Goal: Task Accomplishment & Management: Complete application form

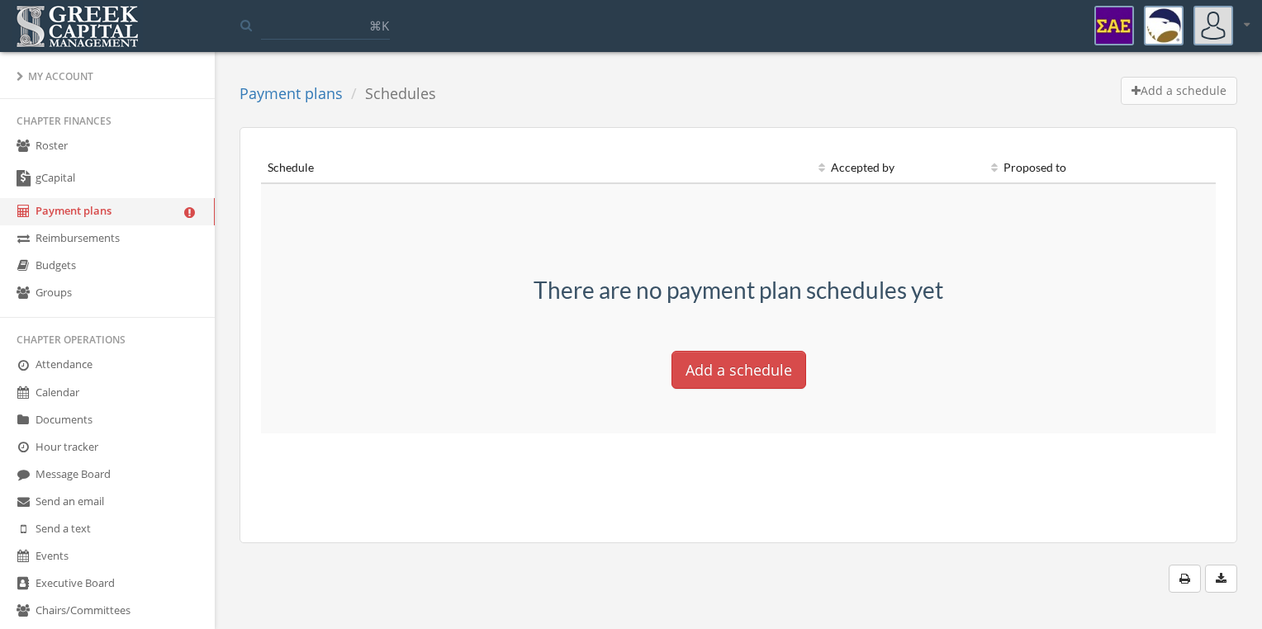
click at [89, 292] on link "Groups" at bounding box center [107, 293] width 215 height 27
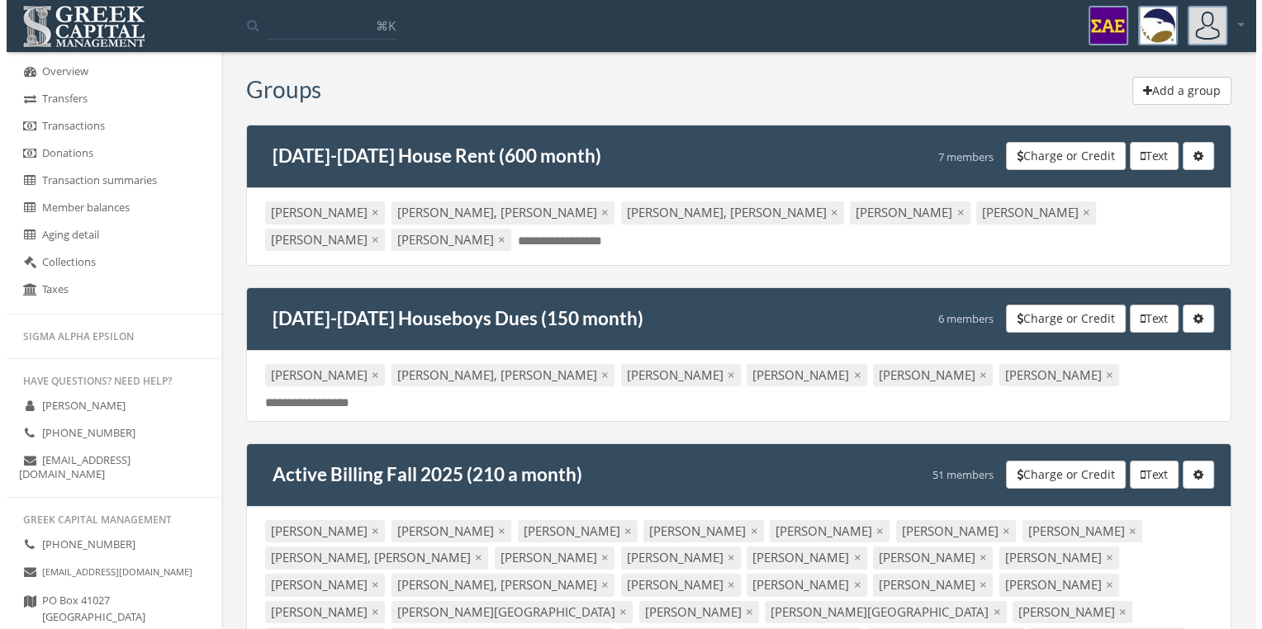
scroll to position [780, 0]
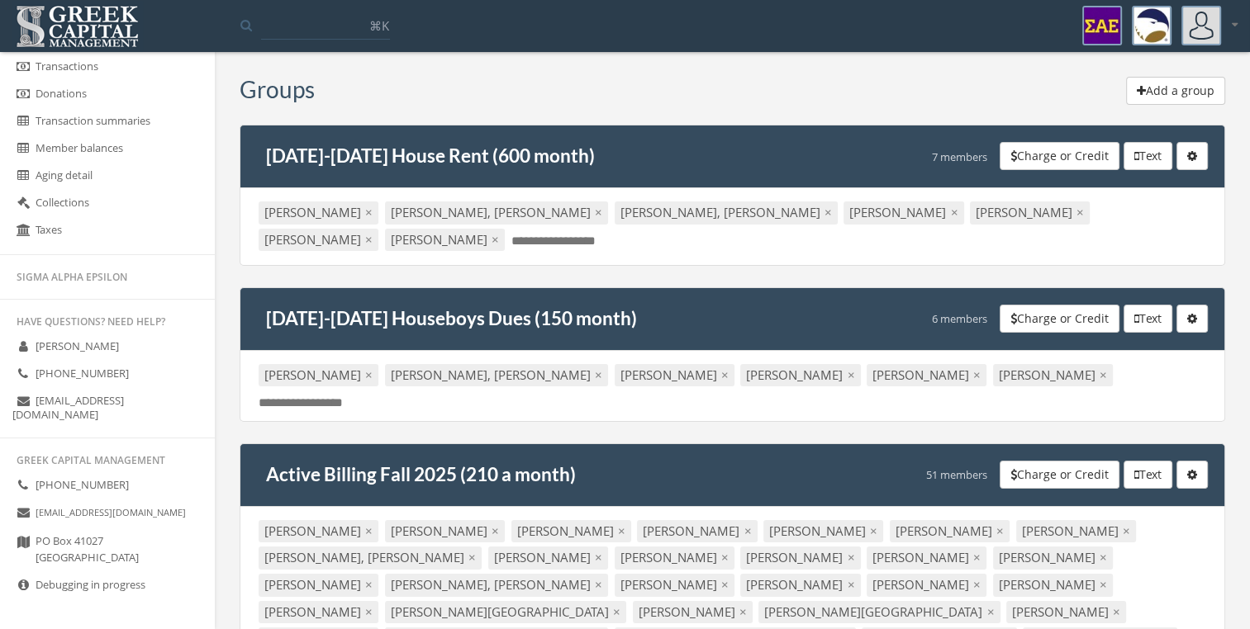
click at [1193, 100] on button "Add a group" at bounding box center [1175, 91] width 99 height 28
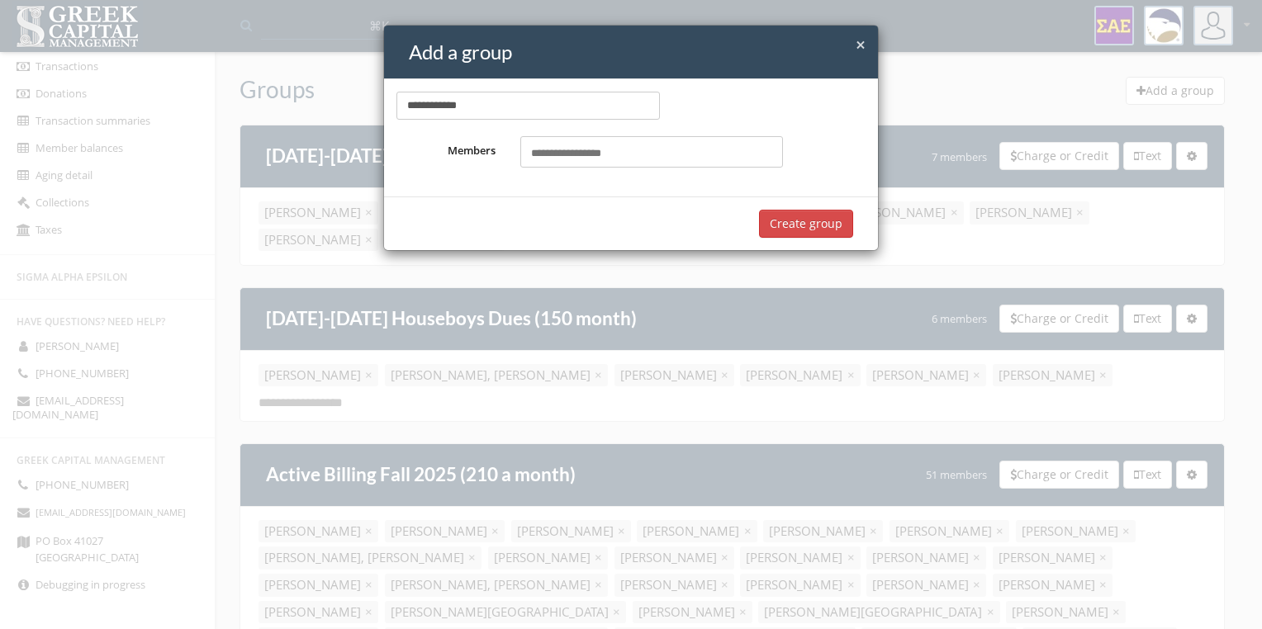
type input "**********"
click at [591, 173] on div "**********" at bounding box center [631, 137] width 494 height 117
click at [608, 159] on input "text" at bounding box center [576, 154] width 91 height 16
type input "****"
click at [623, 183] on mark "Pres" at bounding box center [636, 187] width 26 height 19
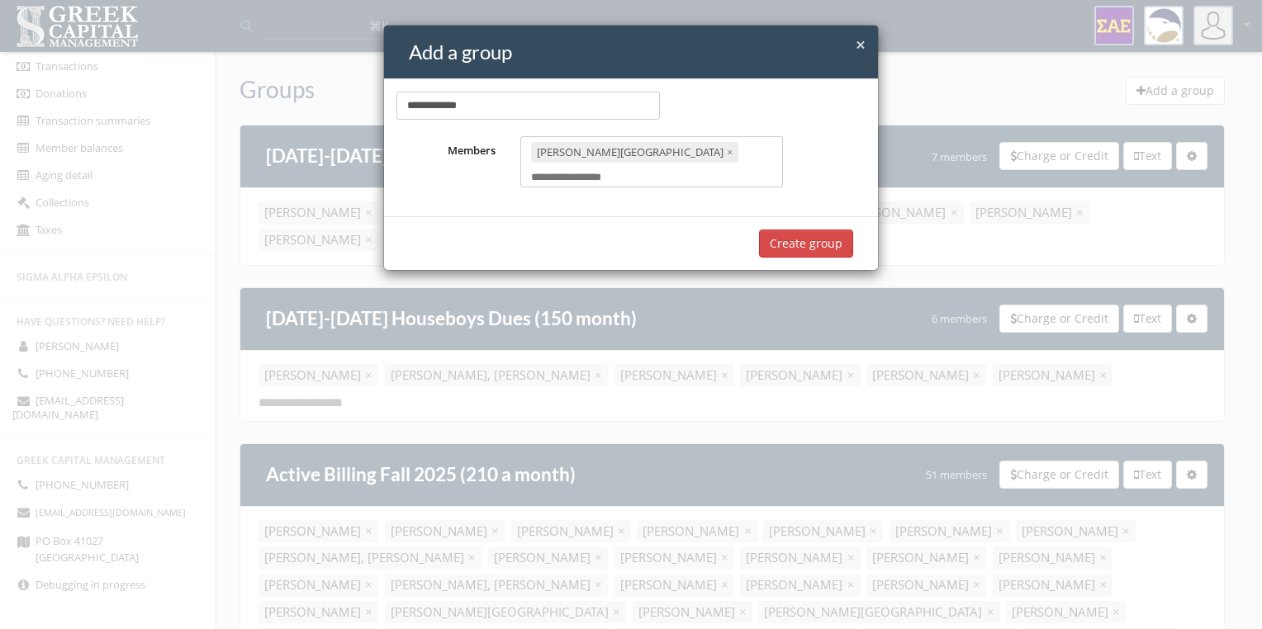
click at [622, 170] on input "text" at bounding box center [576, 178] width 91 height 16
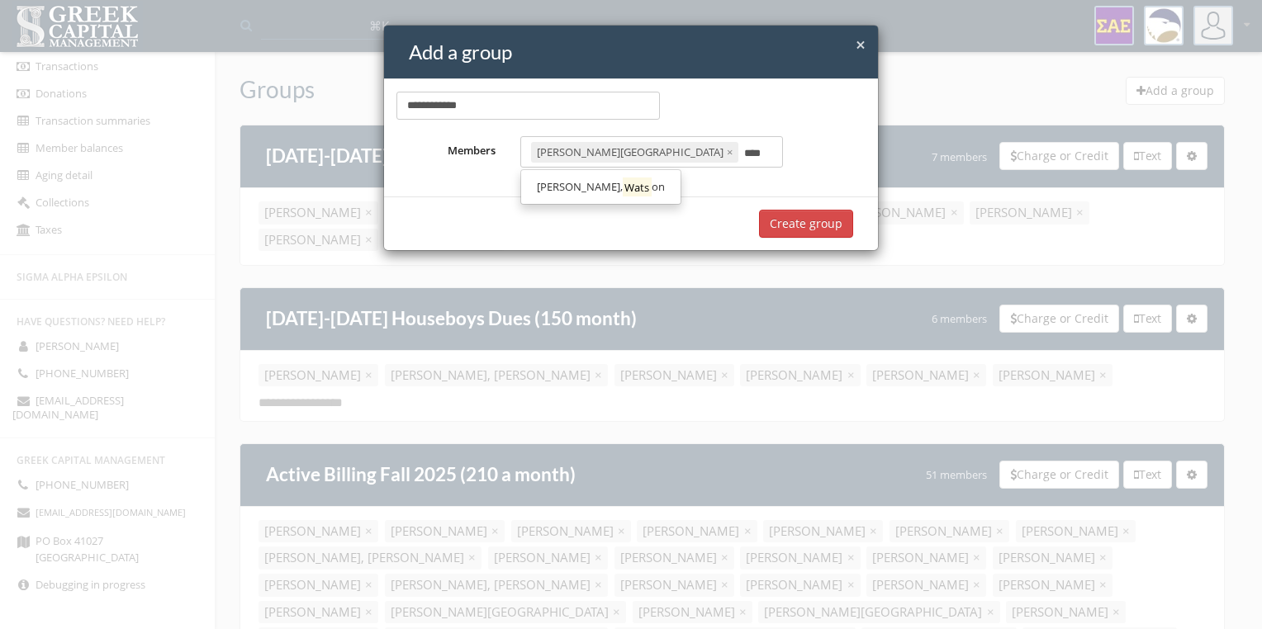
type input "****"
click at [623, 187] on mark "Wats" at bounding box center [637, 187] width 29 height 19
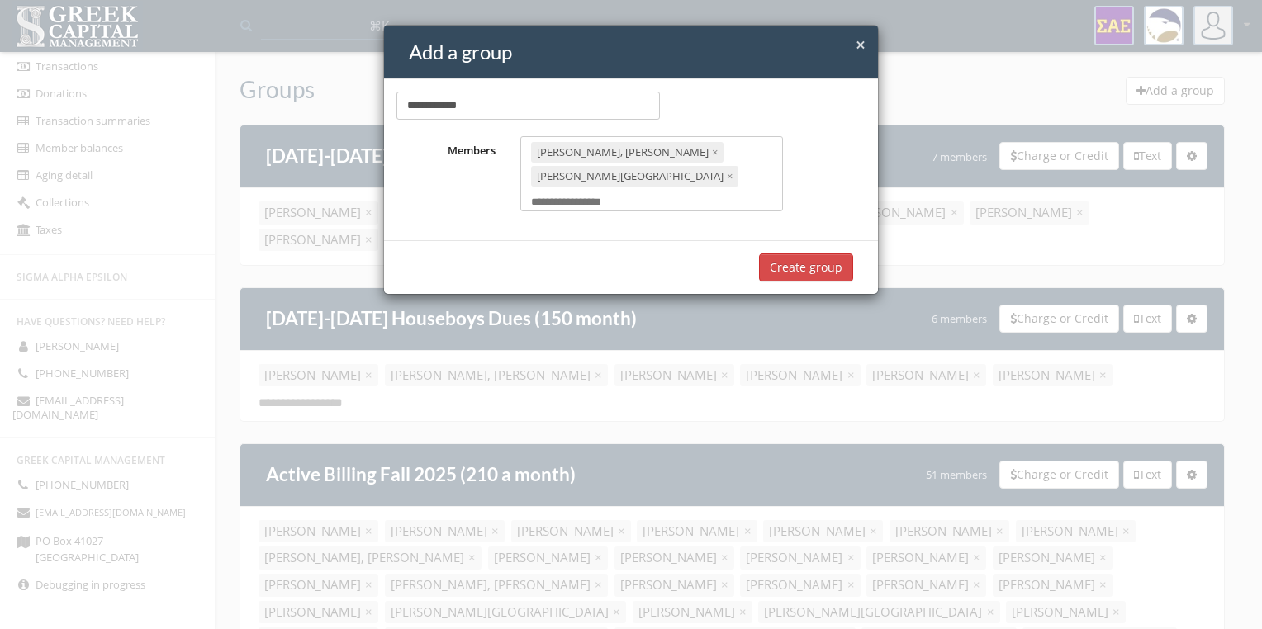
click at [832, 254] on button "Create group" at bounding box center [806, 268] width 94 height 28
click at [785, 254] on button "Create group" at bounding box center [806, 268] width 94 height 28
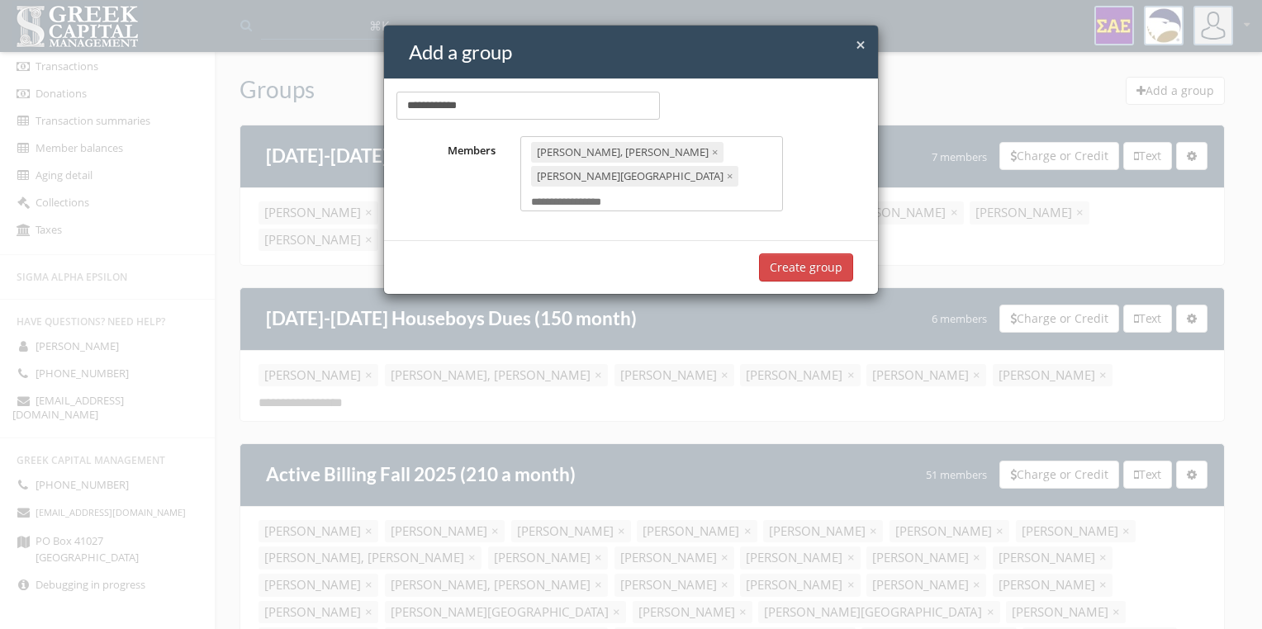
click at [785, 254] on button "Create group" at bounding box center [806, 268] width 94 height 28
click at [818, 254] on button "Create group" at bounding box center [806, 268] width 94 height 28
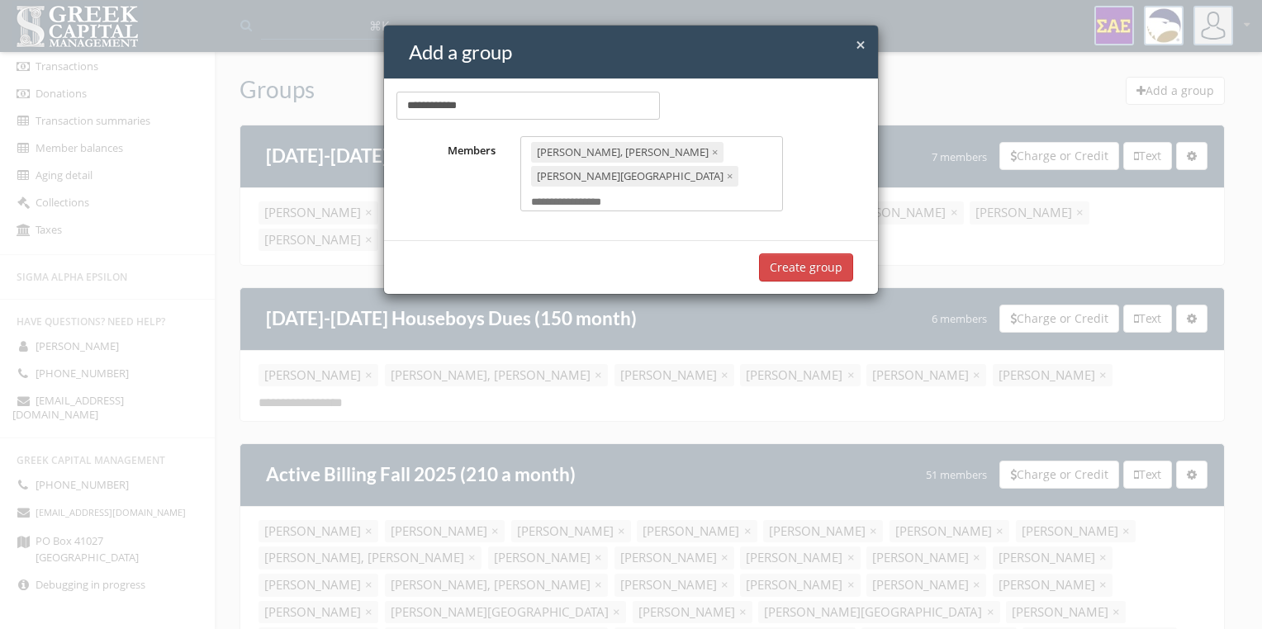
click at [804, 254] on button "Create group" at bounding box center [806, 268] width 94 height 28
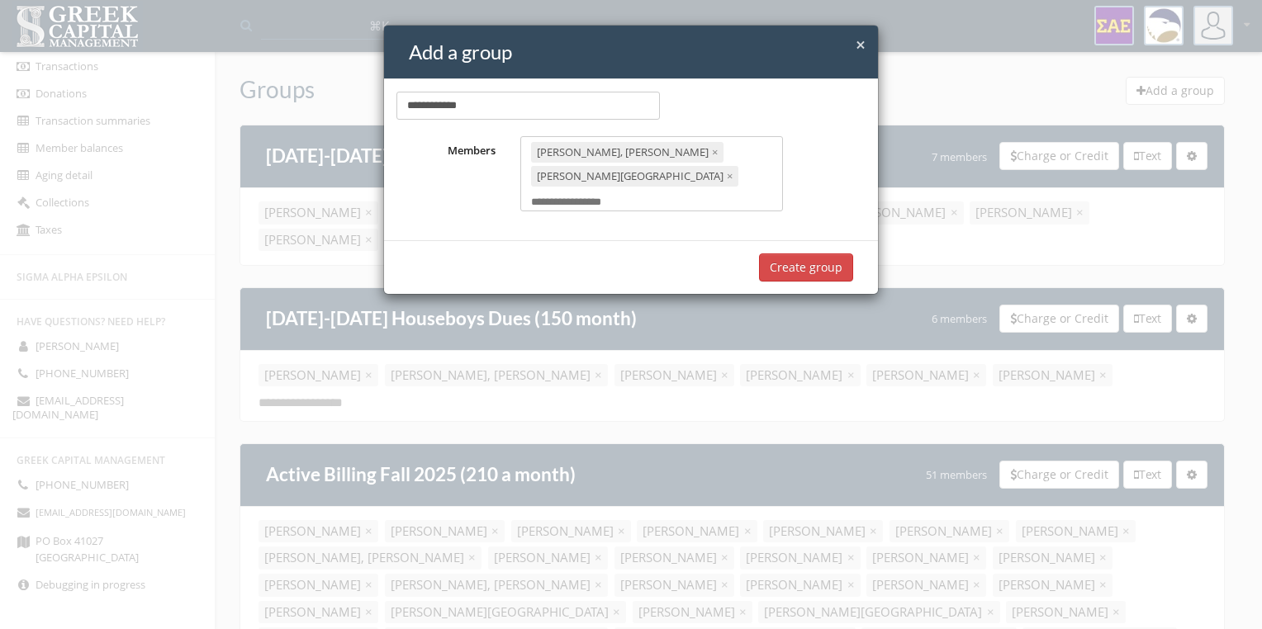
click at [804, 254] on button "Create group" at bounding box center [806, 268] width 94 height 28
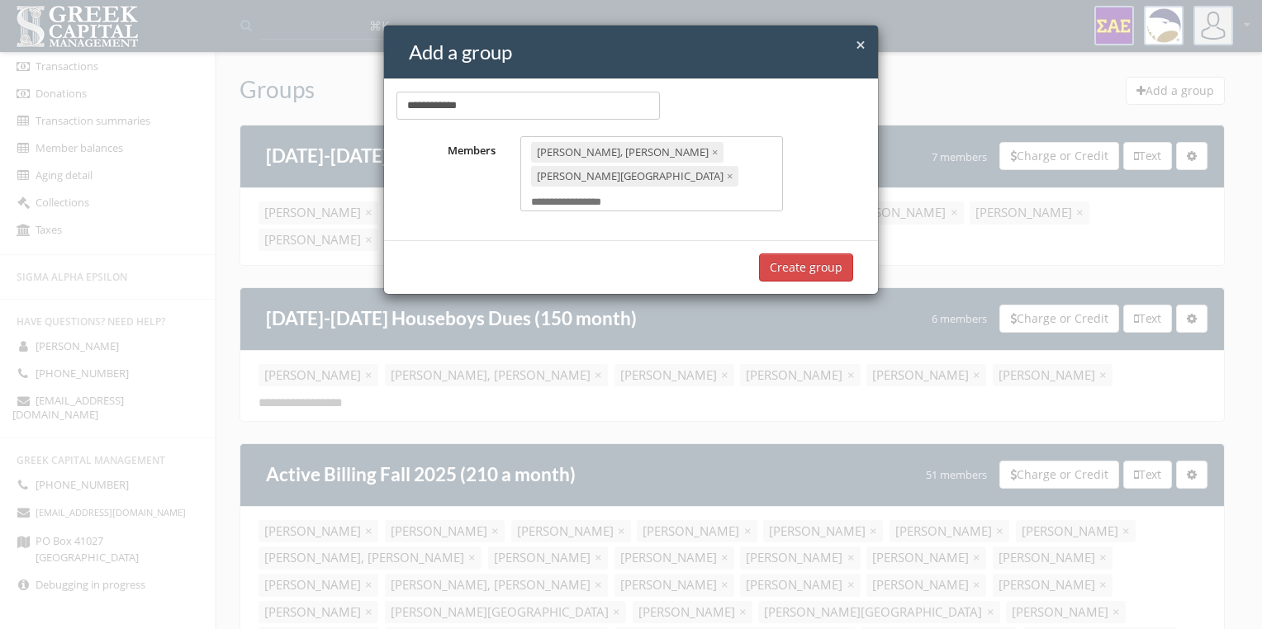
click at [804, 254] on button "Create group" at bounding box center [806, 268] width 94 height 28
click at [830, 254] on button "Create group" at bounding box center [806, 268] width 94 height 28
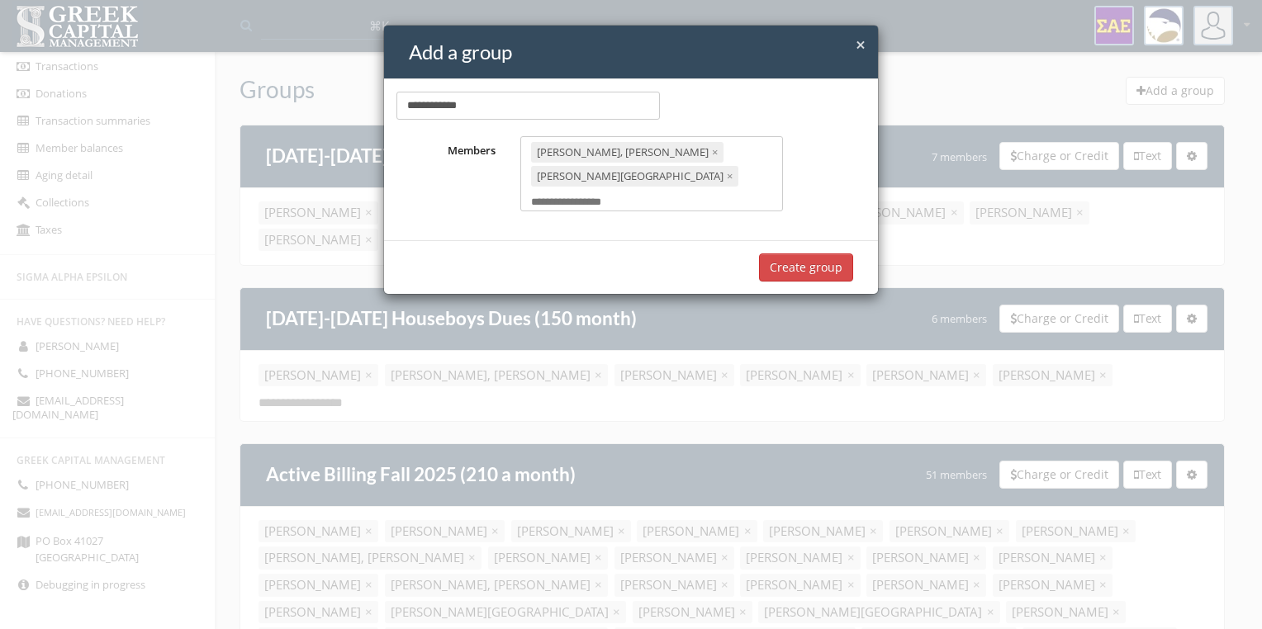
click at [830, 254] on button "Create group" at bounding box center [806, 268] width 94 height 28
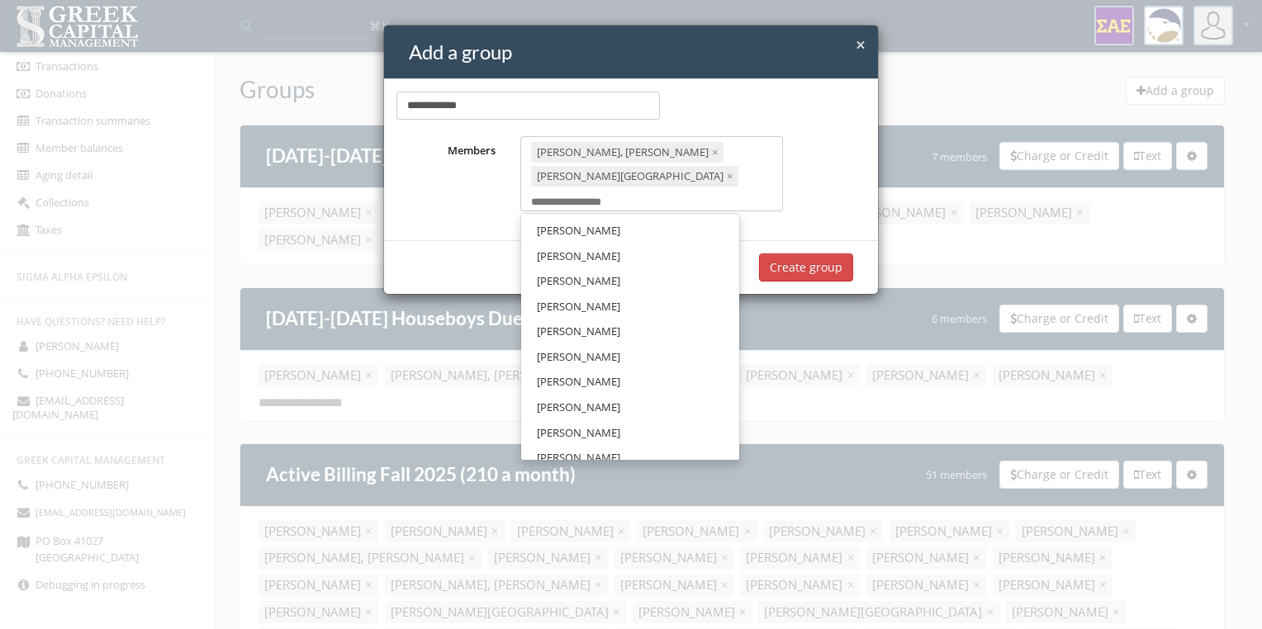
click at [690, 181] on div "Mcloud, Watson × Robinson, Preston × Select members..." at bounding box center [651, 173] width 263 height 75
click at [588, 195] on input "text" at bounding box center [576, 203] width 91 height 16
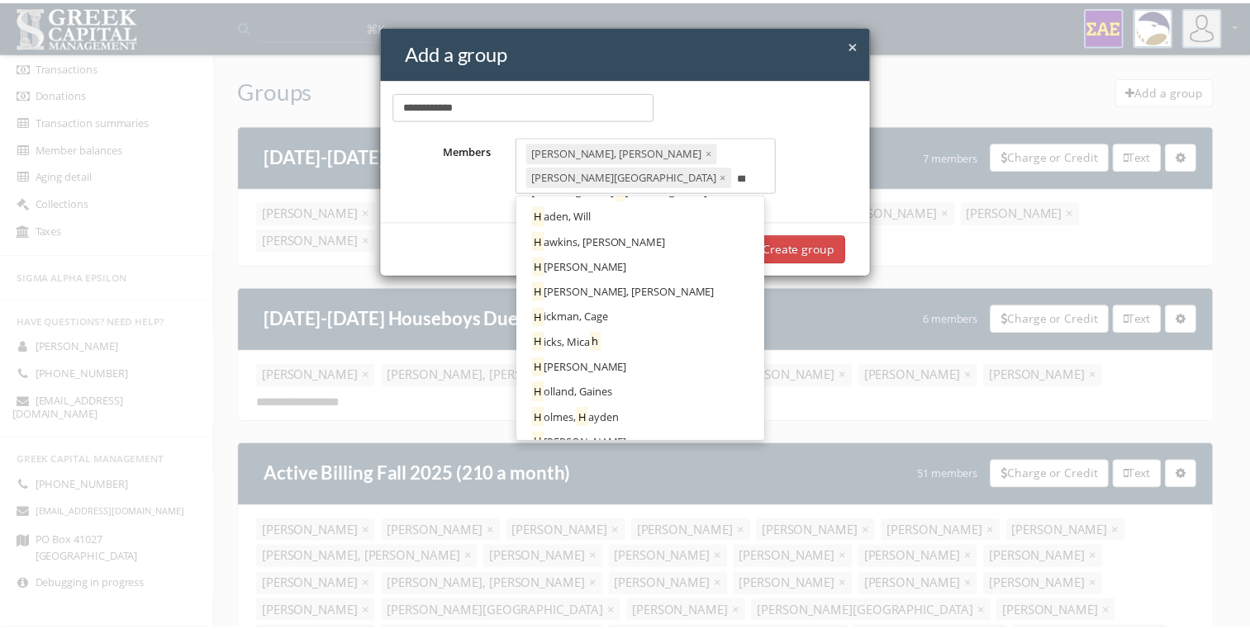
scroll to position [0, 0]
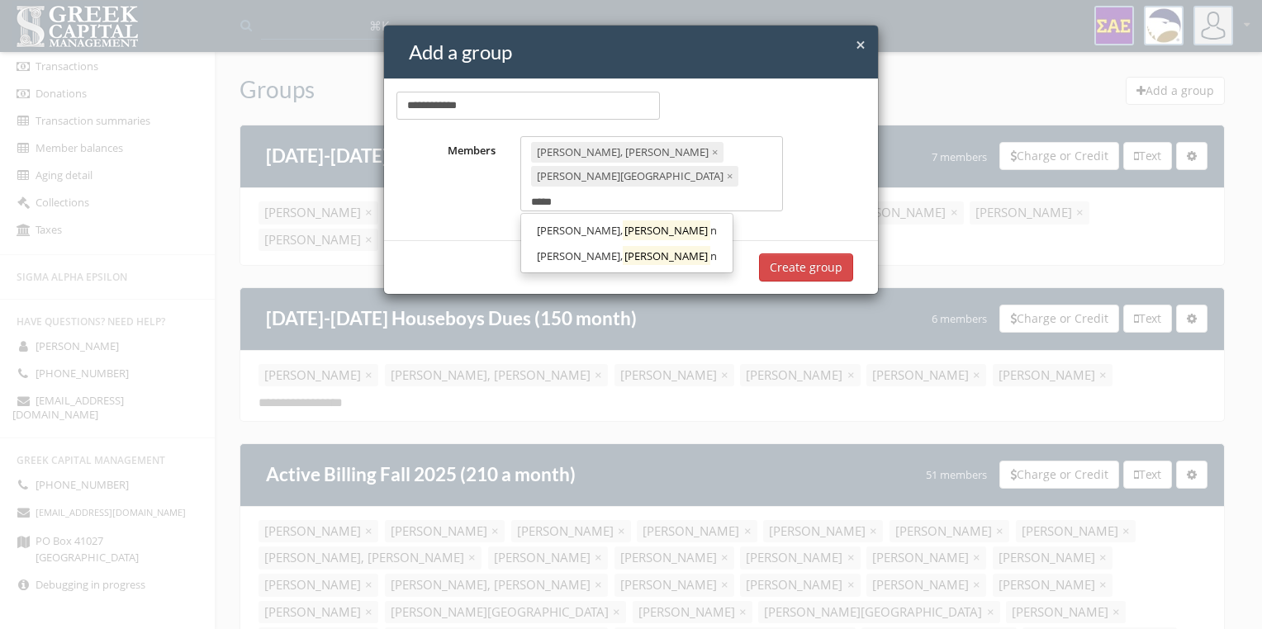
type input "*****"
click at [710, 249] on span "n" at bounding box center [713, 256] width 7 height 15
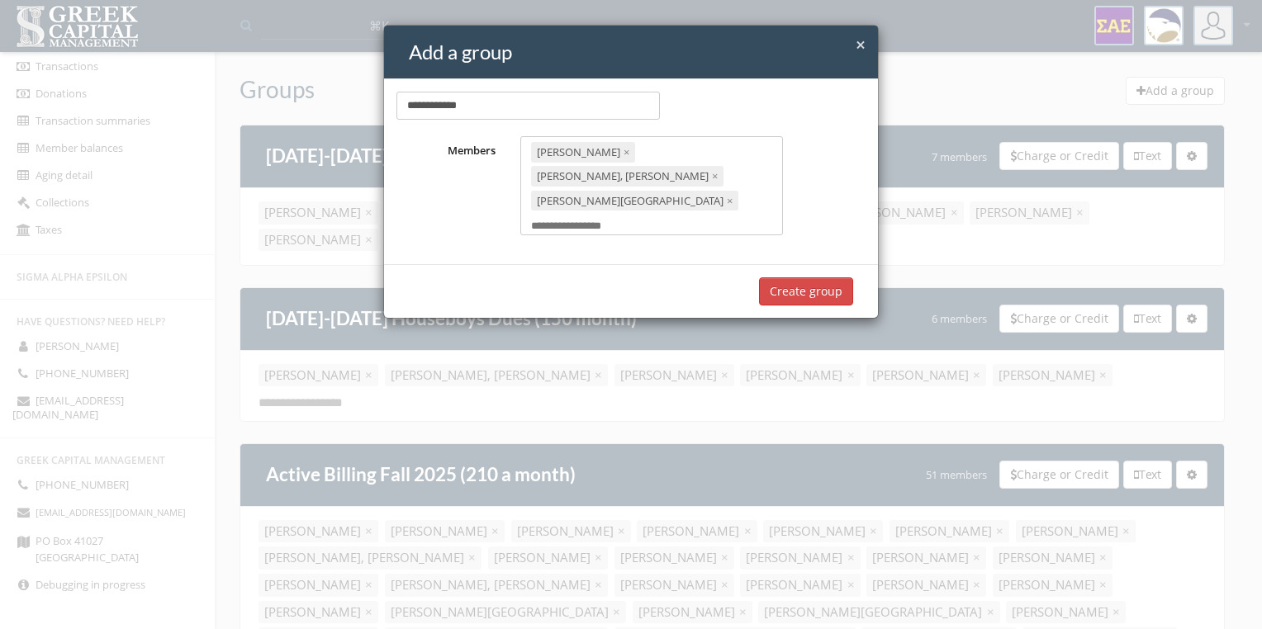
click at [824, 277] on button "Create group" at bounding box center [806, 291] width 94 height 28
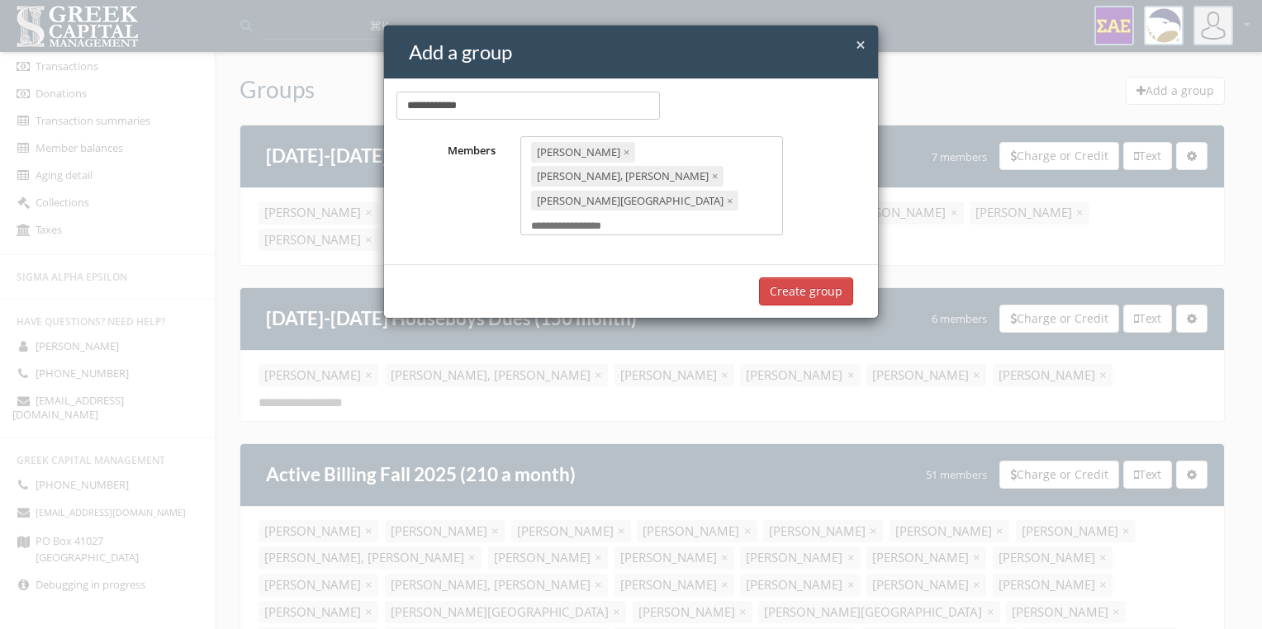
click at [824, 277] on button "Create group" at bounding box center [806, 291] width 94 height 28
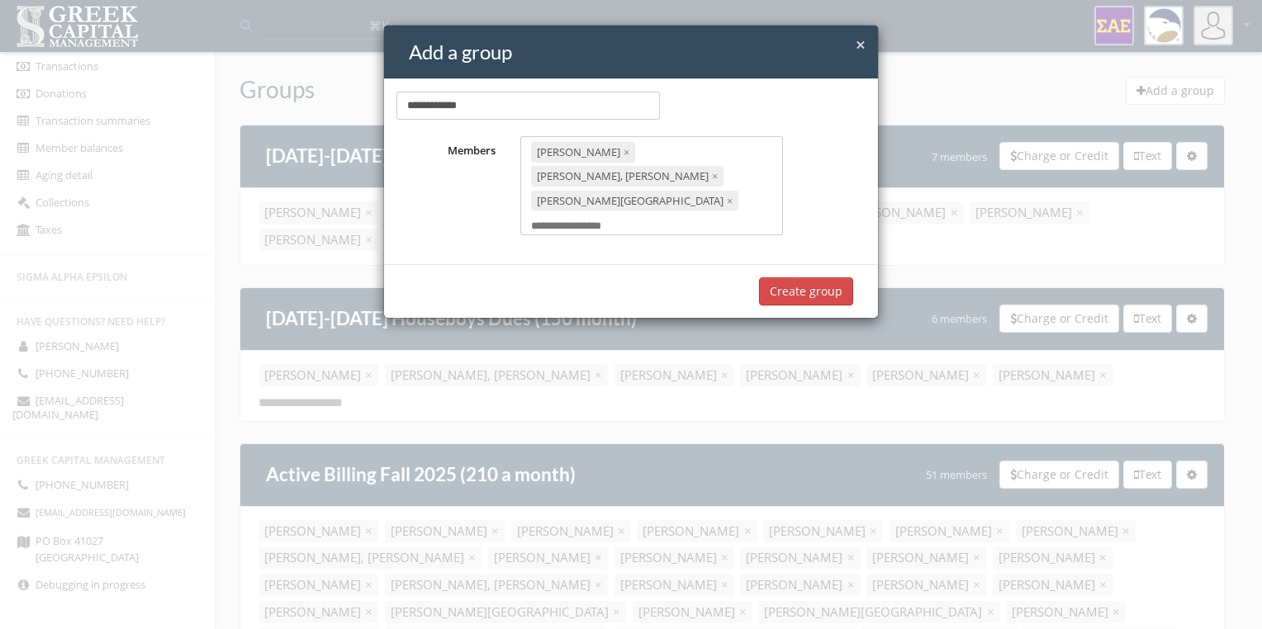
click at [824, 277] on button "Create group" at bounding box center [806, 291] width 94 height 28
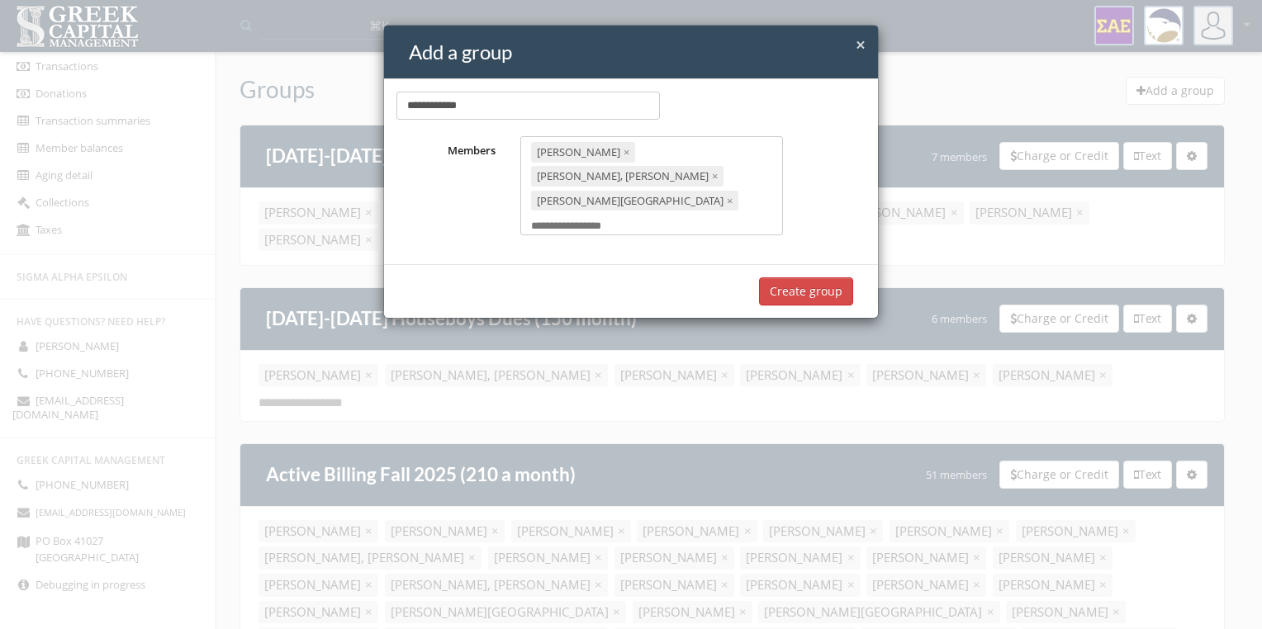
click at [824, 277] on button "Create group" at bounding box center [806, 291] width 94 height 28
click at [863, 45] on span "×" at bounding box center [861, 44] width 10 height 23
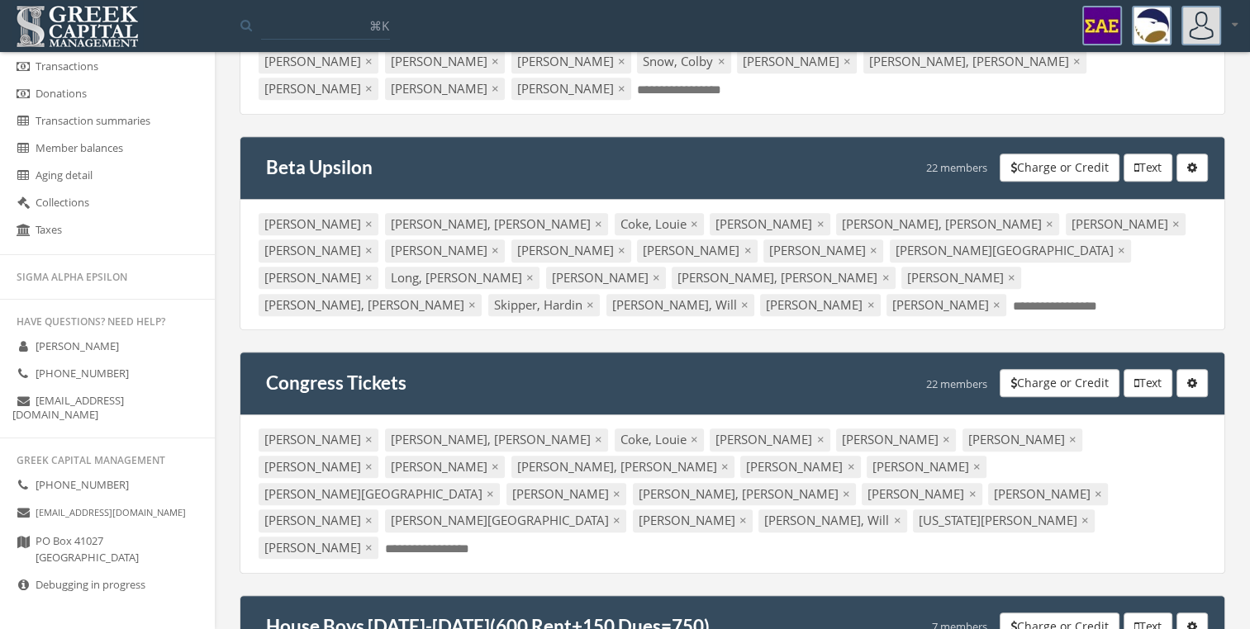
scroll to position [1653, 0]
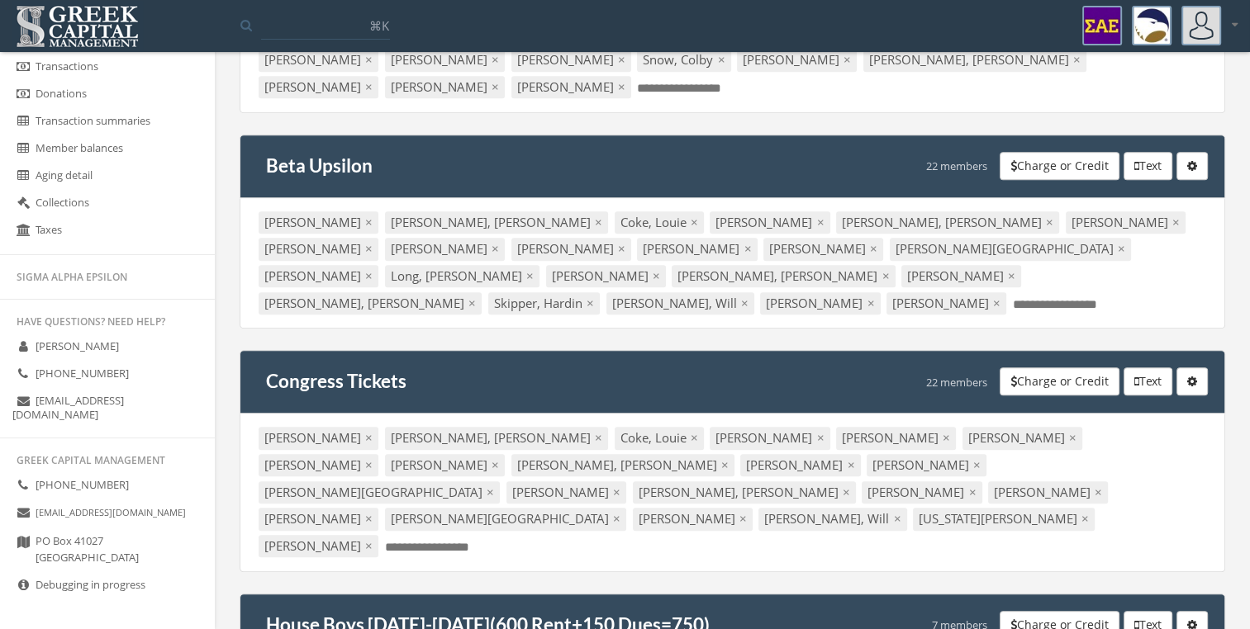
click at [489, 538] on input "text" at bounding box center [437, 546] width 104 height 17
click at [942, 429] on span "×" at bounding box center [945, 437] width 7 height 17
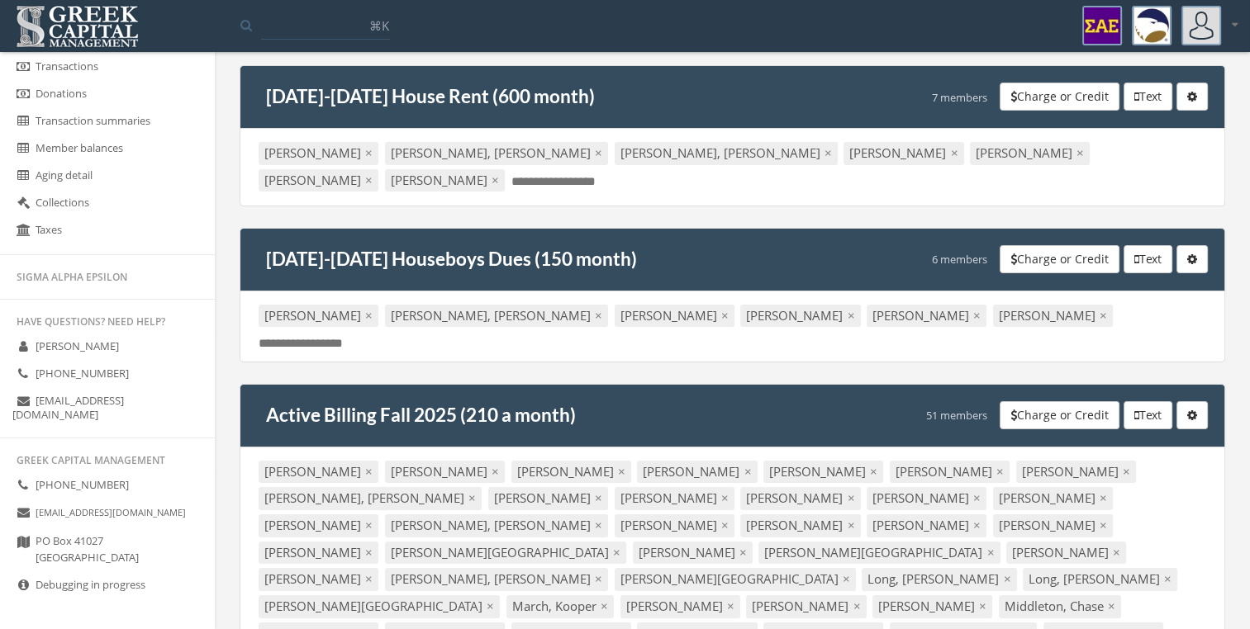
scroll to position [0, 0]
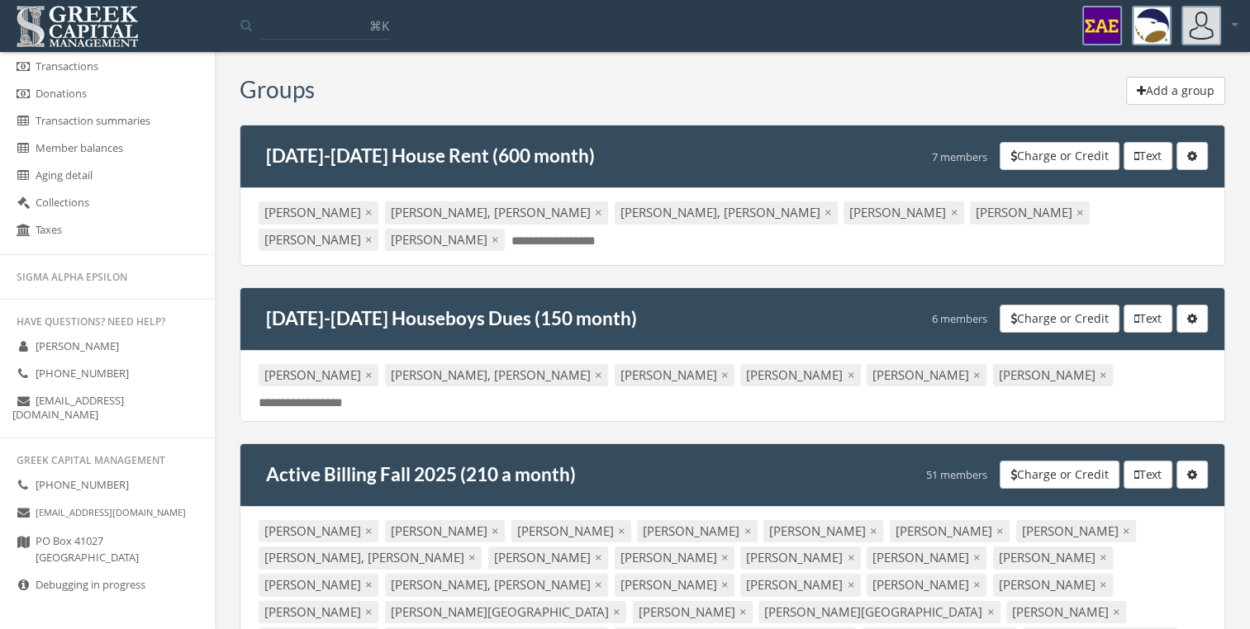
click at [1150, 94] on button "Add a group" at bounding box center [1175, 91] width 99 height 28
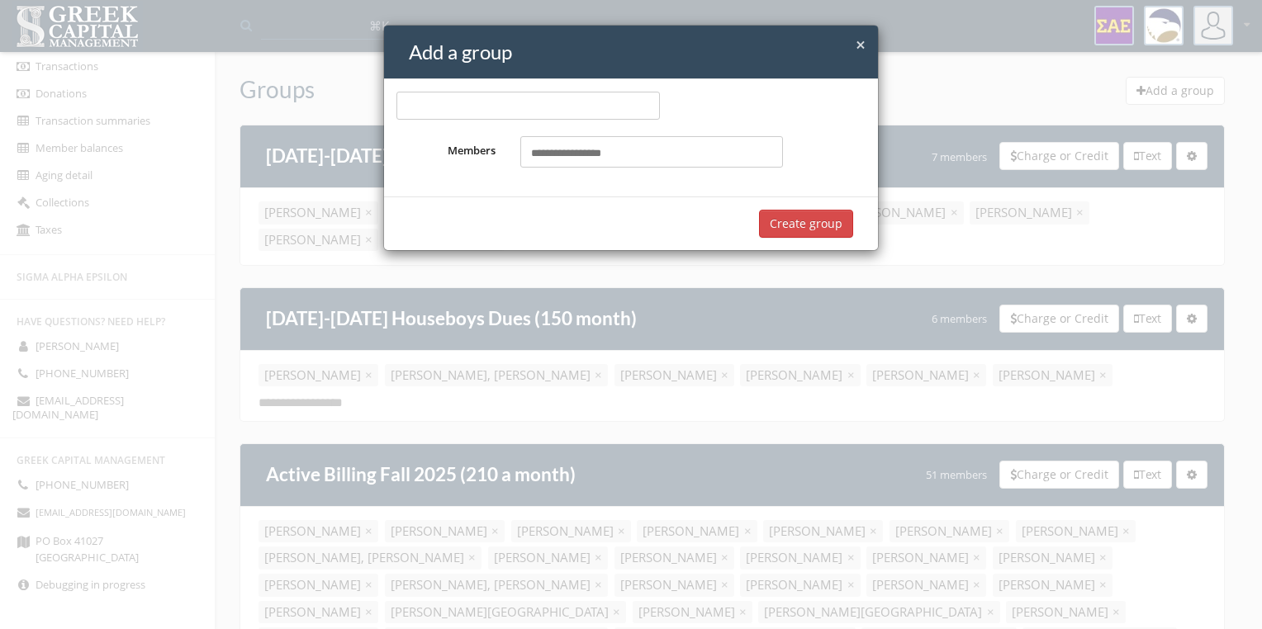
click at [568, 154] on input "text" at bounding box center [576, 154] width 91 height 16
type input "****"
click at [623, 187] on mark "Wats" at bounding box center [637, 187] width 29 height 19
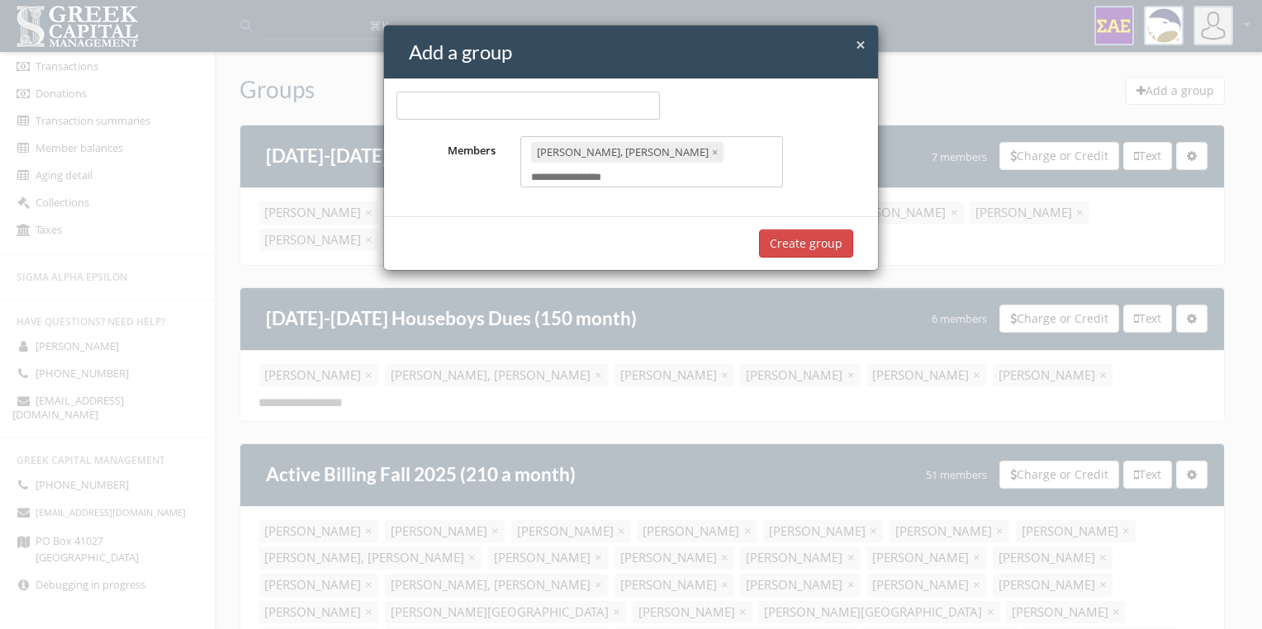
click at [672, 160] on div "[PERSON_NAME], [PERSON_NAME] × Select members..." at bounding box center [651, 161] width 263 height 51
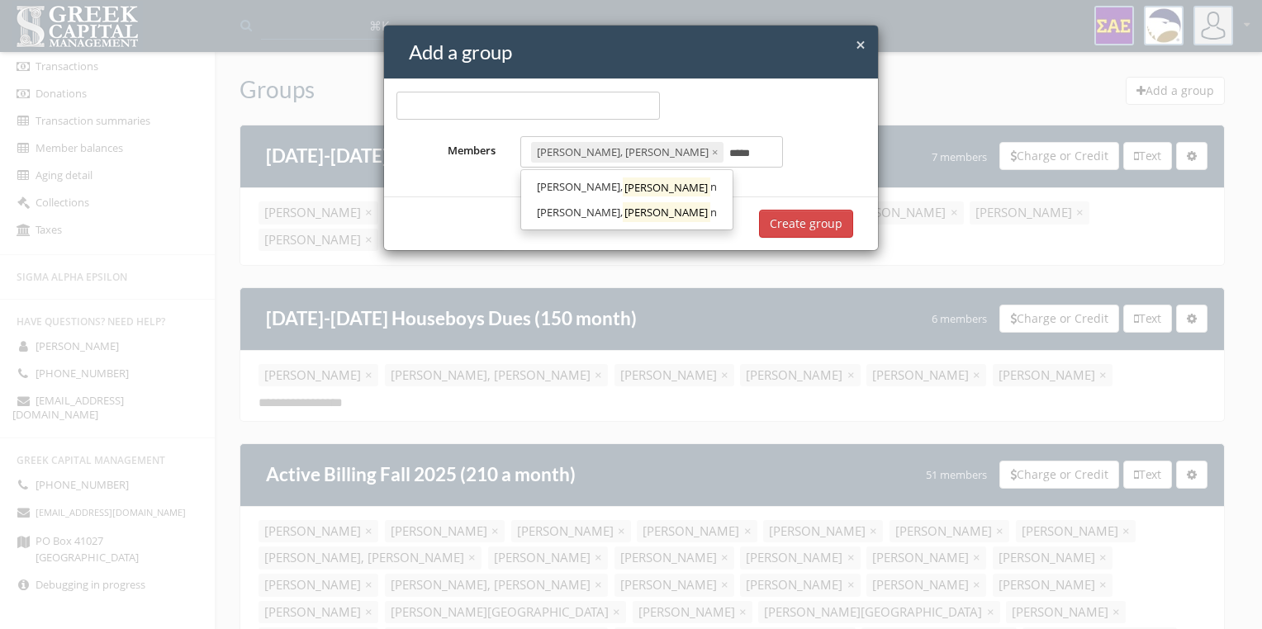
type input "*****"
click at [710, 208] on span "n" at bounding box center [713, 212] width 7 height 15
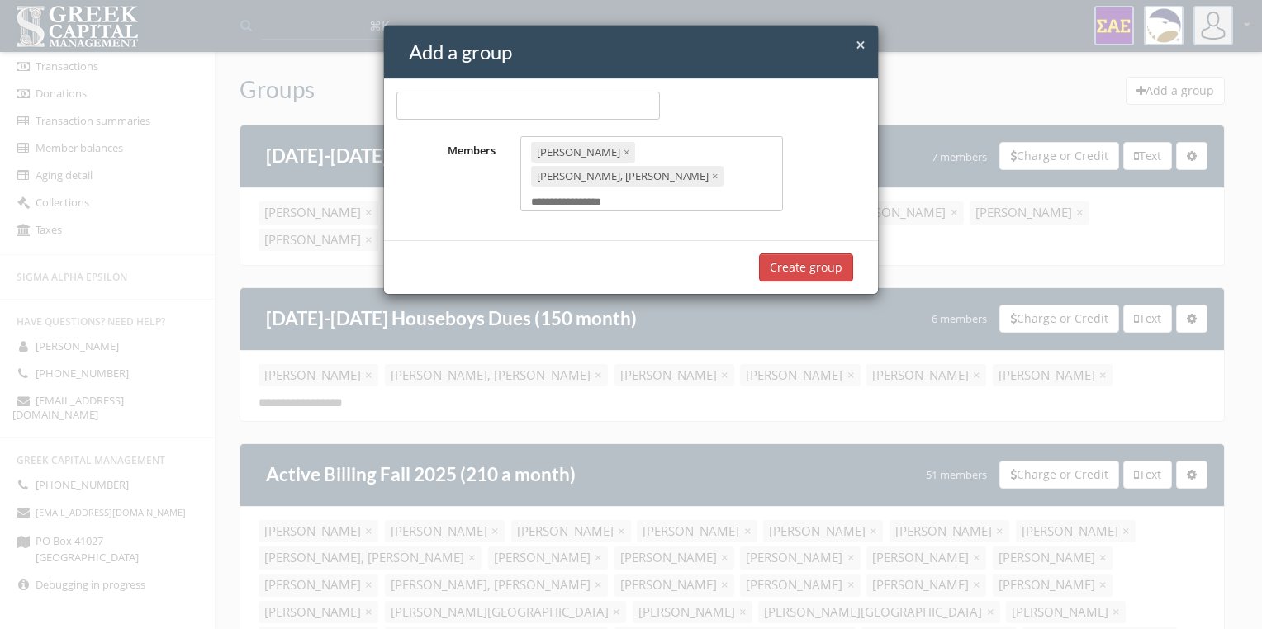
click at [790, 254] on button "Create group" at bounding box center [806, 268] width 94 height 28
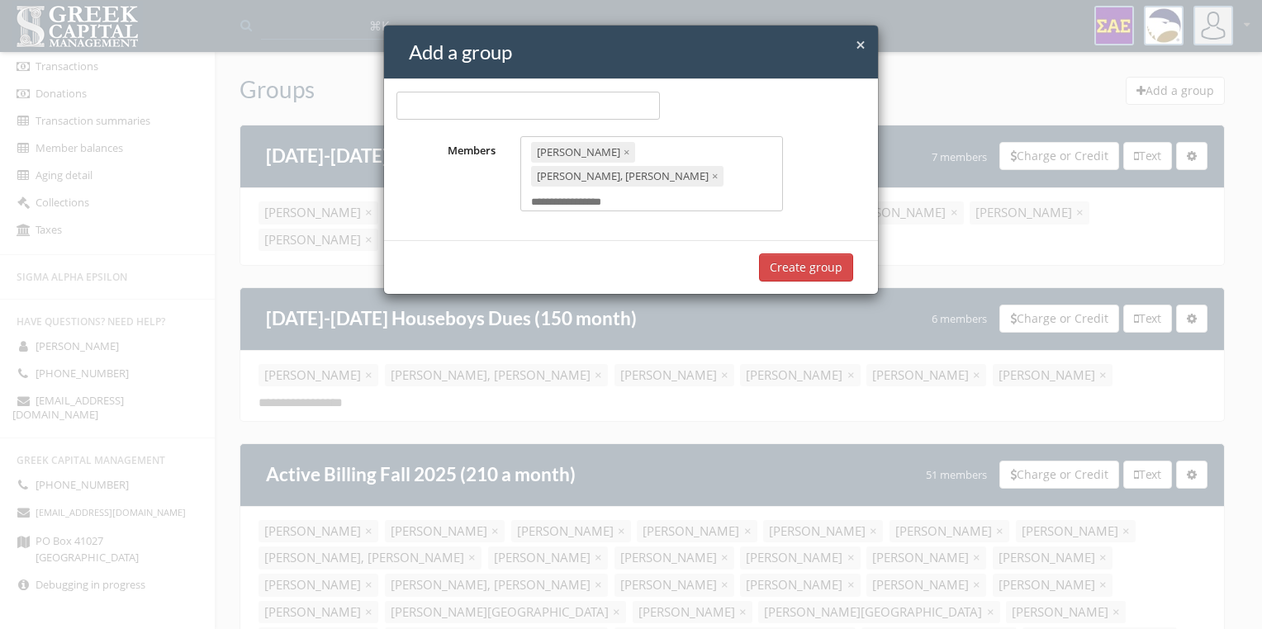
click at [790, 254] on button "Create group" at bounding box center [806, 268] width 94 height 28
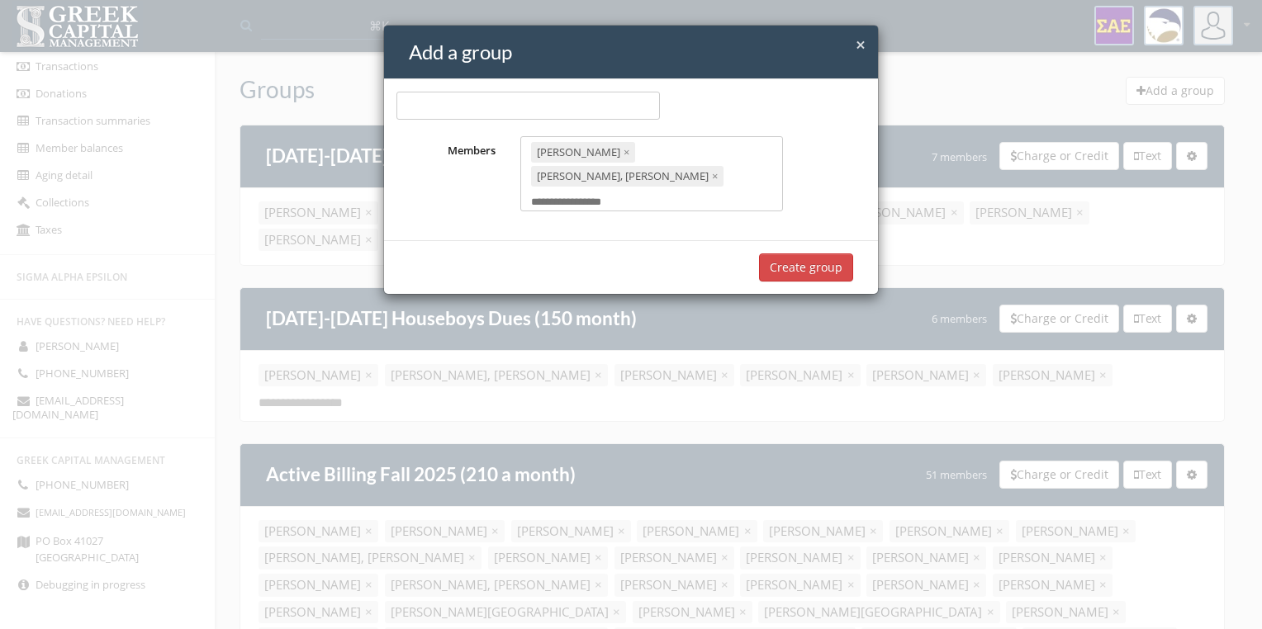
click at [790, 254] on button "Create group" at bounding box center [806, 268] width 94 height 28
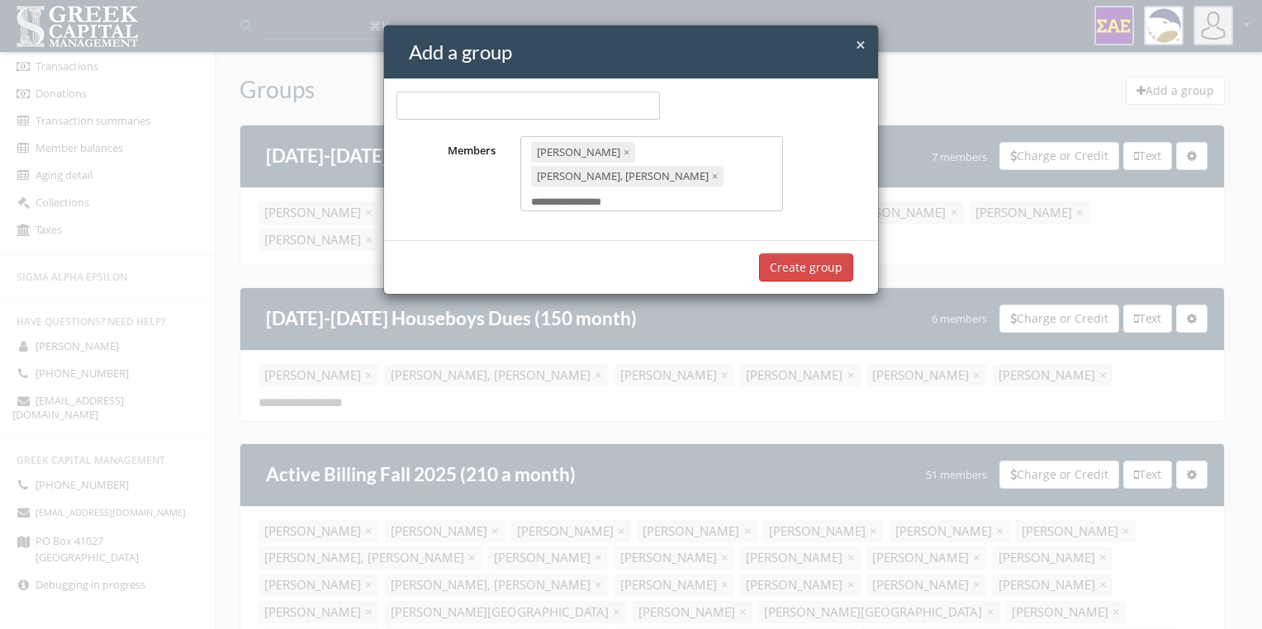
click at [790, 254] on button "Create group" at bounding box center [806, 268] width 94 height 28
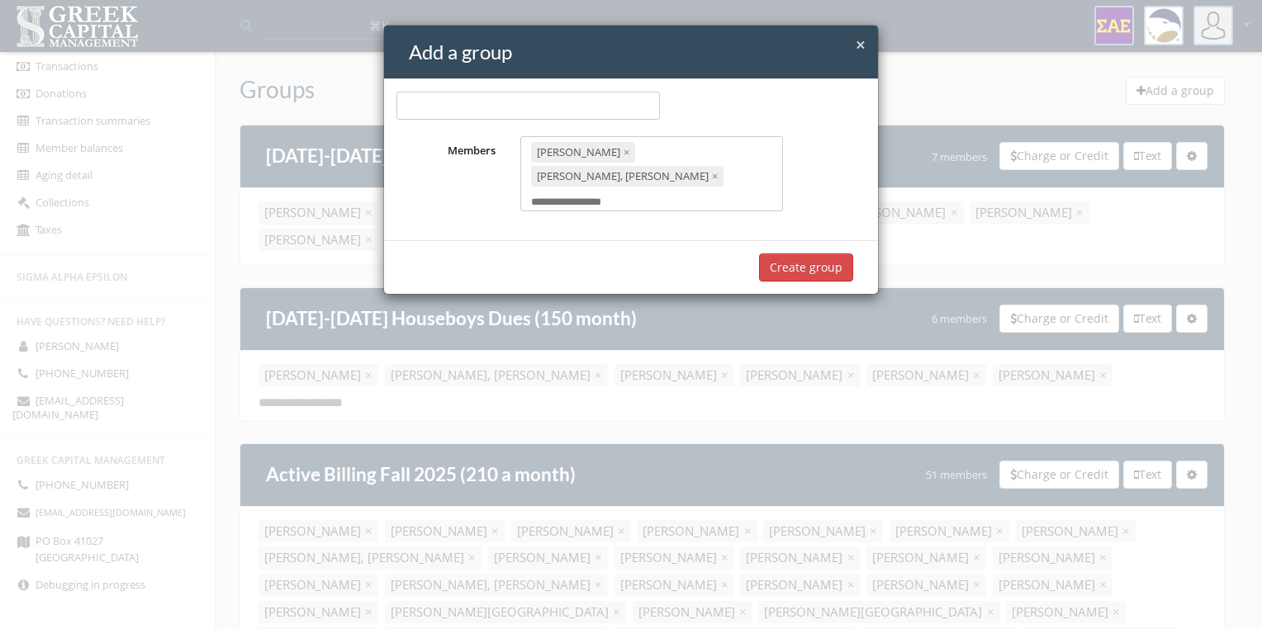
click at [790, 254] on button "Create group" at bounding box center [806, 268] width 94 height 28
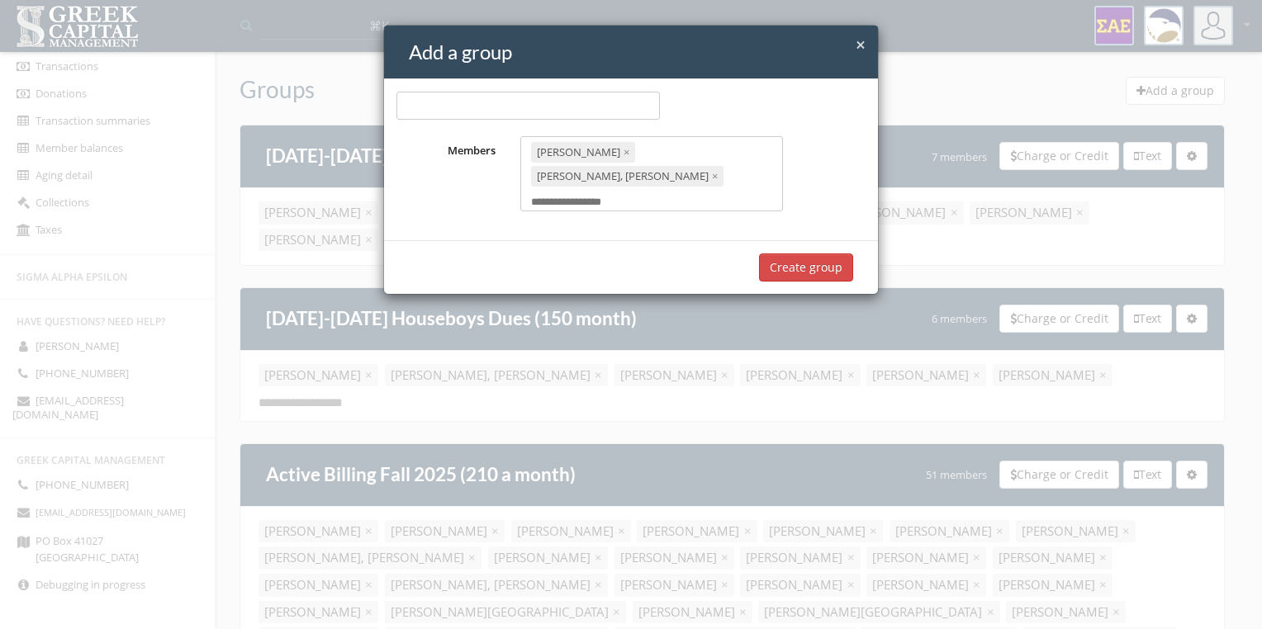
click at [790, 254] on button "Create group" at bounding box center [806, 268] width 94 height 28
click at [823, 254] on button "Create group" at bounding box center [806, 268] width 94 height 28
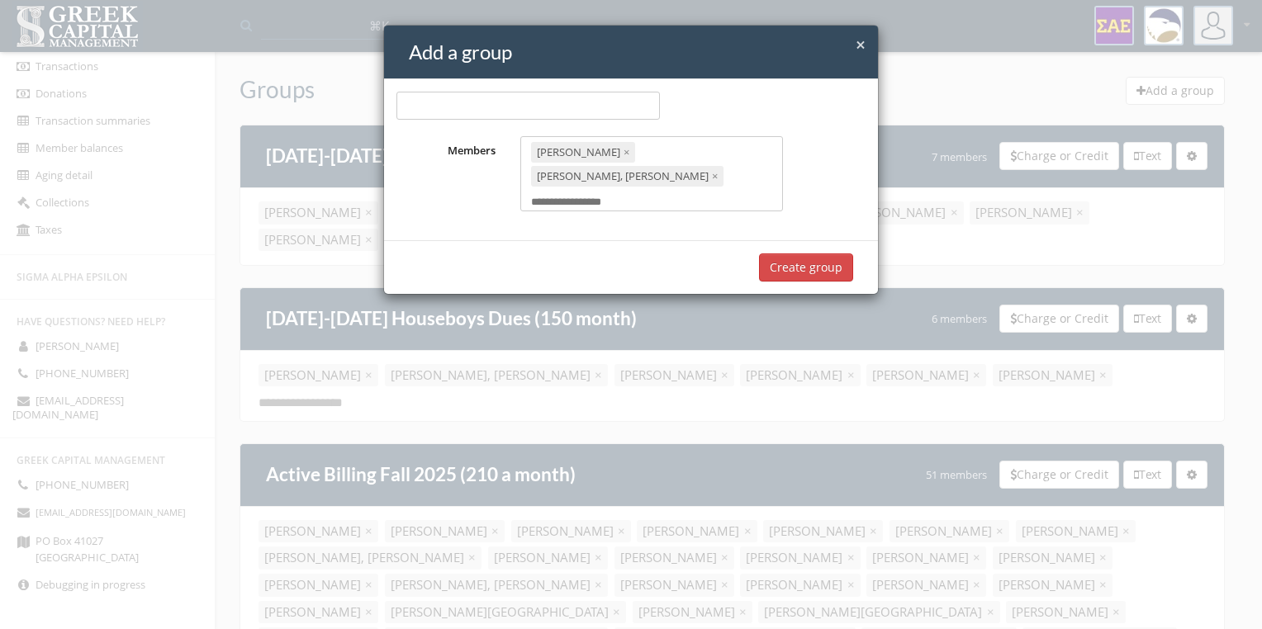
click at [823, 254] on button "Create group" at bounding box center [806, 268] width 94 height 28
click at [865, 42] on span "×" at bounding box center [861, 44] width 10 height 23
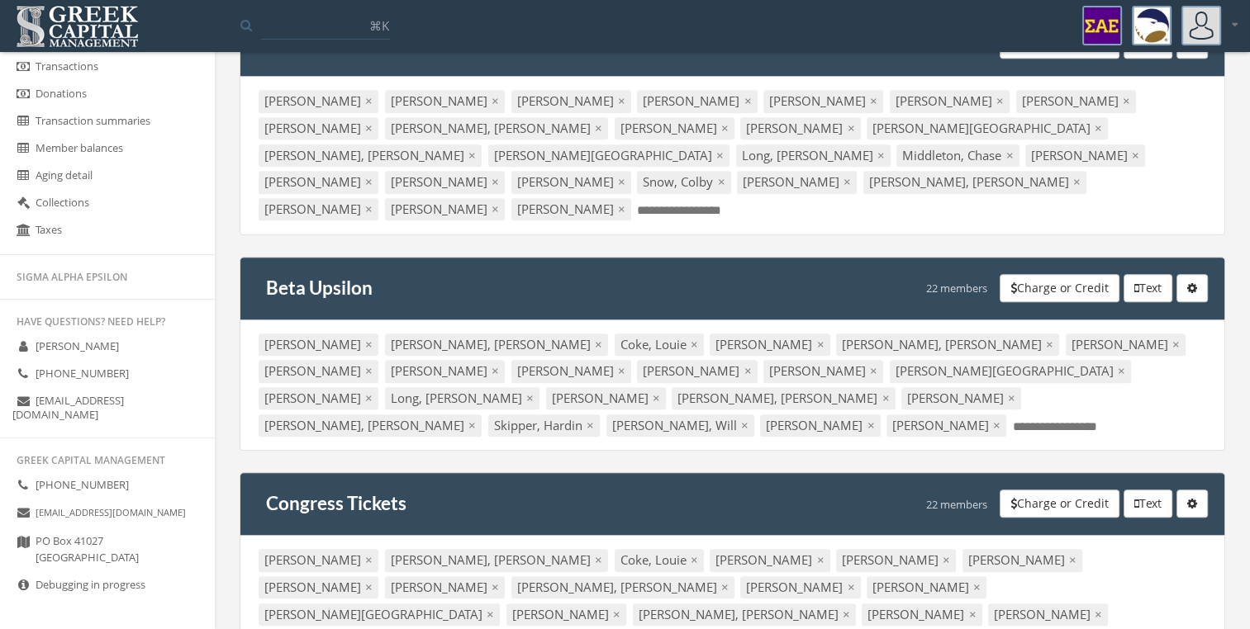
scroll to position [1539, 0]
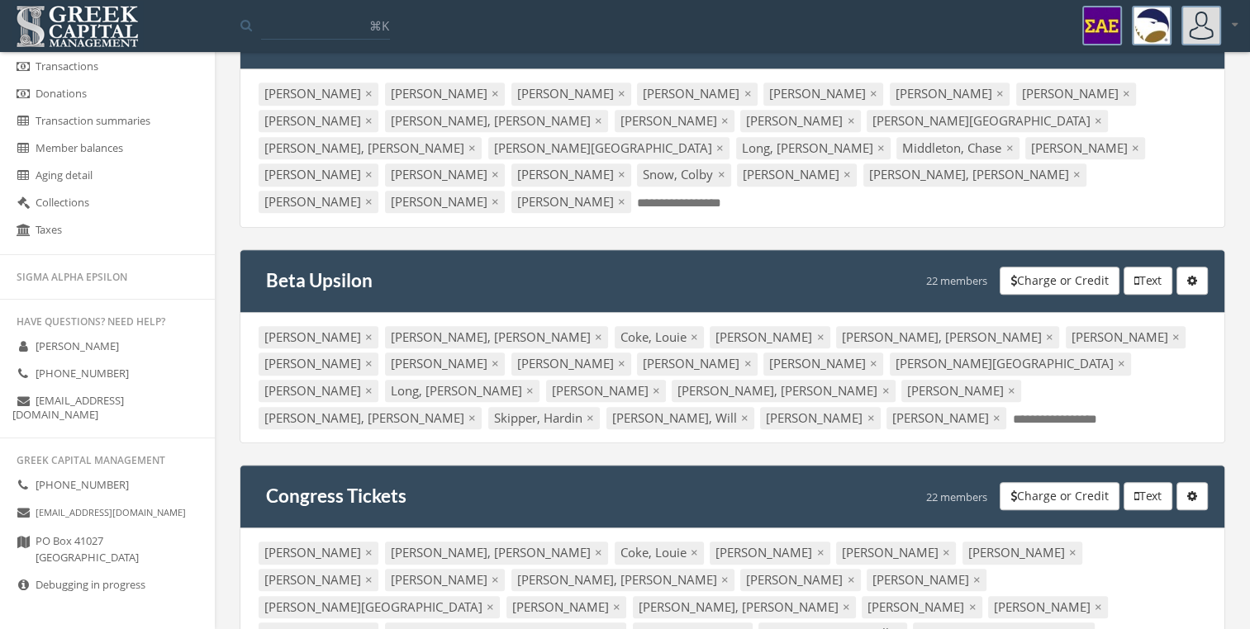
click at [365, 544] on span "×" at bounding box center [368, 552] width 7 height 17
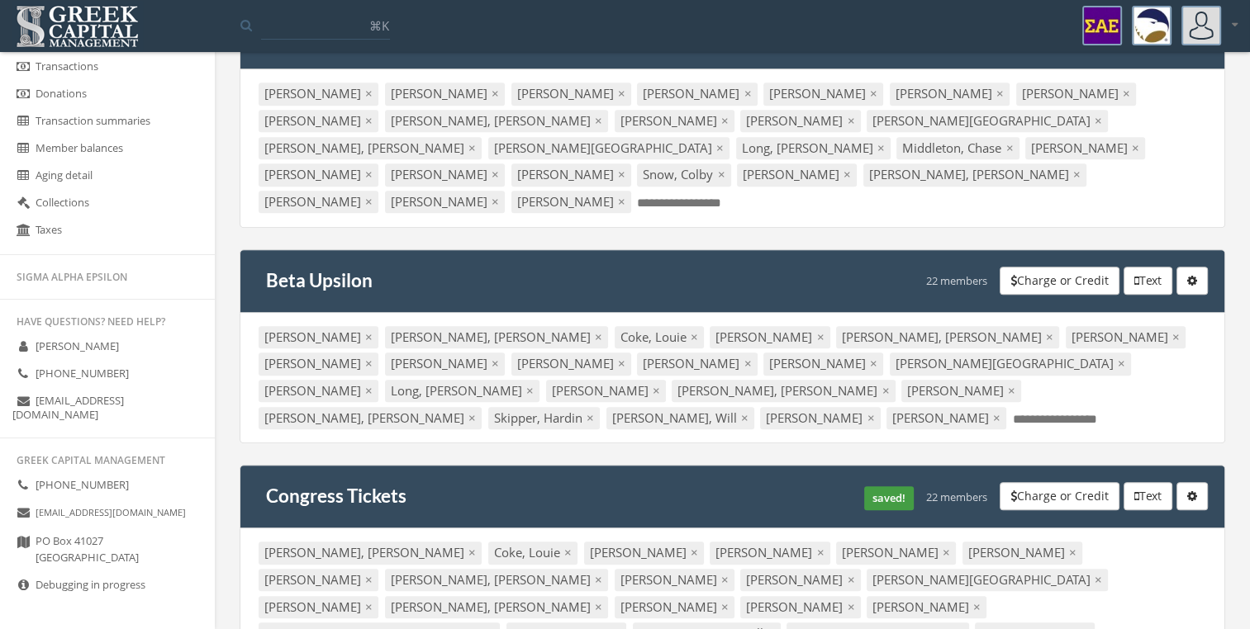
click at [353, 542] on div "Clarke, Bates ×" at bounding box center [369, 553] width 223 height 22
click at [468, 544] on span "×" at bounding box center [471, 552] width 7 height 17
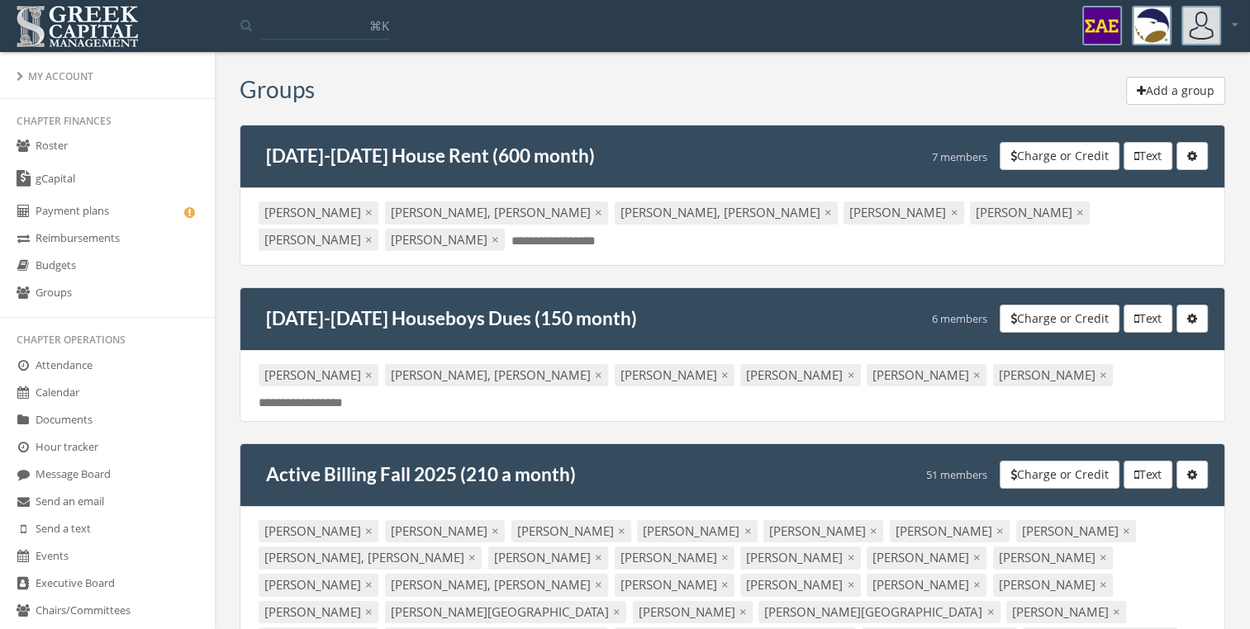
click at [94, 294] on link "Groups" at bounding box center [107, 293] width 215 height 27
click at [1186, 88] on button "Add a group" at bounding box center [1175, 91] width 99 height 28
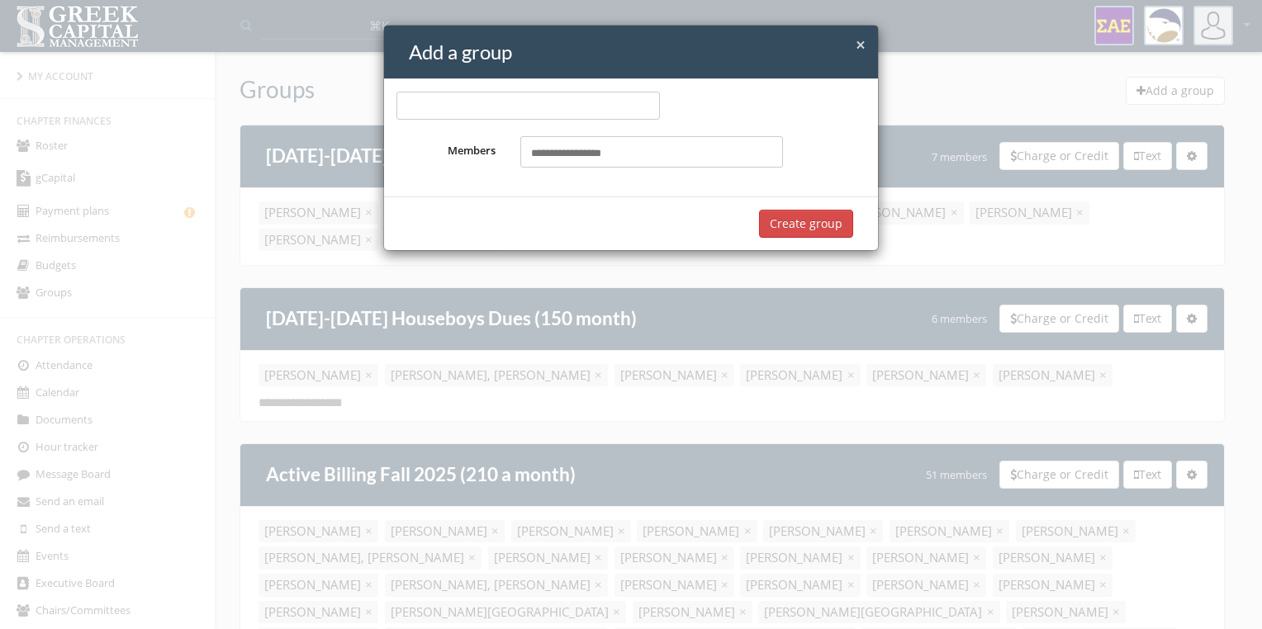
click at [632, 160] on div "Select members..." at bounding box center [651, 151] width 263 height 31
type input "****"
click at [623, 190] on mark "Wats" at bounding box center [637, 187] width 29 height 19
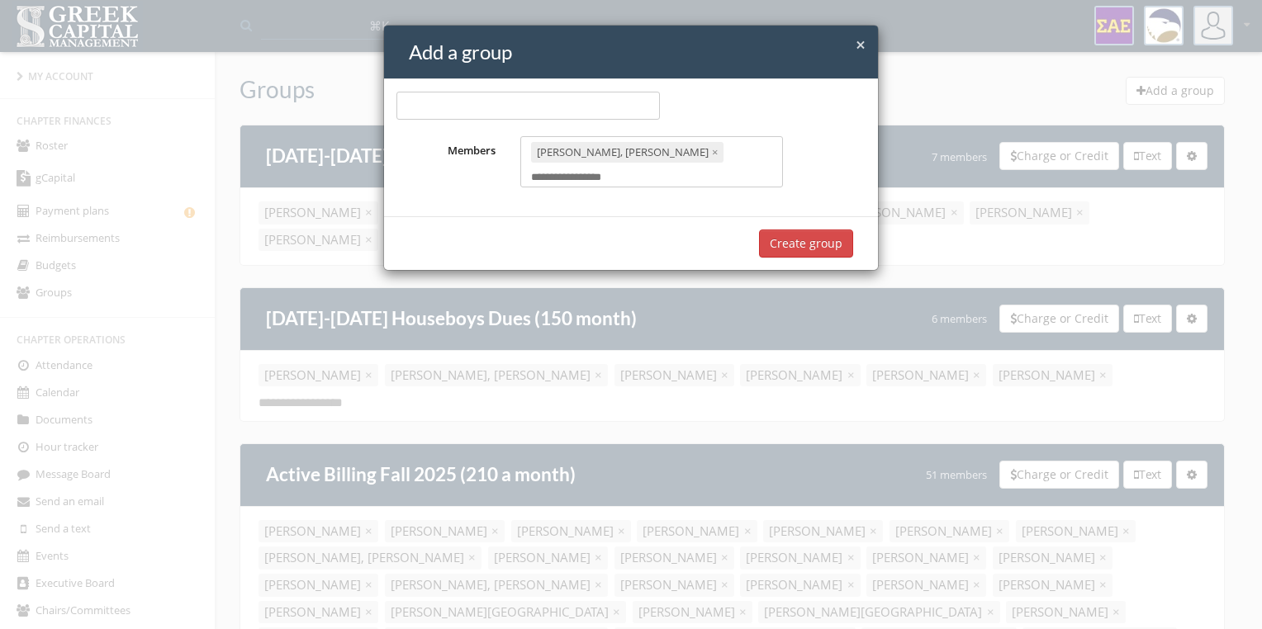
click at [664, 160] on div "[PERSON_NAME], [PERSON_NAME] × Select members..." at bounding box center [651, 161] width 263 height 51
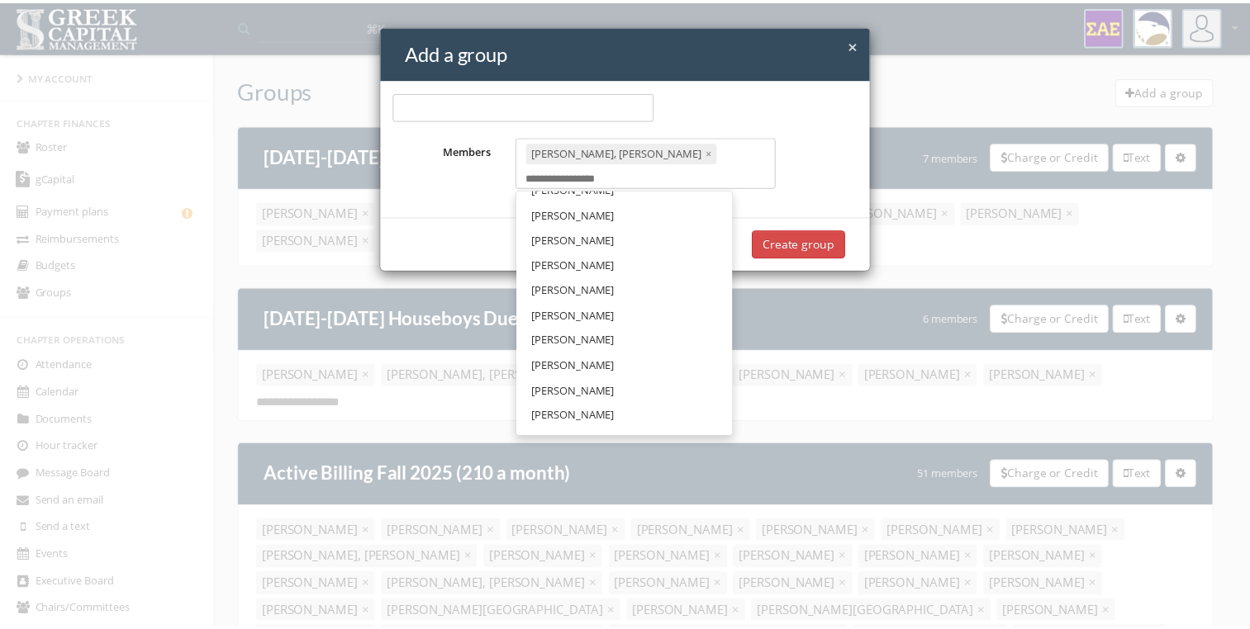
scroll to position [69, 0]
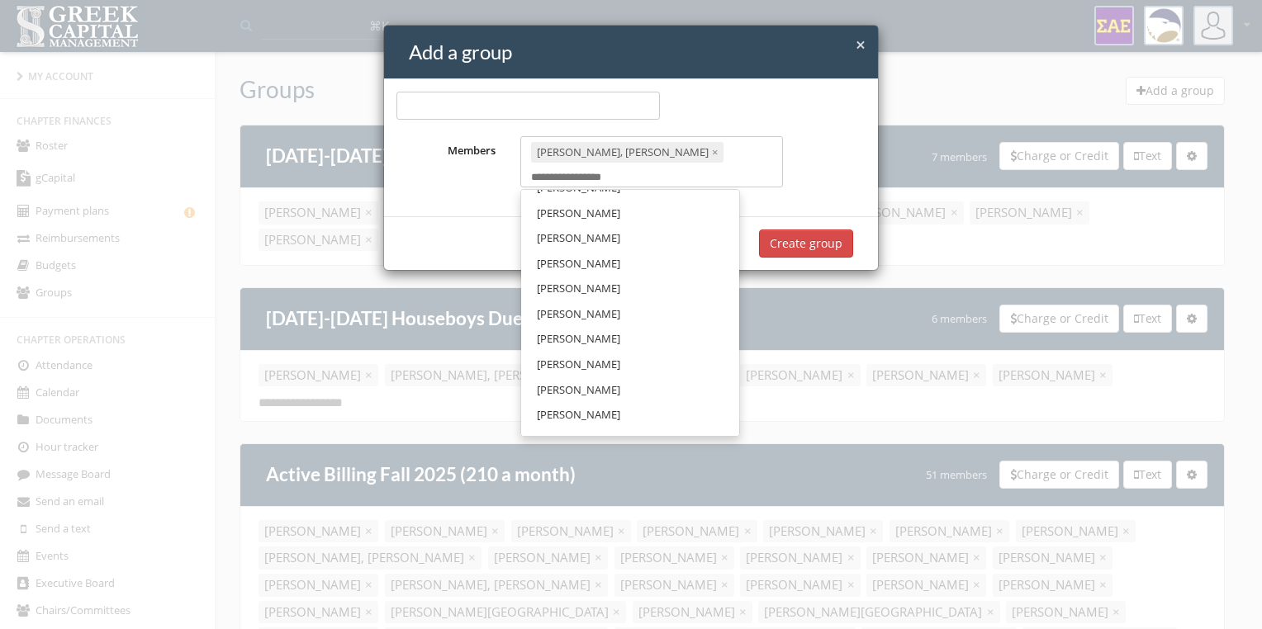
click at [607, 352] on link "[PERSON_NAME]" at bounding box center [630, 365] width 206 height 26
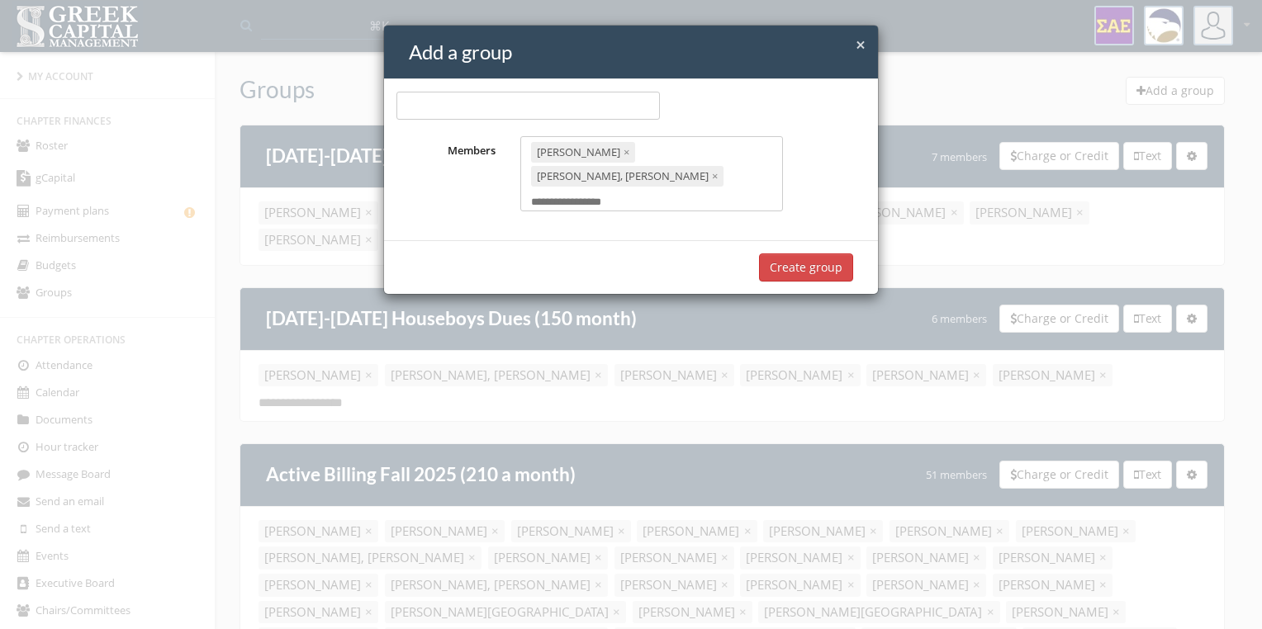
click at [522, 104] on input "text" at bounding box center [527, 106] width 263 height 28
type input "**********"
click at [815, 254] on button "Create group" at bounding box center [806, 268] width 94 height 28
click at [813, 254] on button "Create group" at bounding box center [806, 268] width 94 height 28
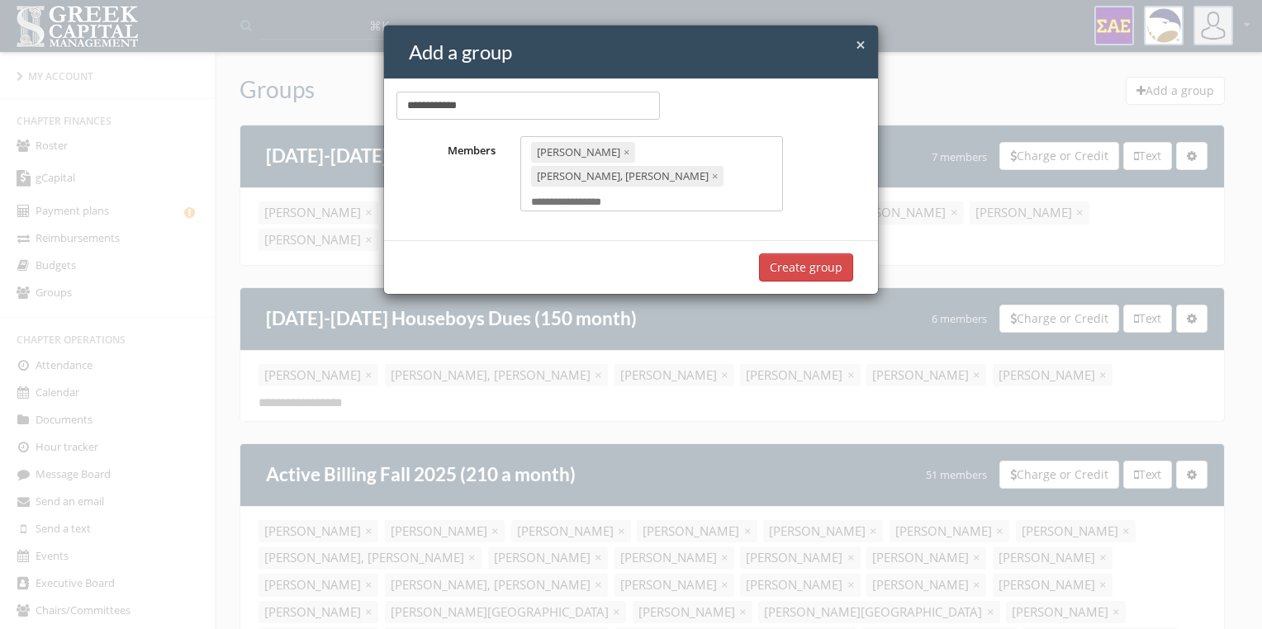
click at [813, 254] on button "Create group" at bounding box center [806, 268] width 94 height 28
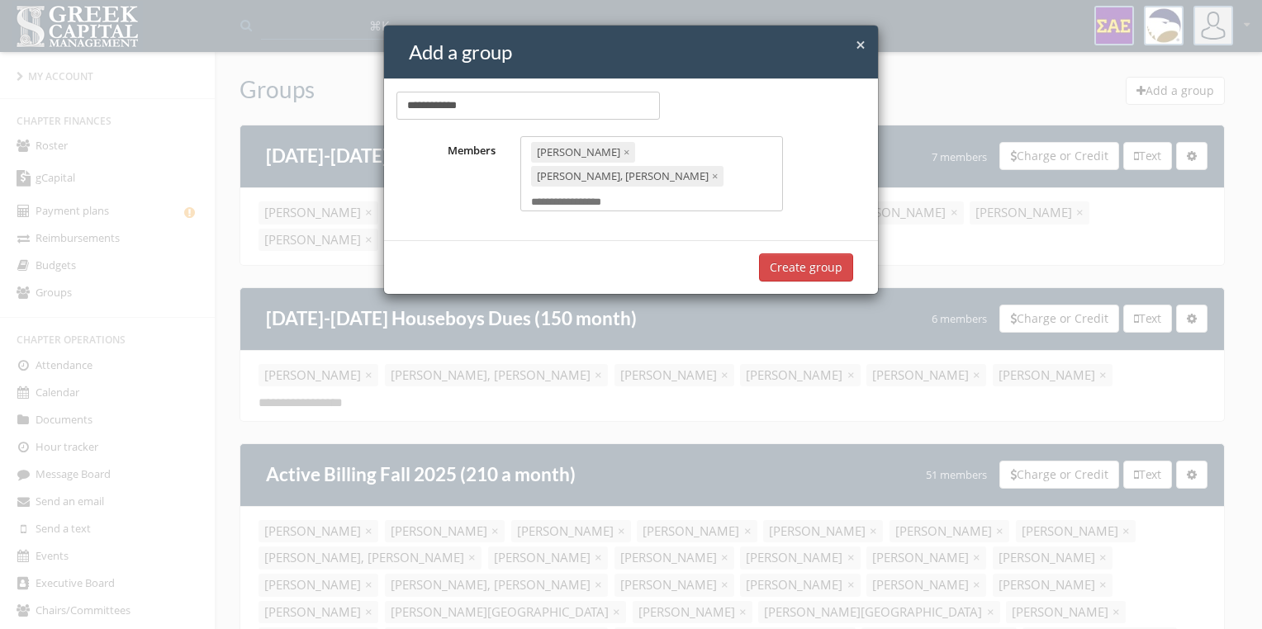
click at [813, 254] on button "Create group" at bounding box center [806, 268] width 94 height 28
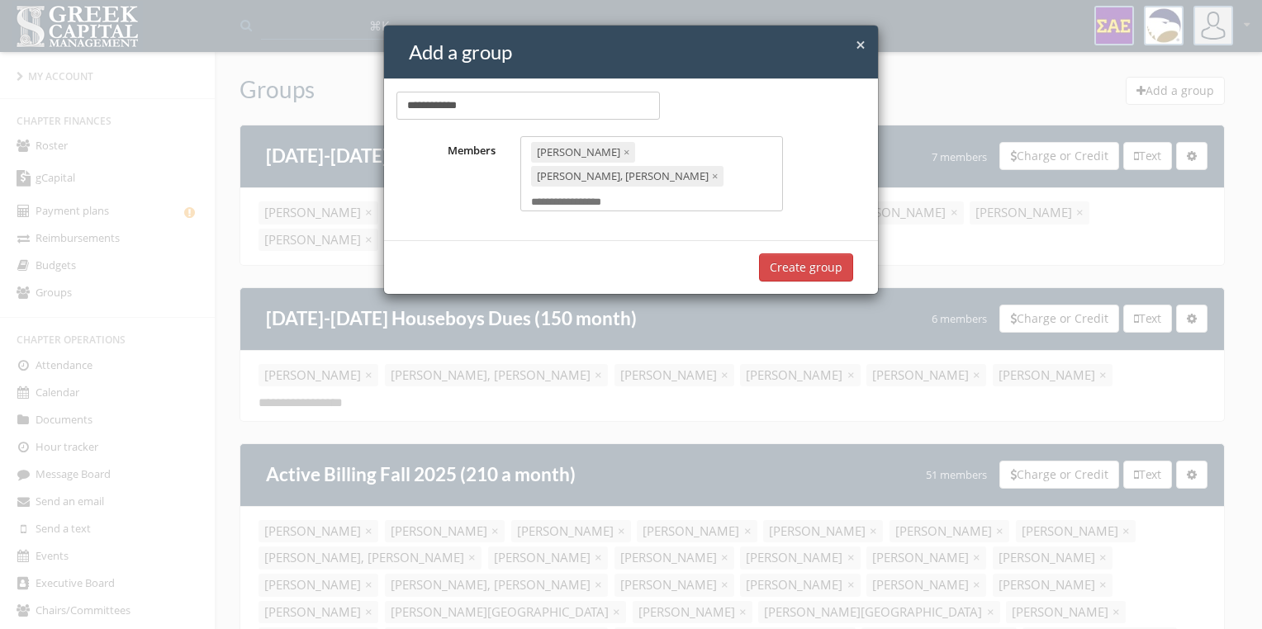
click at [813, 254] on button "Create group" at bounding box center [806, 268] width 94 height 28
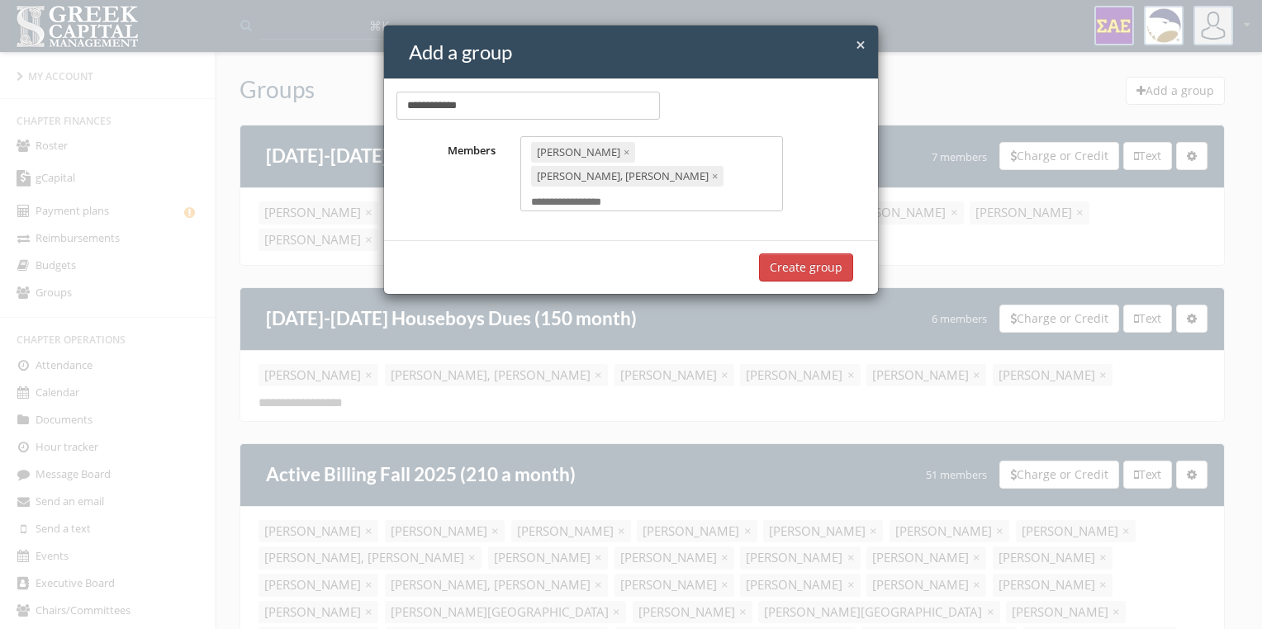
click at [813, 254] on button "Create group" at bounding box center [806, 268] width 94 height 28
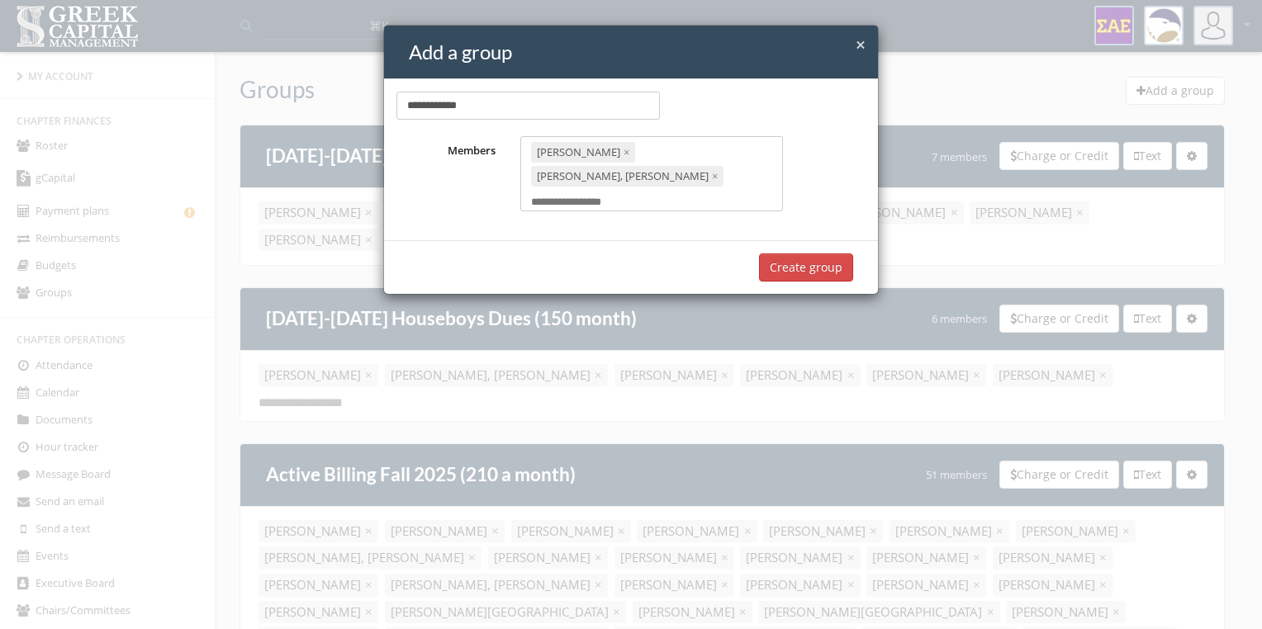
click at [813, 254] on button "Create group" at bounding box center [806, 268] width 94 height 28
click at [861, 45] on span "×" at bounding box center [861, 44] width 10 height 23
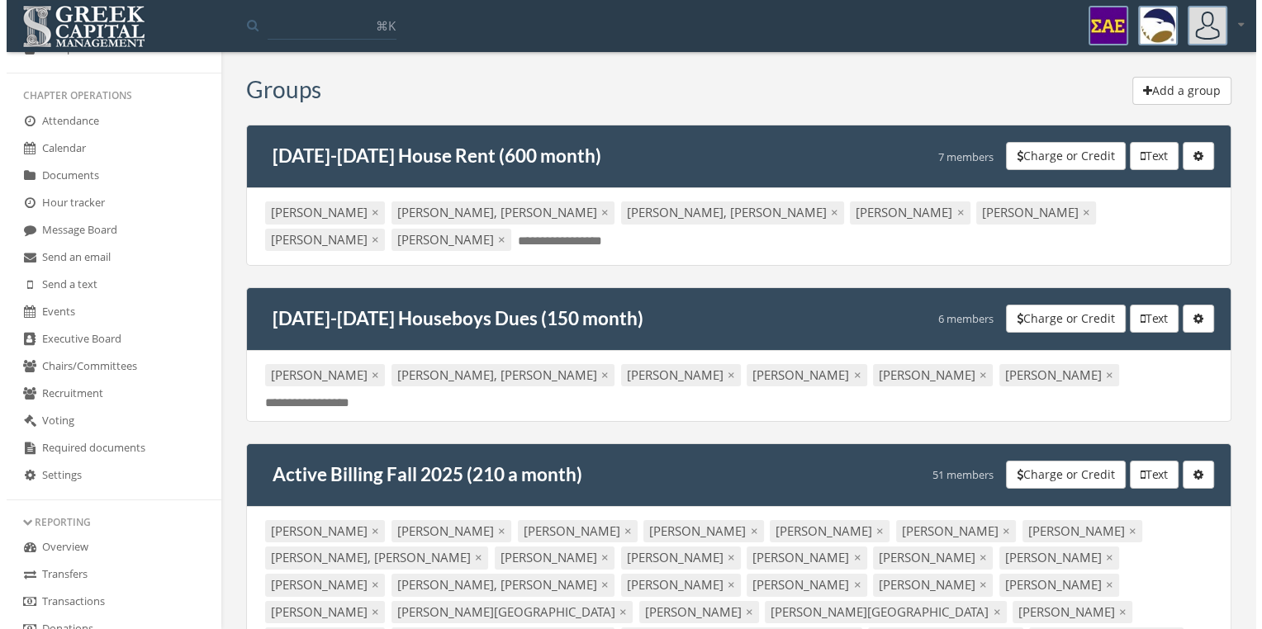
scroll to position [244, 0]
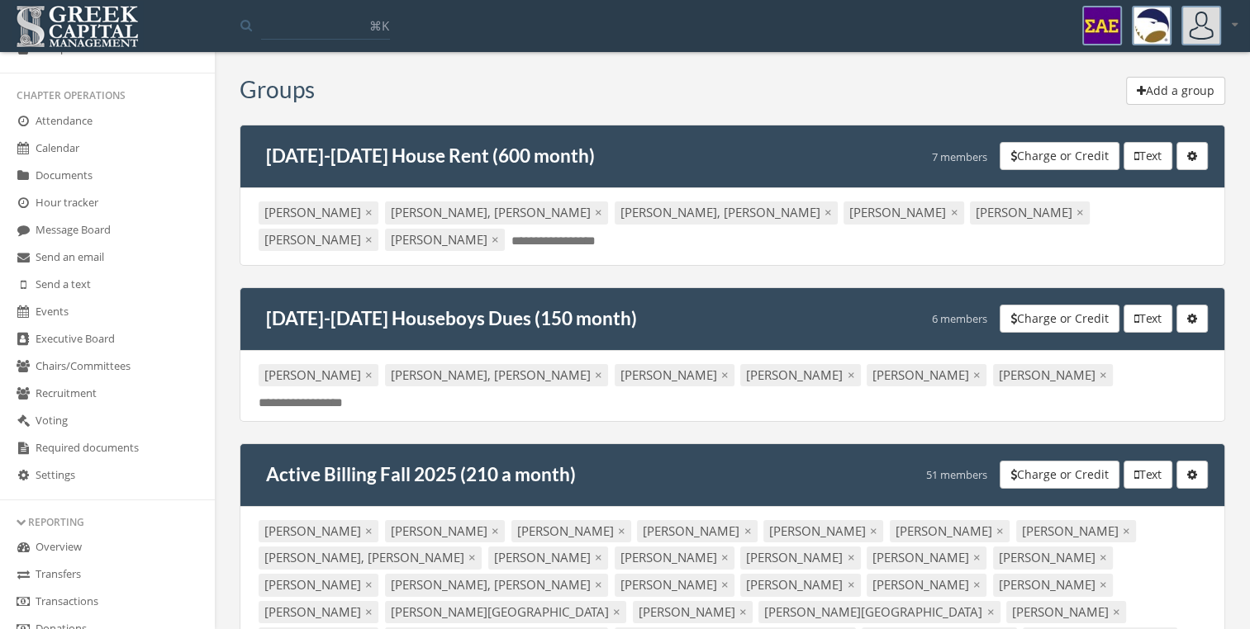
click at [145, 233] on link "Message Board" at bounding box center [107, 230] width 215 height 27
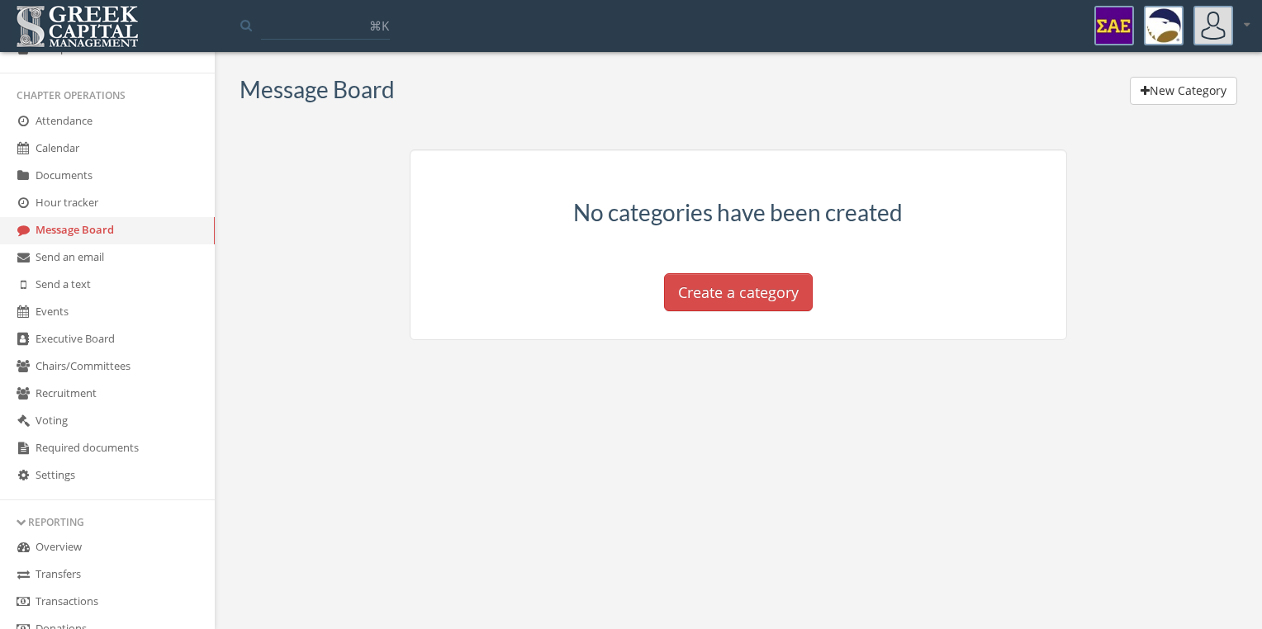
click at [152, 263] on link "Send an email" at bounding box center [107, 257] width 215 height 27
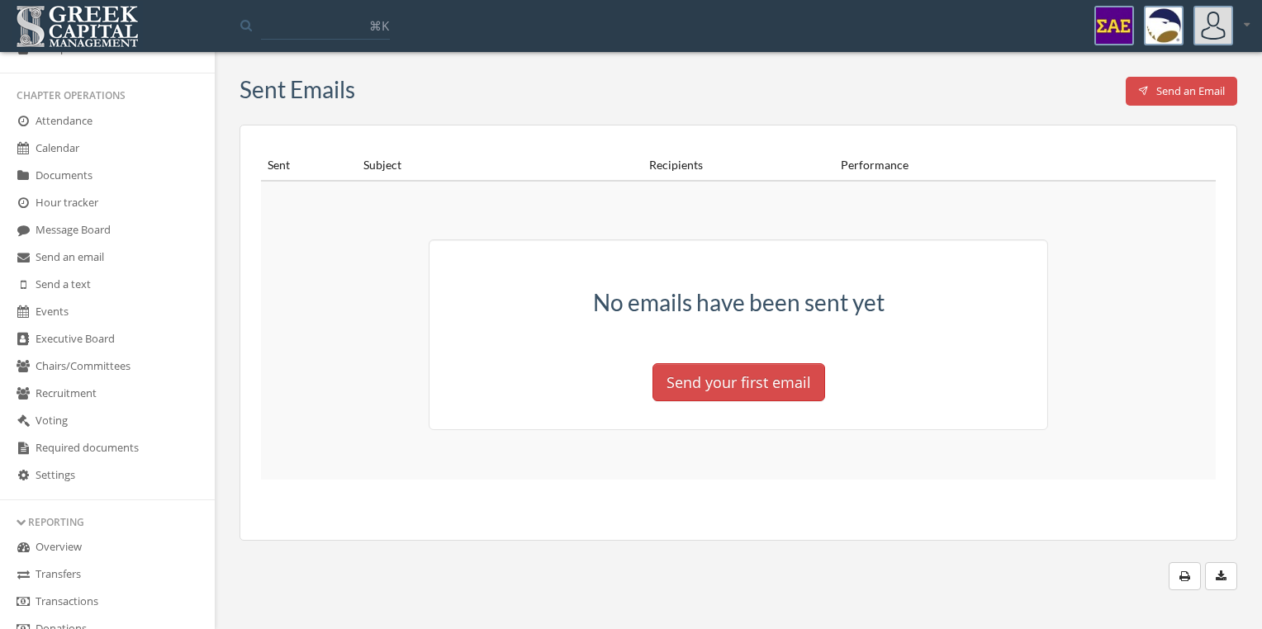
click at [787, 368] on button "Send your first email" at bounding box center [738, 382] width 173 height 38
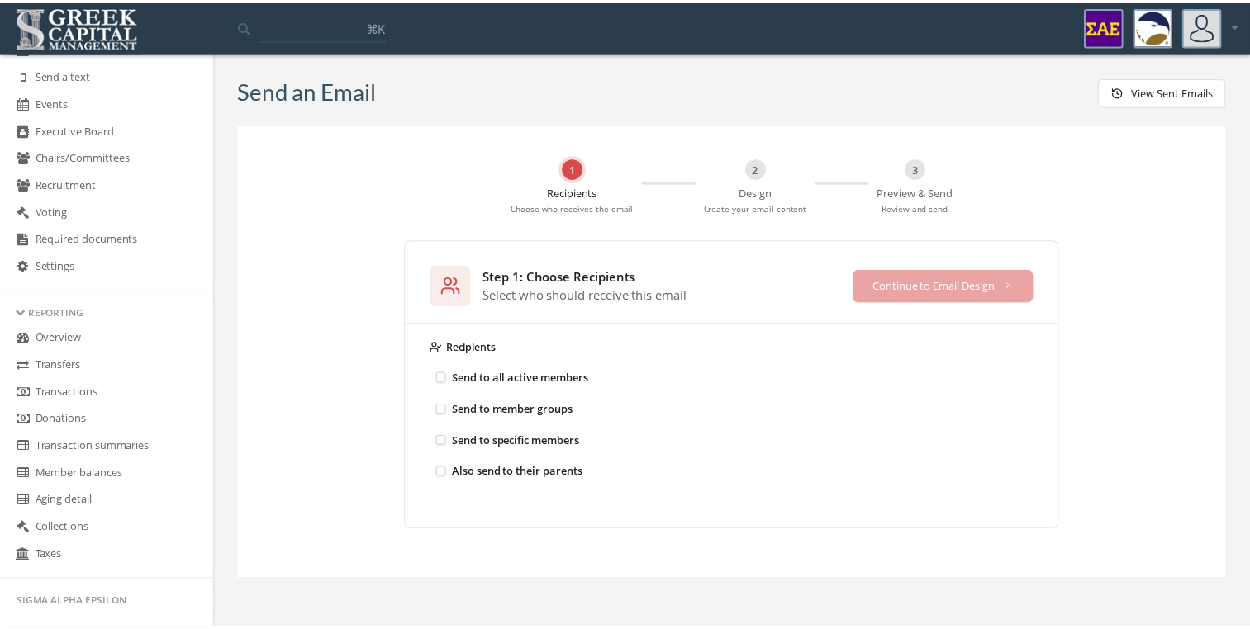
scroll to position [455, 0]
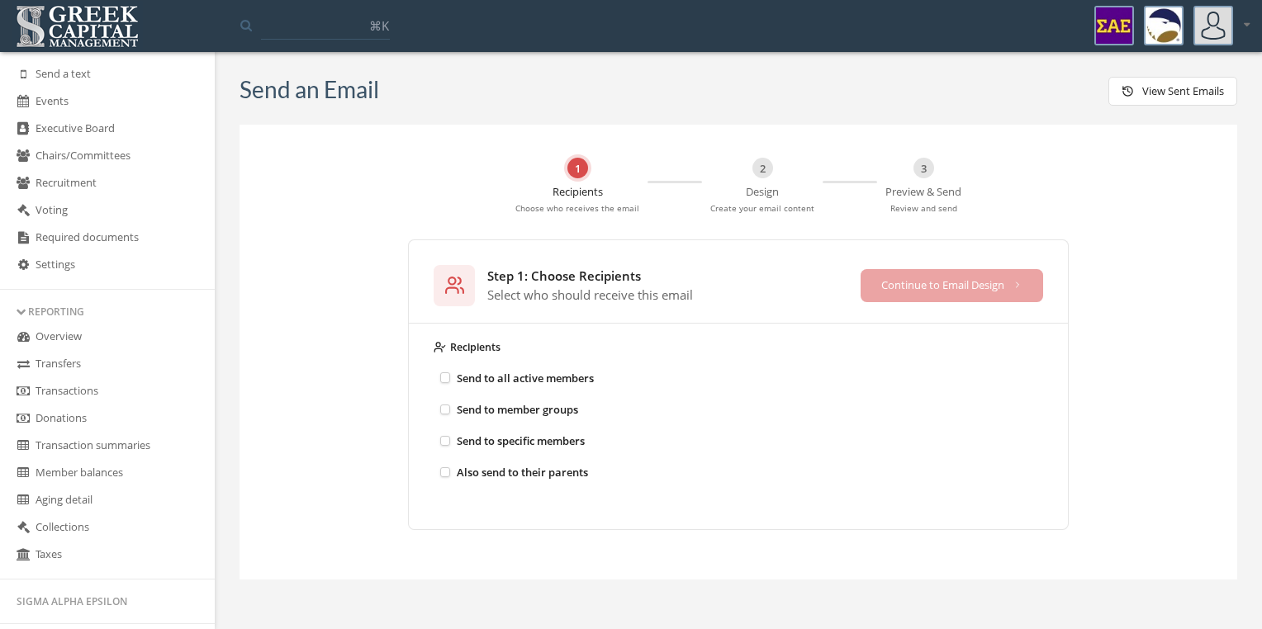
click at [92, 341] on link "Overview" at bounding box center [107, 337] width 215 height 27
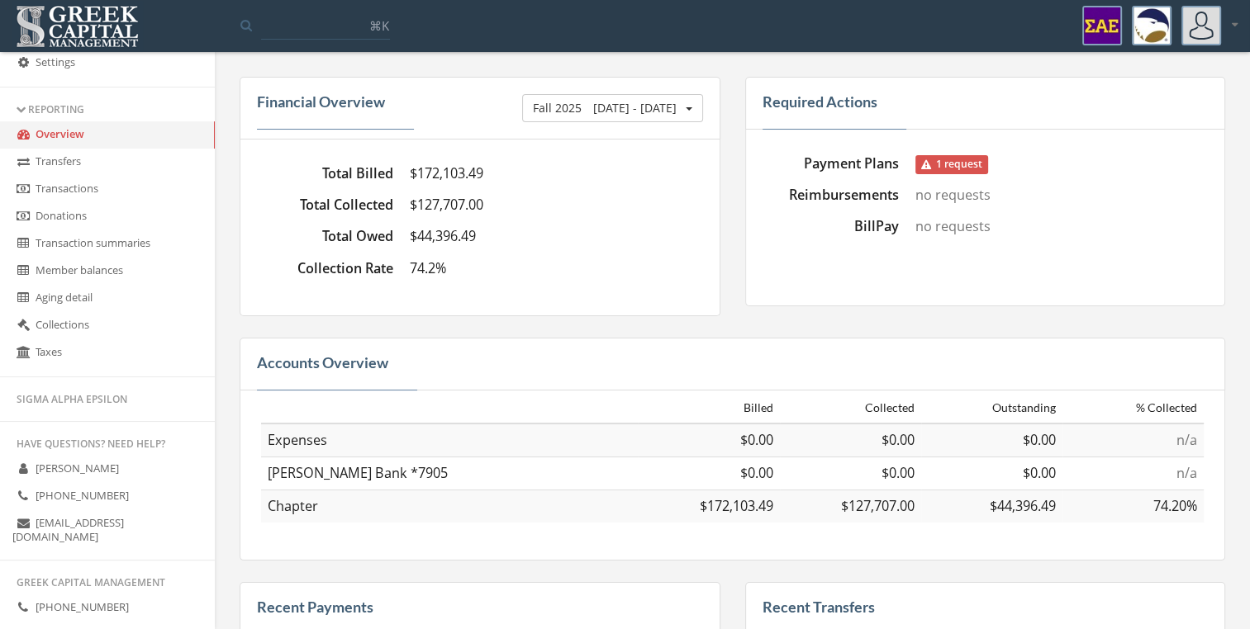
scroll to position [780, 0]
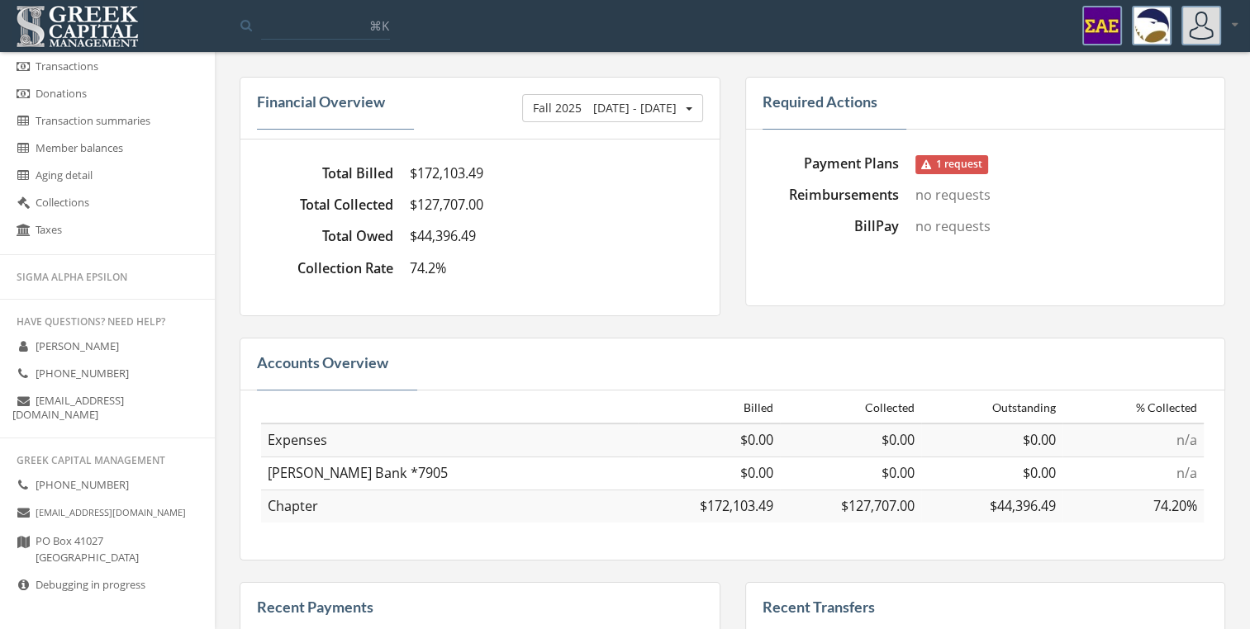
click at [24, 583] on icon at bounding box center [23, 585] width 17 height 14
click at [85, 589] on link "Debugging in progress" at bounding box center [107, 585] width 215 height 27
drag, startPoint x: 85, startPoint y: 589, endPoint x: 170, endPoint y: 572, distance: 86.7
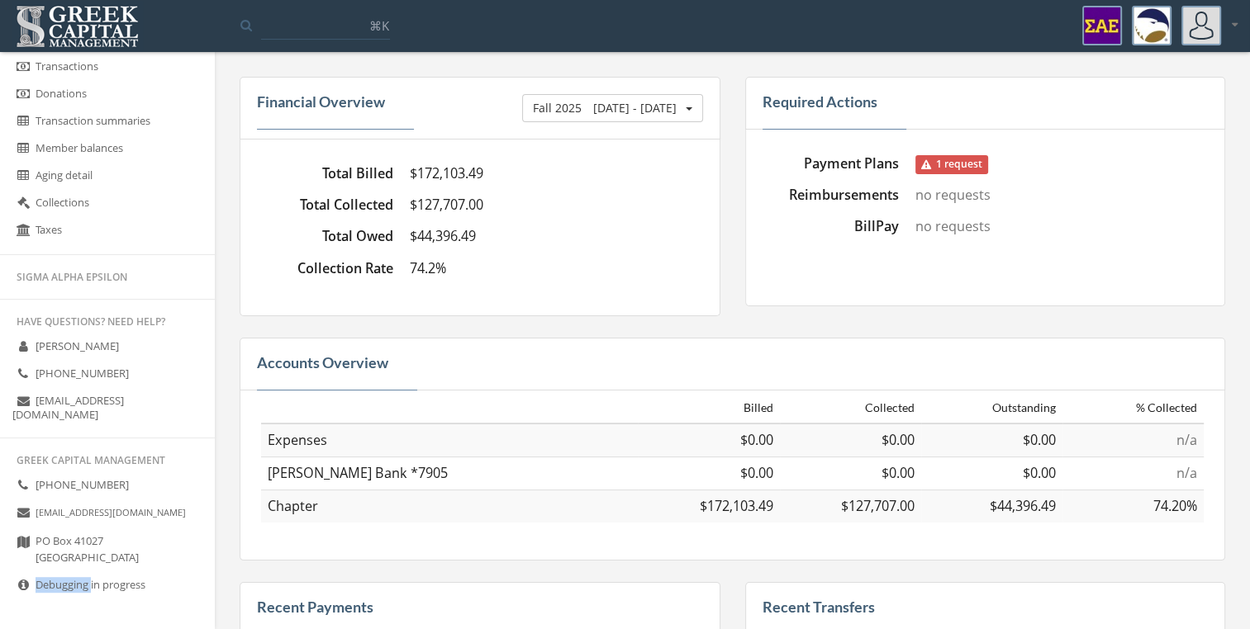
click at [170, 572] on ul "Greek Capital Management [PHONE_NUMBER] [EMAIL_ADDRESS][DOMAIN_NAME] [GEOGRAPHI…" at bounding box center [107, 544] width 215 height 192
drag, startPoint x: 170, startPoint y: 572, endPoint x: 113, endPoint y: 562, distance: 58.0
click at [113, 562] on span "[GEOGRAPHIC_DATA]" at bounding box center [87, 550] width 103 height 32
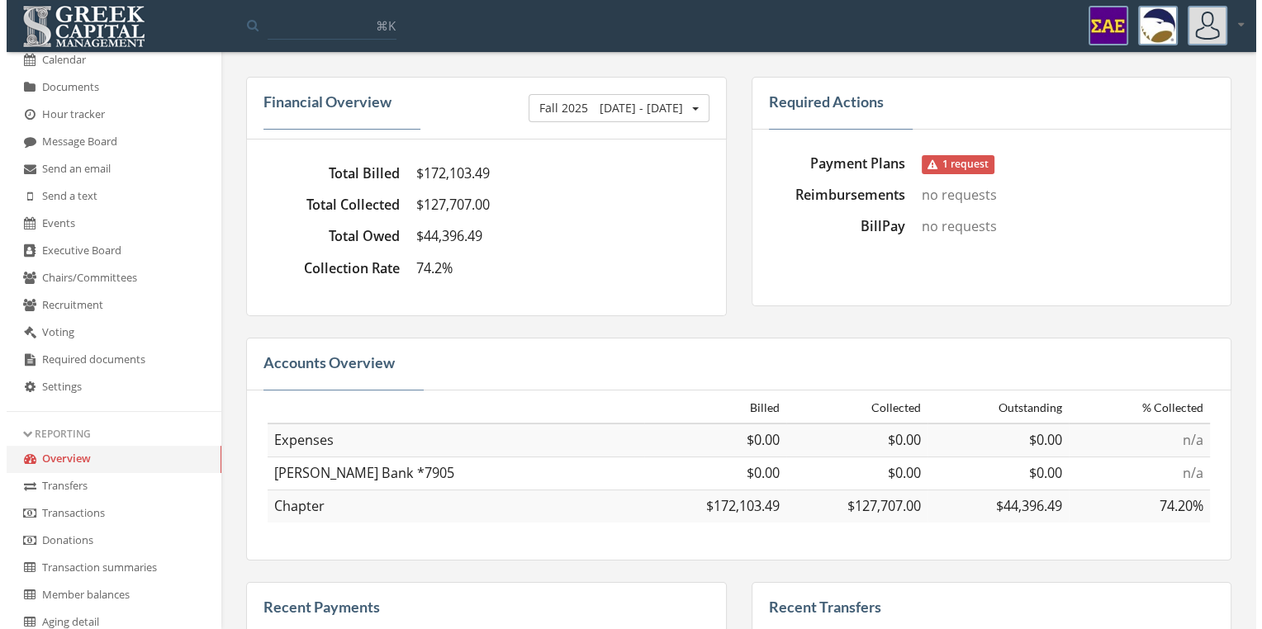
scroll to position [0, 0]
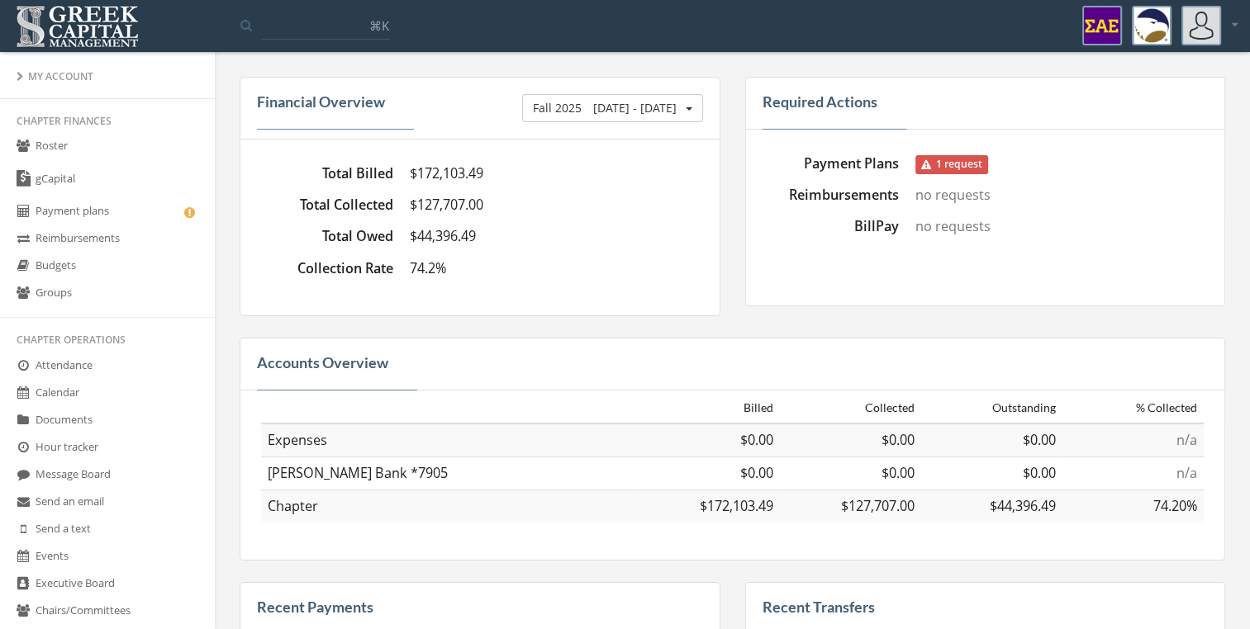
click at [117, 300] on link "Groups" at bounding box center [107, 293] width 215 height 27
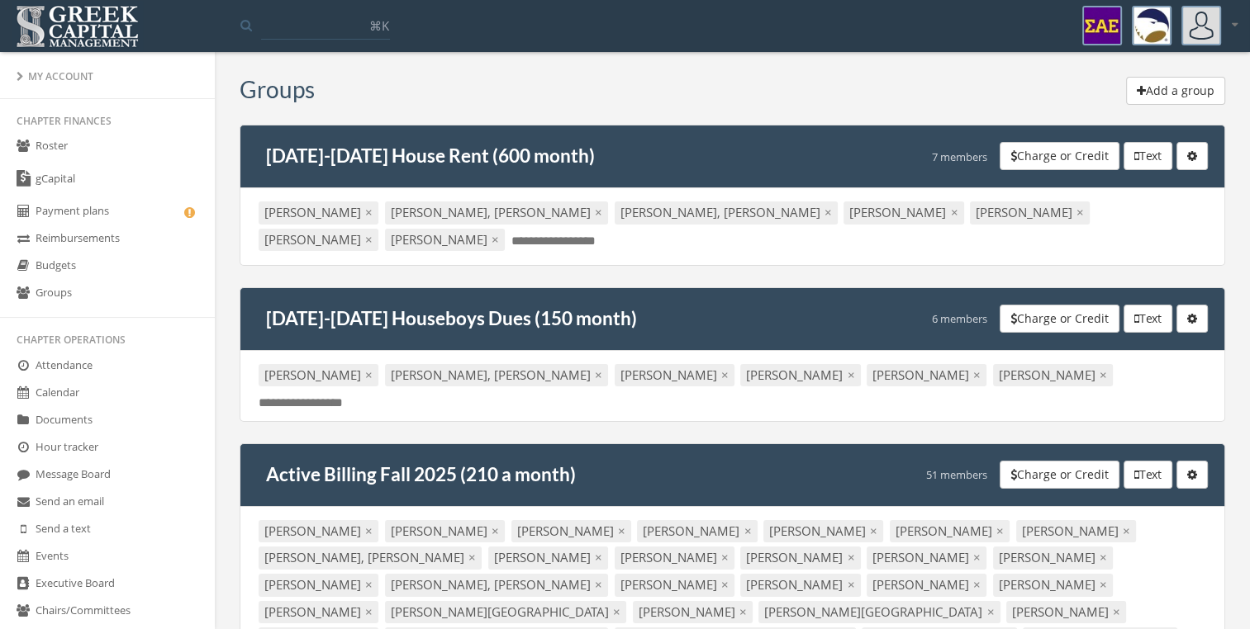
click at [117, 300] on link "Groups" at bounding box center [107, 293] width 215 height 27
click at [1169, 93] on button "Add a group" at bounding box center [1175, 91] width 99 height 28
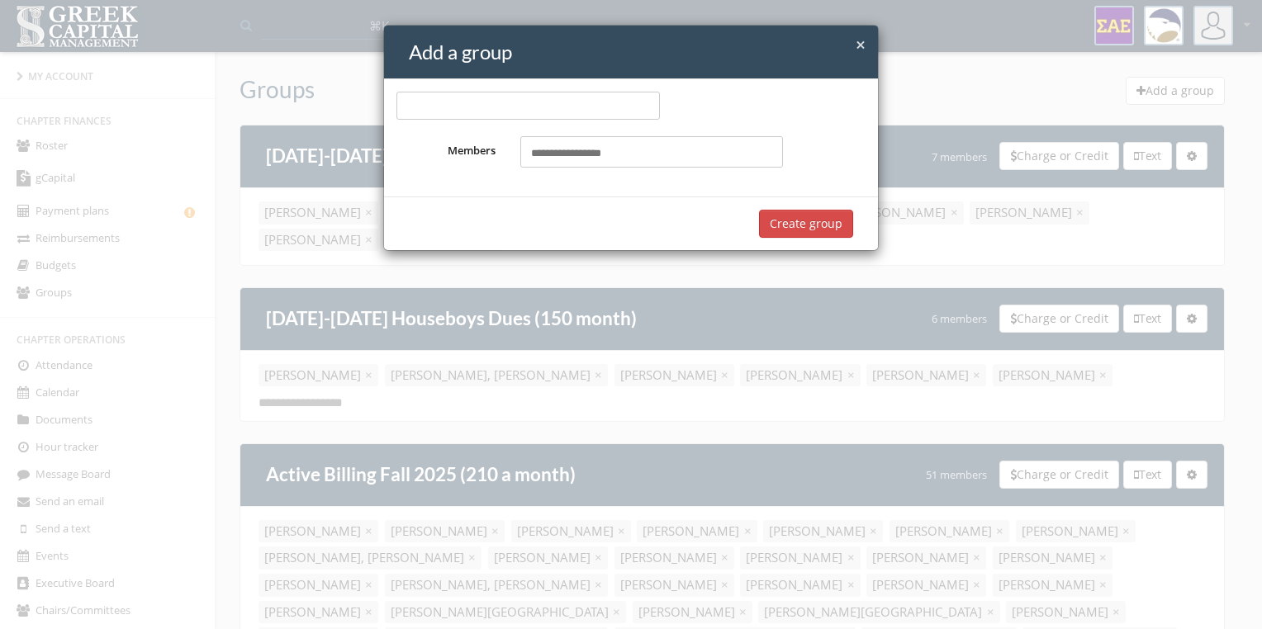
click at [862, 43] on span "×" at bounding box center [861, 44] width 10 height 23
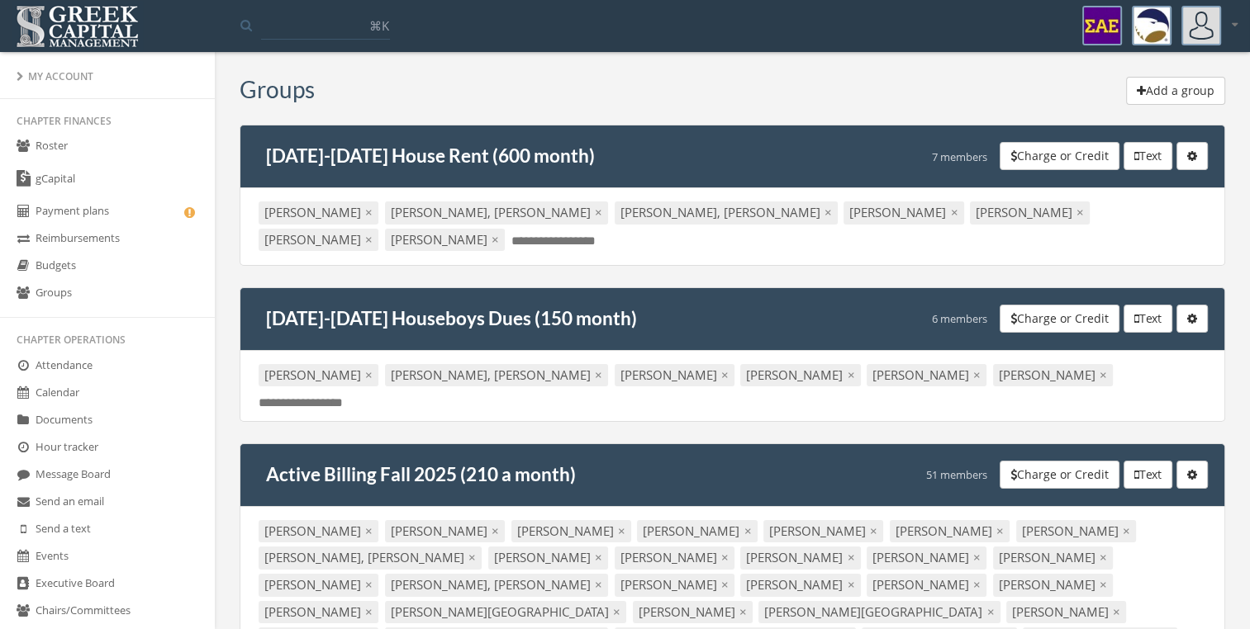
click at [1178, 88] on button "Add a group" at bounding box center [1175, 91] width 99 height 28
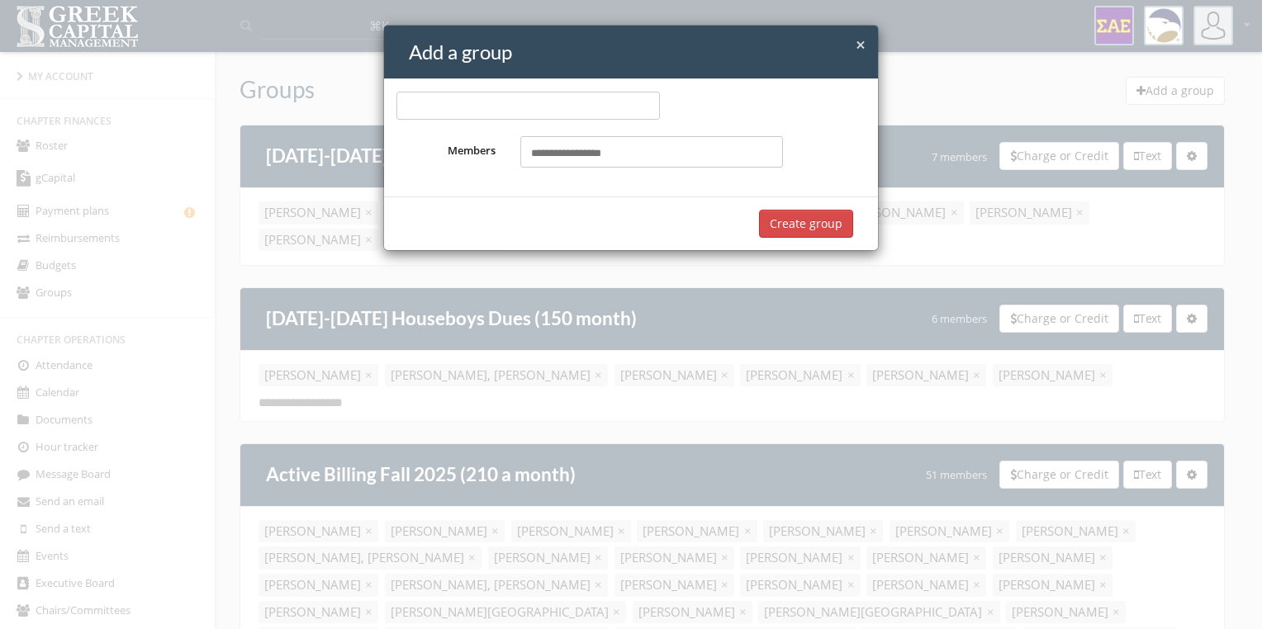
click at [581, 149] on input "text" at bounding box center [576, 154] width 91 height 16
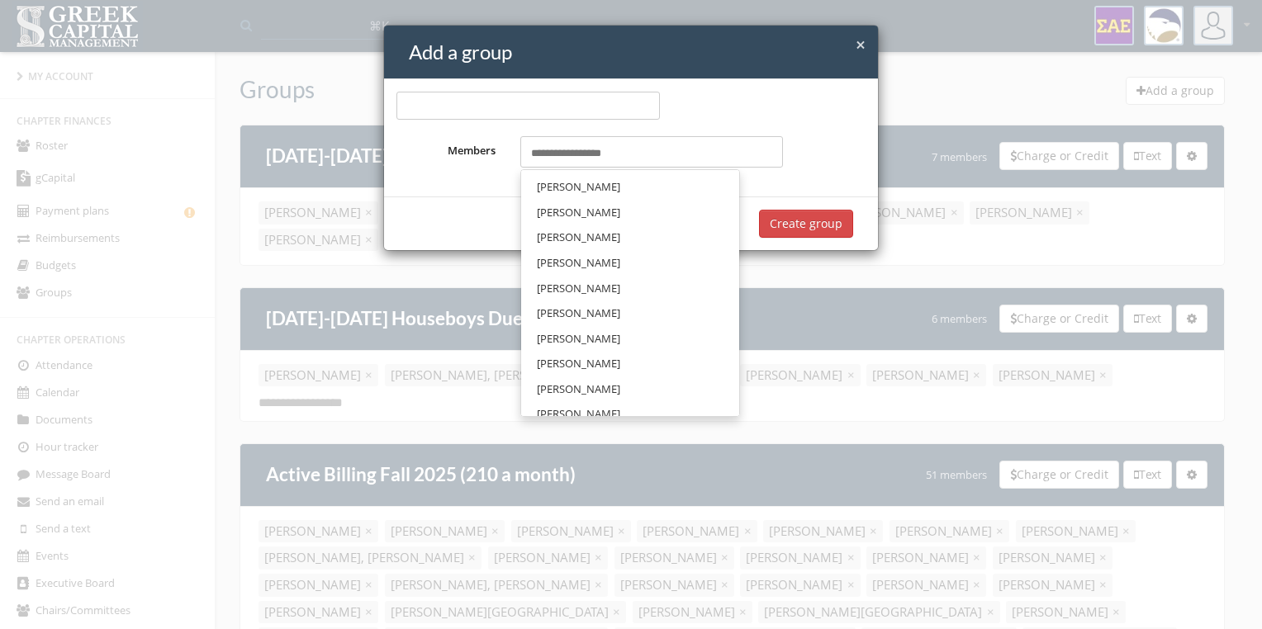
click at [586, 358] on span "[PERSON_NAME]" at bounding box center [578, 363] width 83 height 15
click at [662, 157] on input "text" at bounding box center [686, 154] width 91 height 16
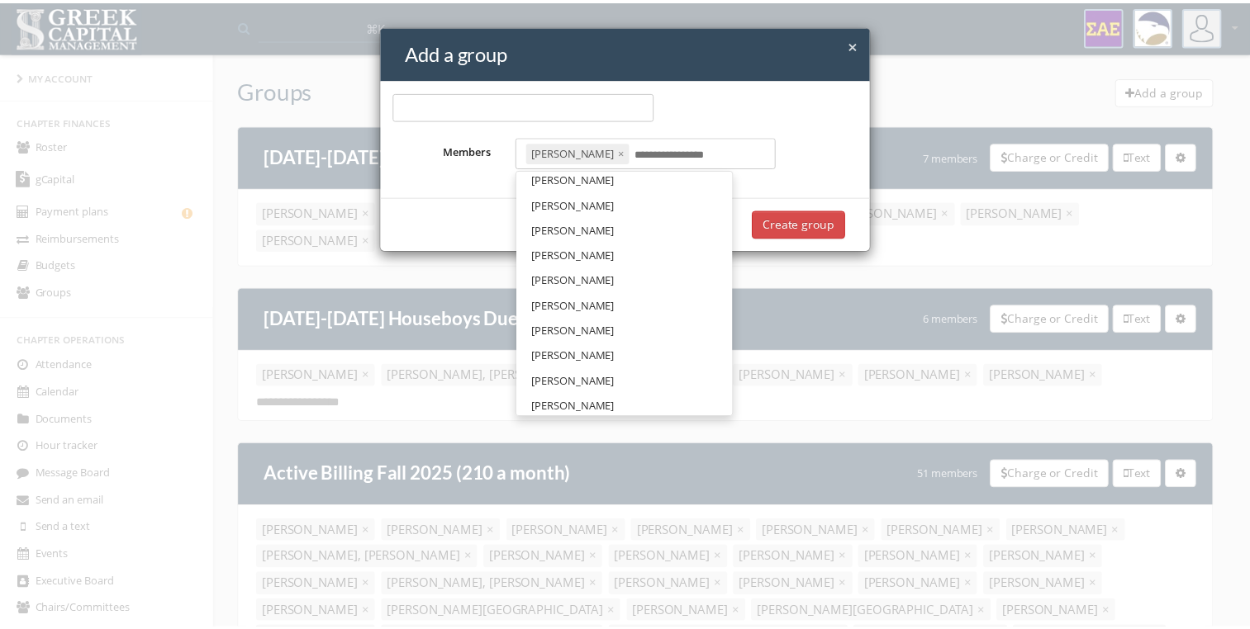
scroll to position [135, 0]
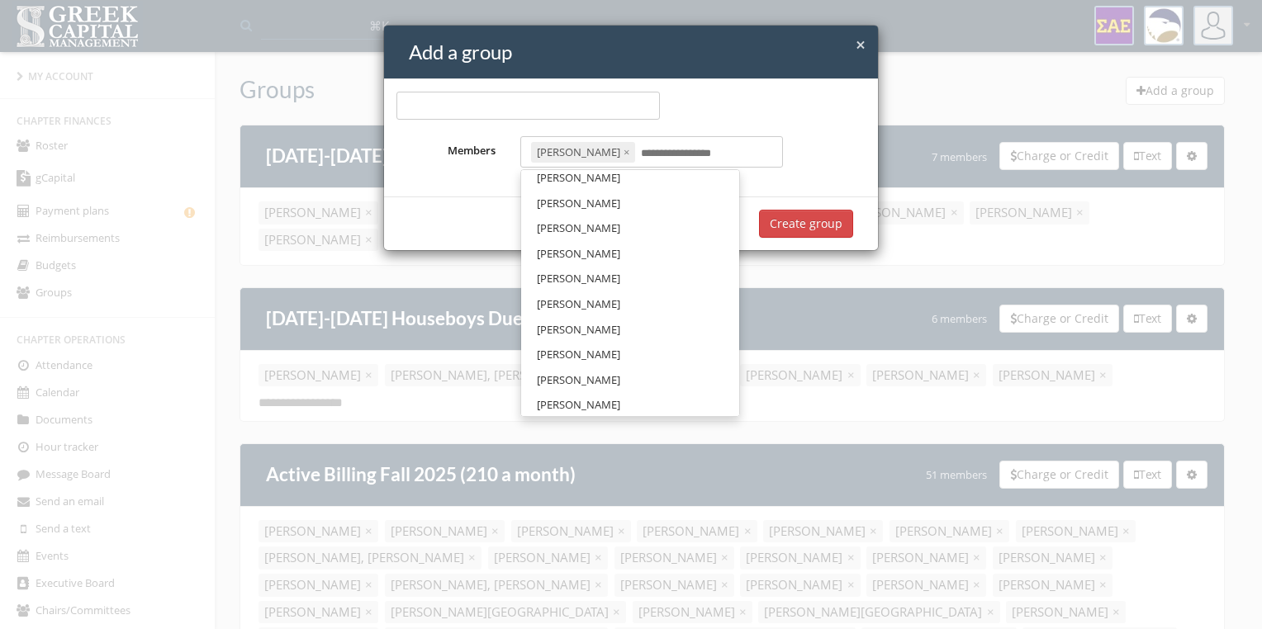
click at [637, 322] on link "[PERSON_NAME]" at bounding box center [630, 330] width 206 height 26
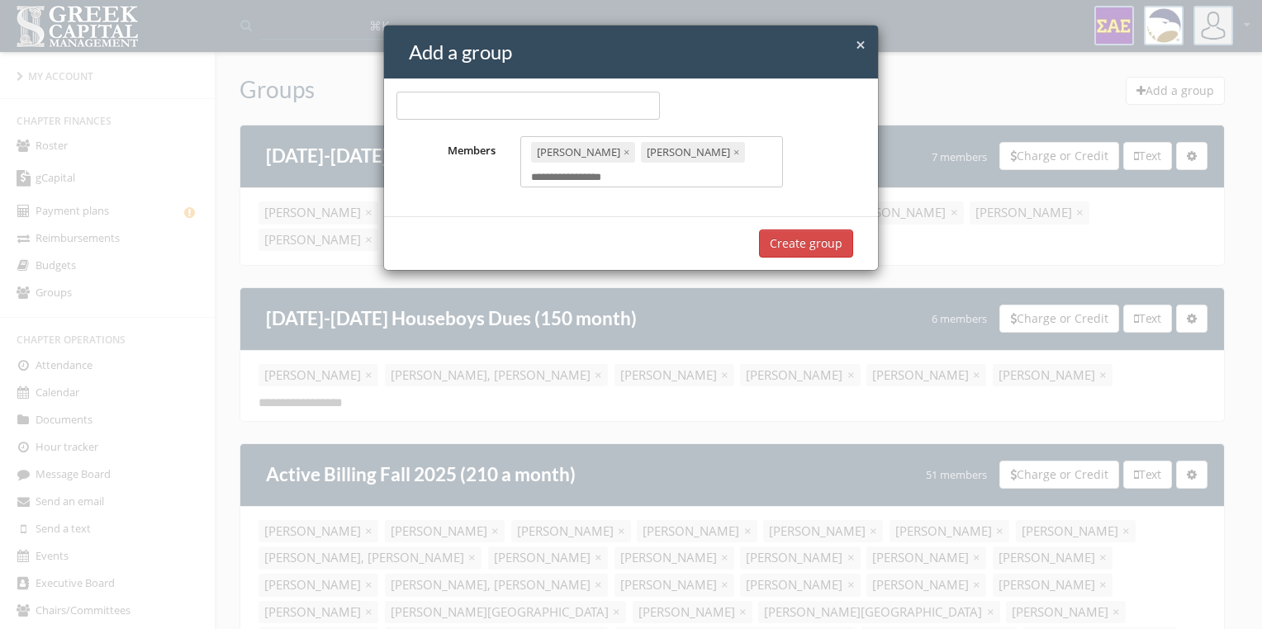
click at [585, 106] on input "text" at bounding box center [527, 106] width 263 height 28
type input "*"
type input "*****"
click at [812, 243] on button "Create group" at bounding box center [806, 244] width 94 height 28
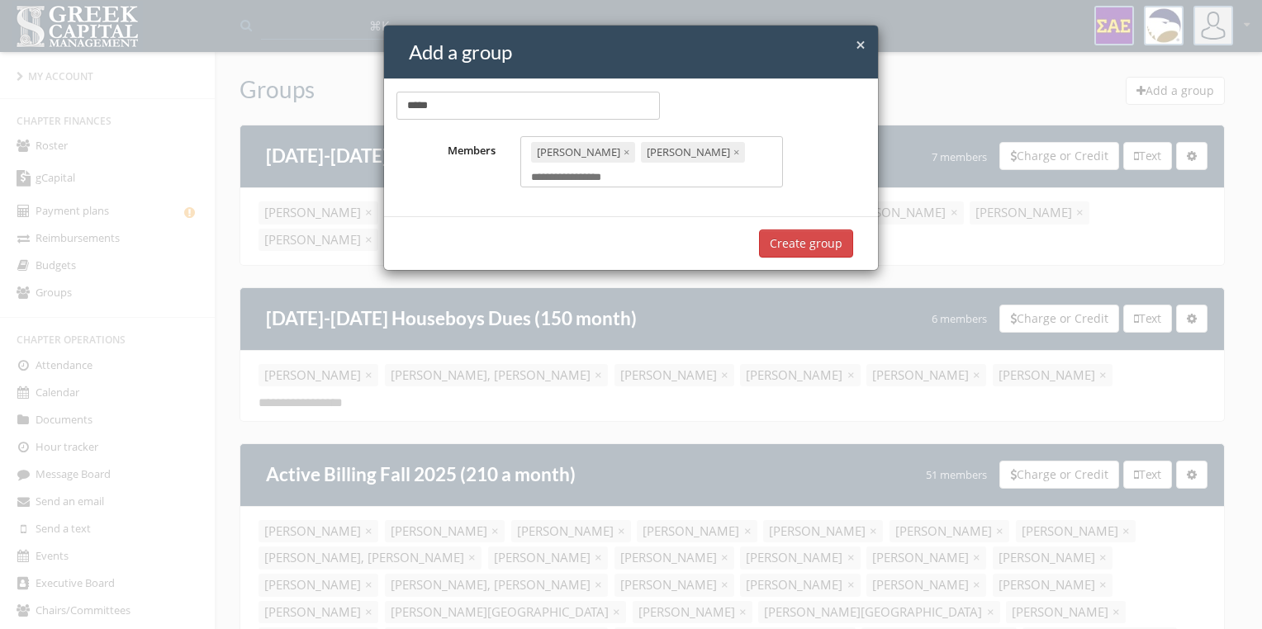
click at [812, 243] on button "Create group" at bounding box center [806, 244] width 94 height 28
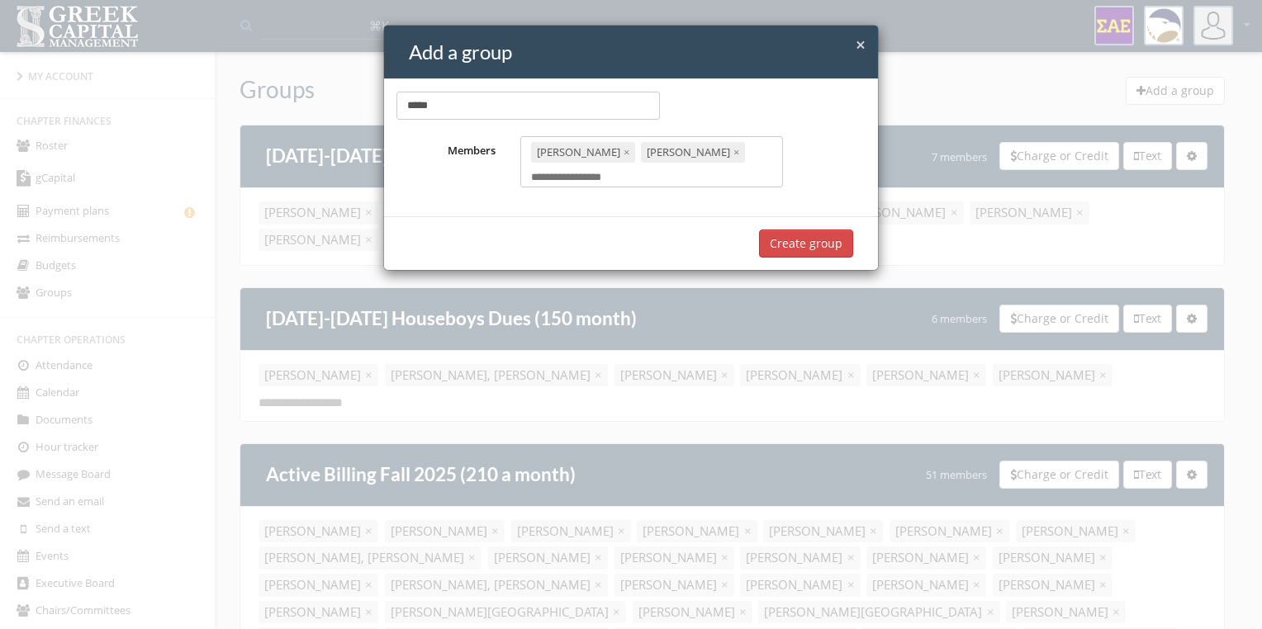
click at [812, 243] on button "Create group" at bounding box center [806, 244] width 94 height 28
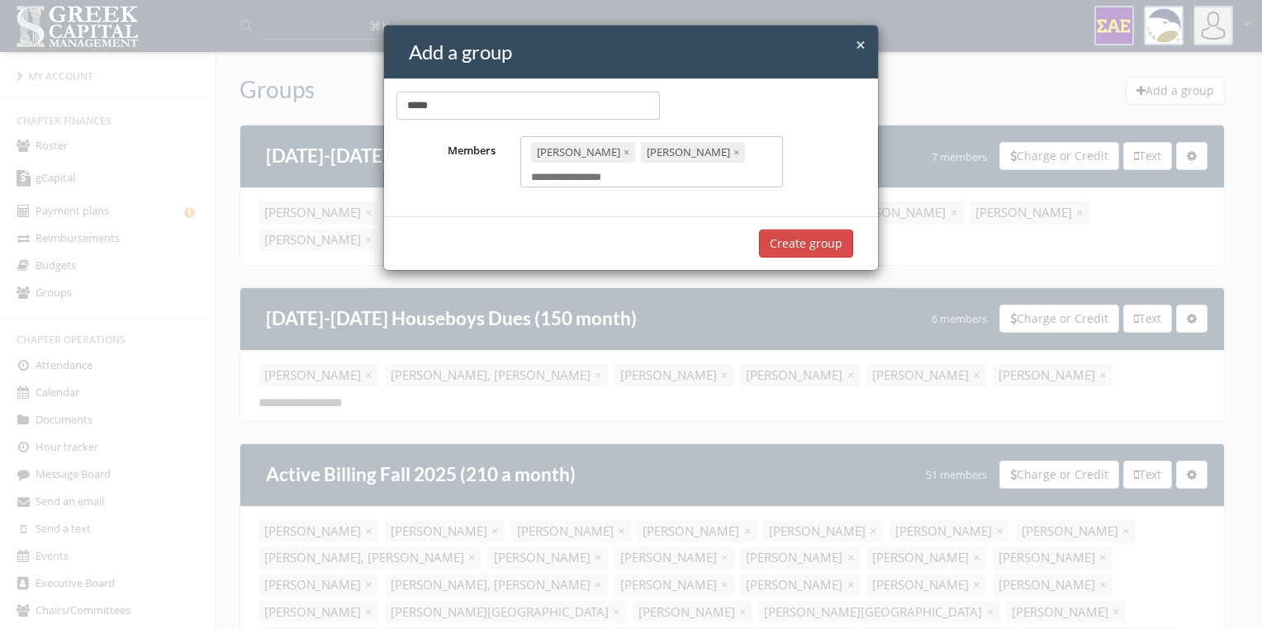
click at [812, 243] on button "Create group" at bounding box center [806, 244] width 94 height 28
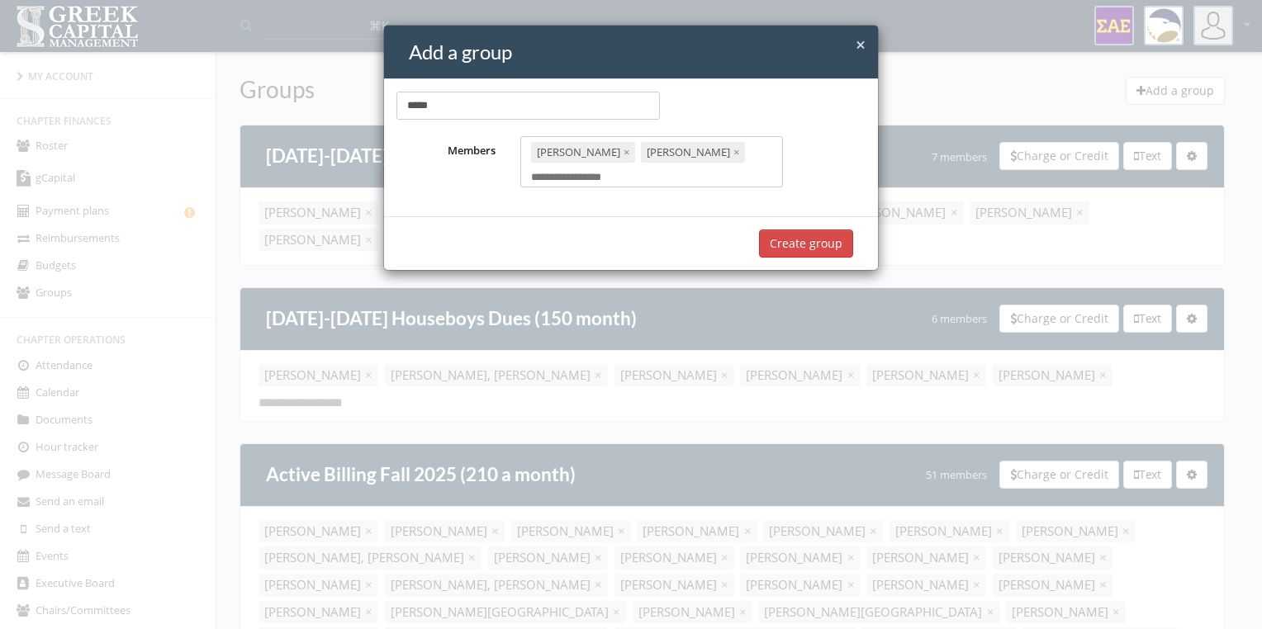
click at [812, 243] on button "Create group" at bounding box center [806, 244] width 94 height 28
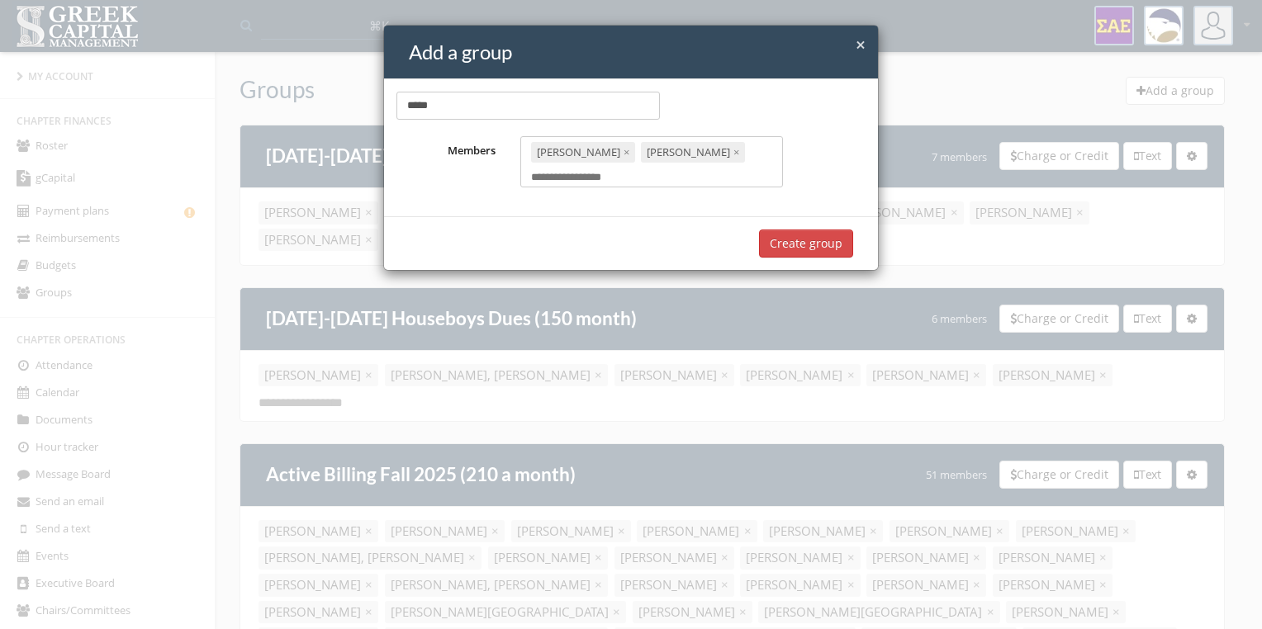
click at [812, 243] on button "Create group" at bounding box center [806, 244] width 94 height 28
click at [860, 45] on span "×" at bounding box center [861, 44] width 10 height 23
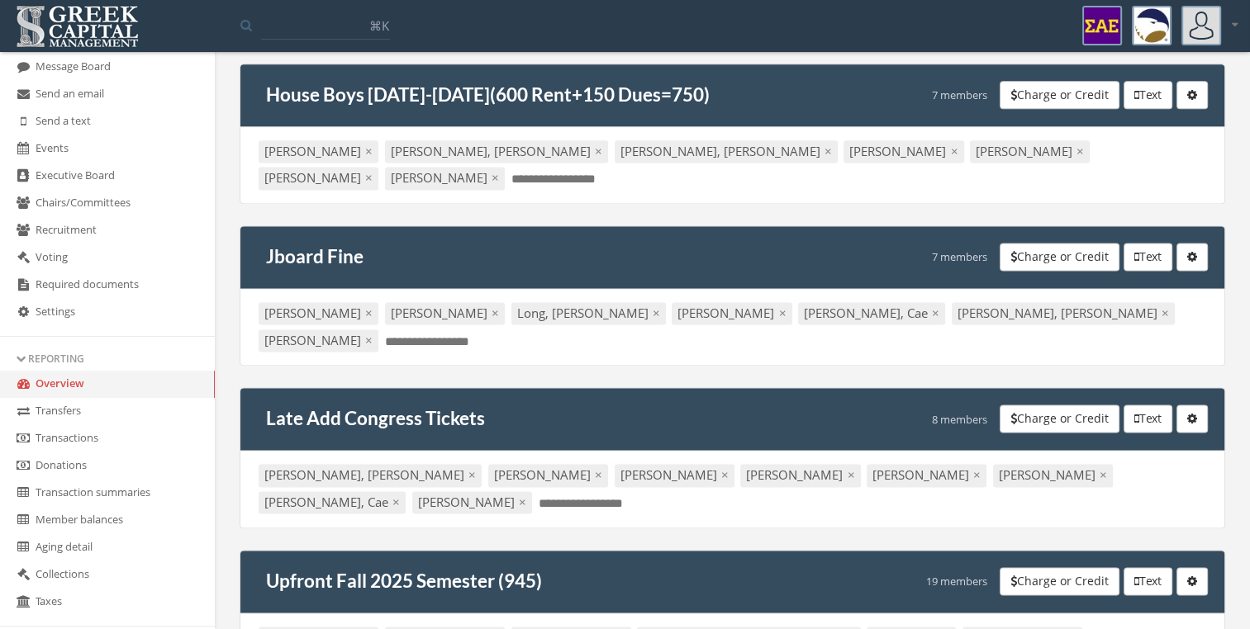
scroll to position [409, 0]
click at [63, 411] on link "Transfers" at bounding box center [107, 410] width 215 height 27
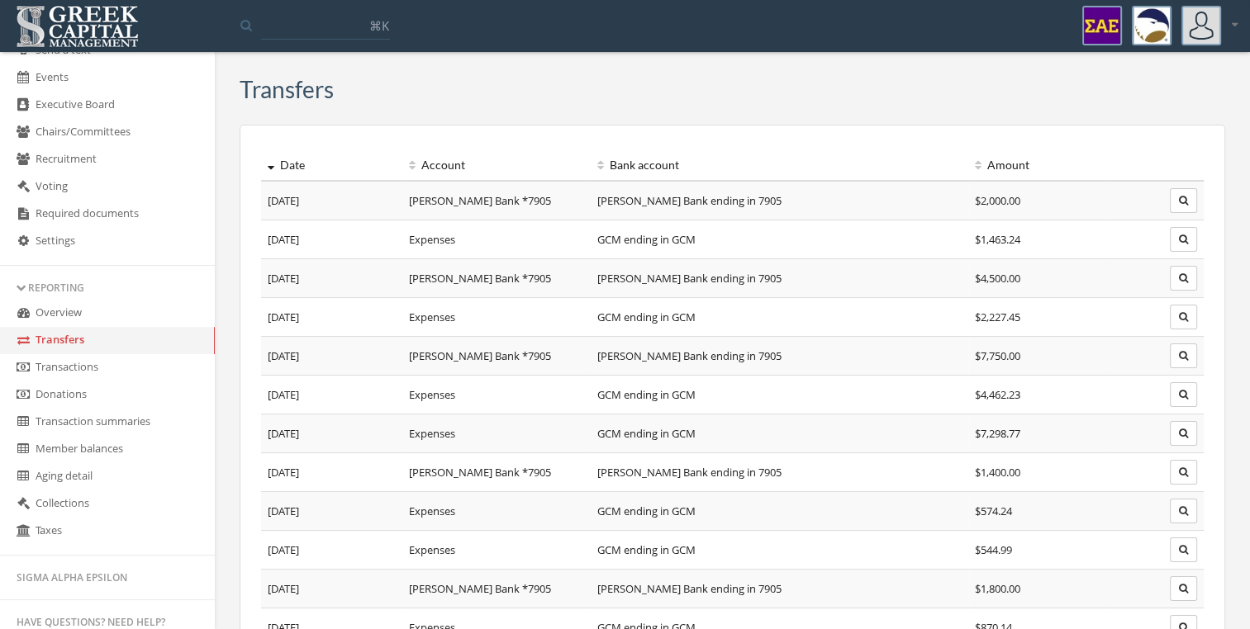
scroll to position [479, 0]
click at [106, 352] on link "Transfers" at bounding box center [107, 340] width 215 height 27
click at [102, 365] on link "Transactions" at bounding box center [107, 367] width 215 height 27
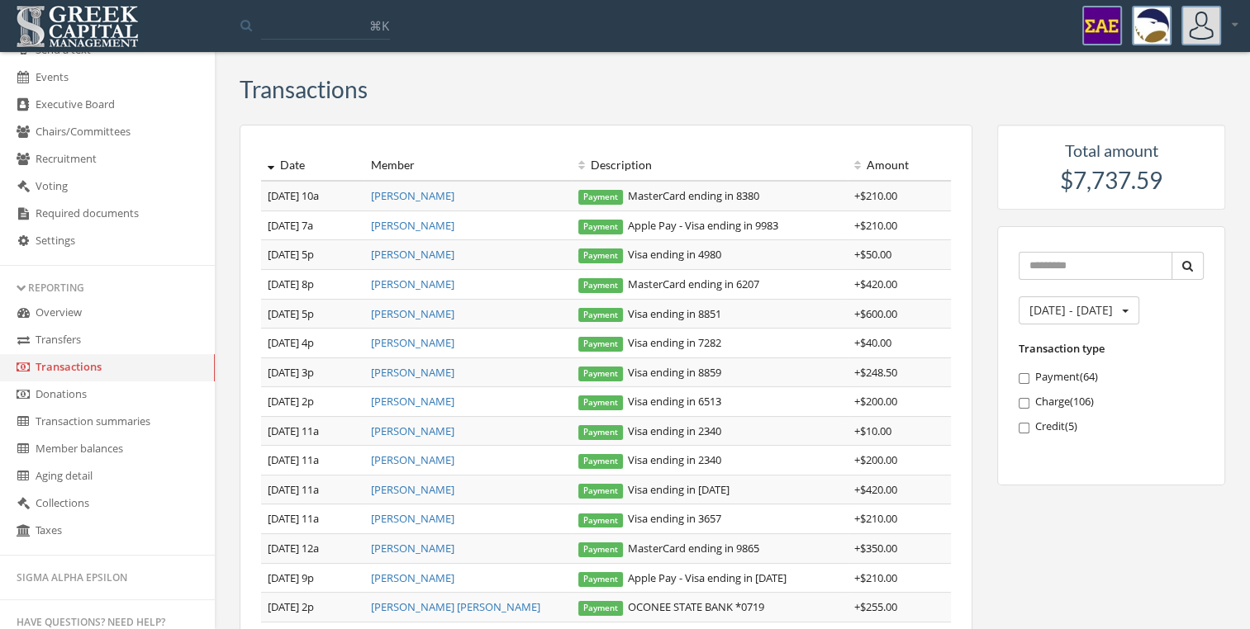
click at [1102, 327] on div "[DATE] - [DATE] Spring • 2026 Fall • 2025 Spring • 2025 Fall • 2024 Show all op…" at bounding box center [1111, 355] width 228 height 259
click at [1109, 315] on button "[DATE] - [DATE]" at bounding box center [1078, 310] width 121 height 28
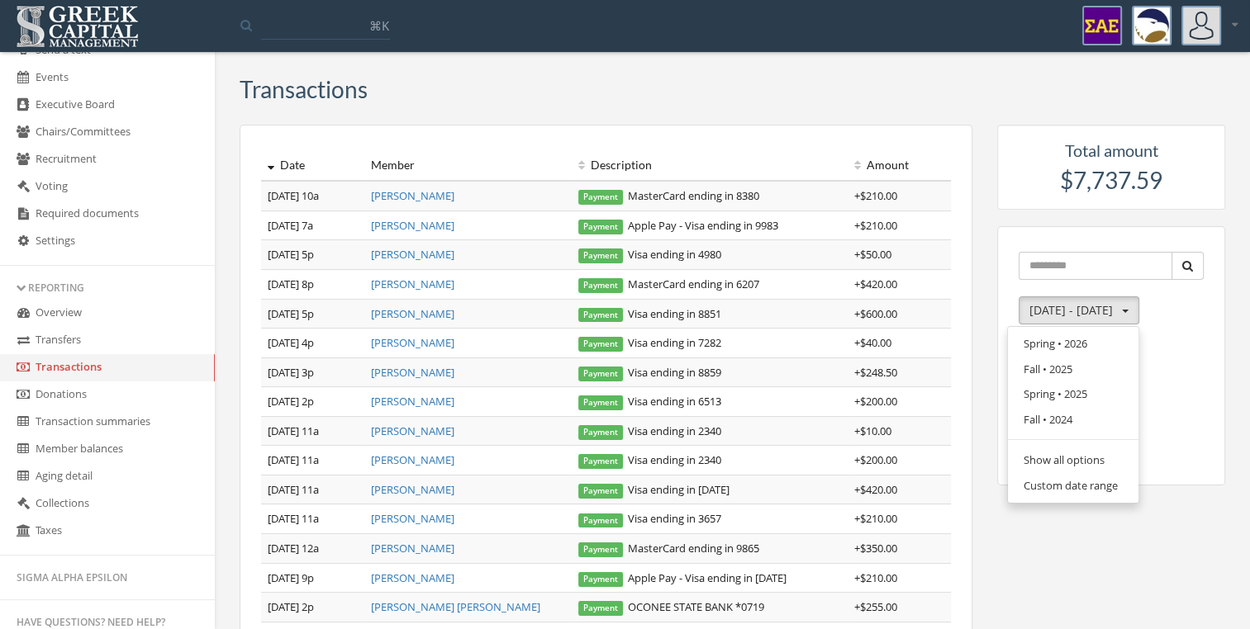
click at [1065, 365] on link "Fall • 2025" at bounding box center [1072, 370] width 119 height 26
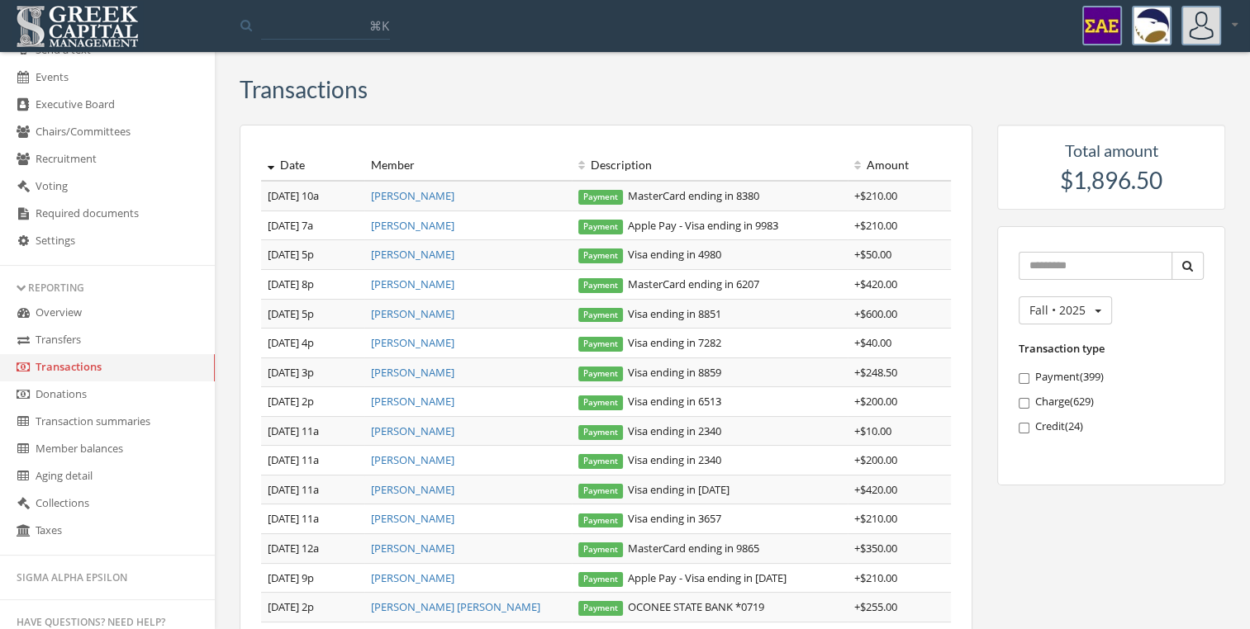
click at [1051, 209] on div "Total amount $1,896.50" at bounding box center [1111, 167] width 228 height 85
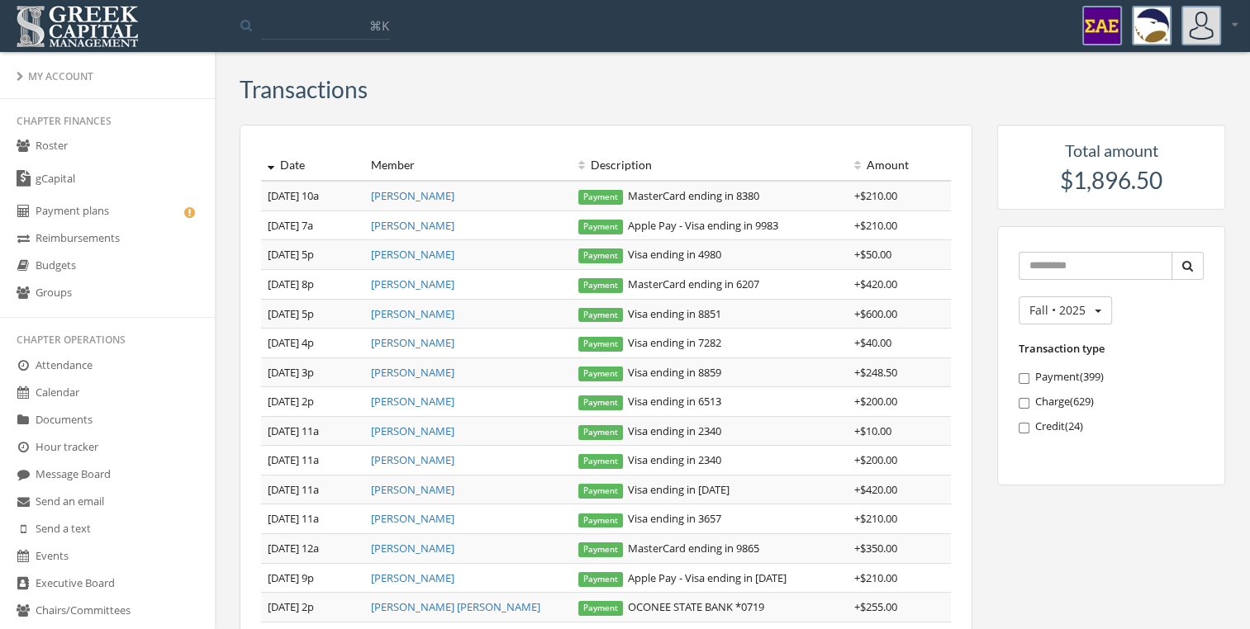
click at [81, 185] on link "gCapital" at bounding box center [107, 179] width 215 height 38
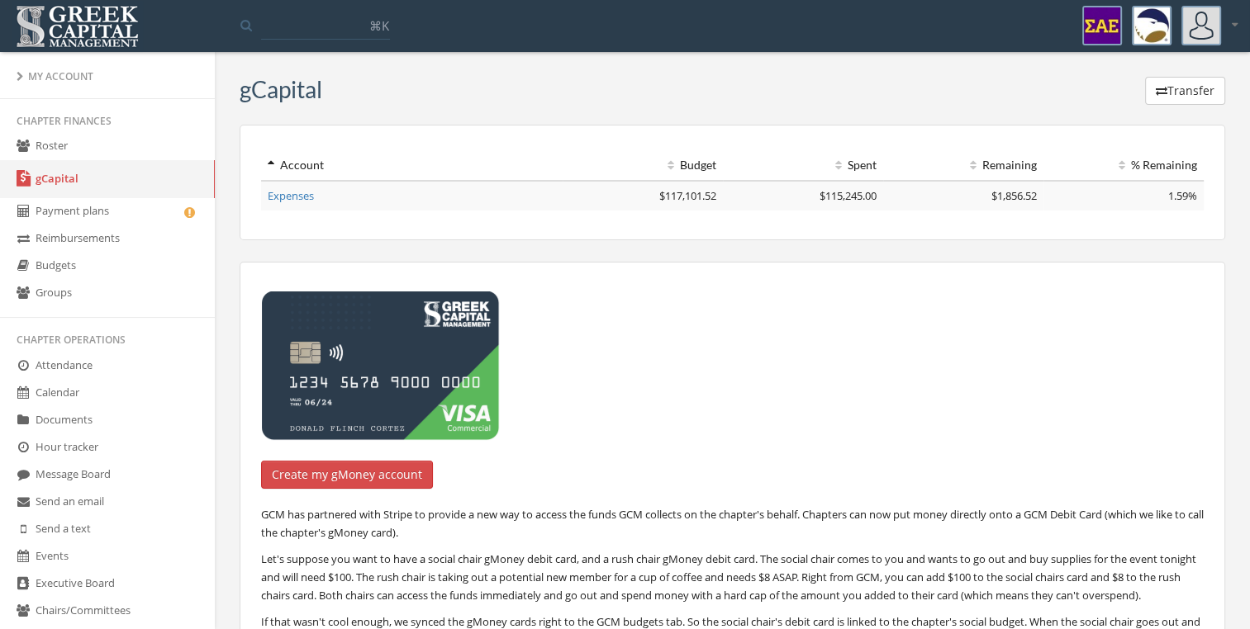
click at [1162, 90] on icon "button" at bounding box center [1161, 91] width 12 height 12
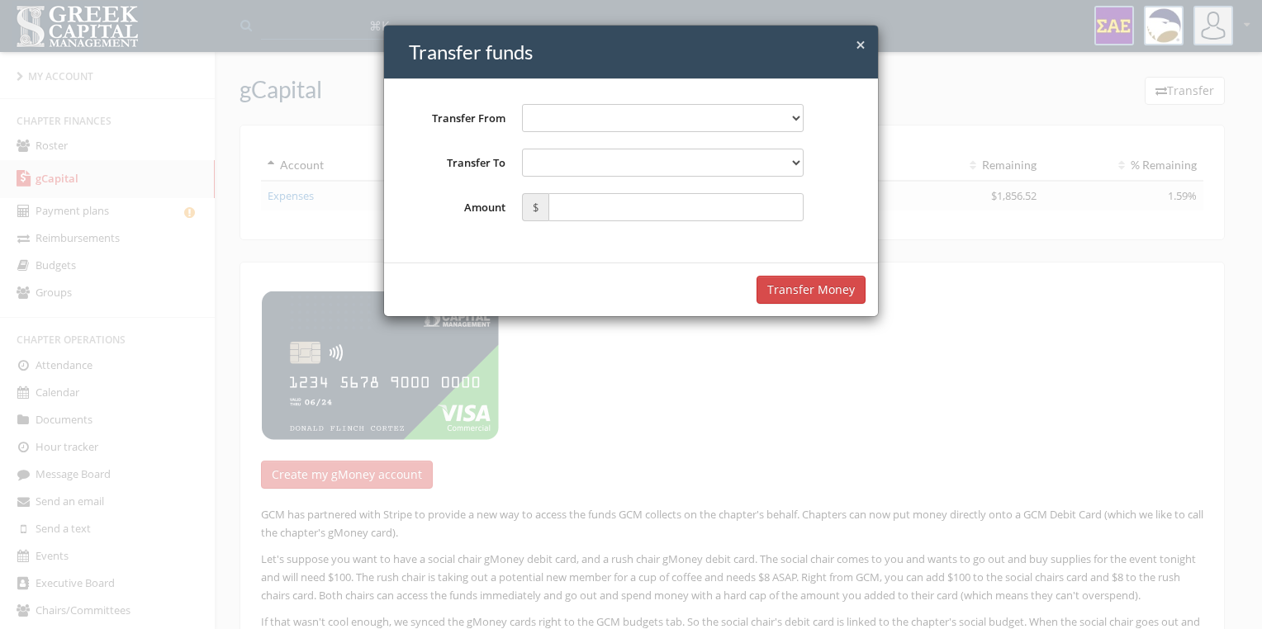
click at [749, 111] on select "**********" at bounding box center [663, 118] width 282 height 28
select select "**********"
click at [522, 104] on select "**********" at bounding box center [663, 118] width 282 height 28
click at [773, 168] on select "**********" at bounding box center [663, 163] width 282 height 28
select select "**********"
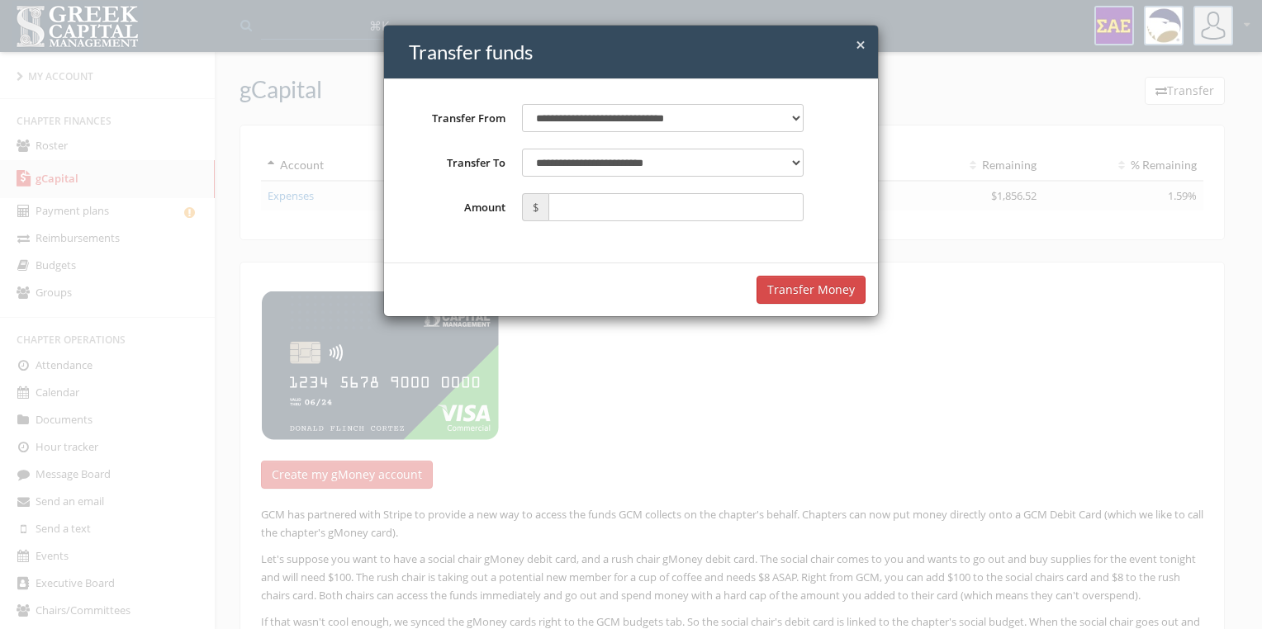
click at [522, 149] on select "**********" at bounding box center [663, 163] width 282 height 28
click at [760, 205] on input "text" at bounding box center [675, 207] width 255 height 28
type input "*****"
click at [820, 287] on button "Transfer Money" at bounding box center [811, 290] width 109 height 28
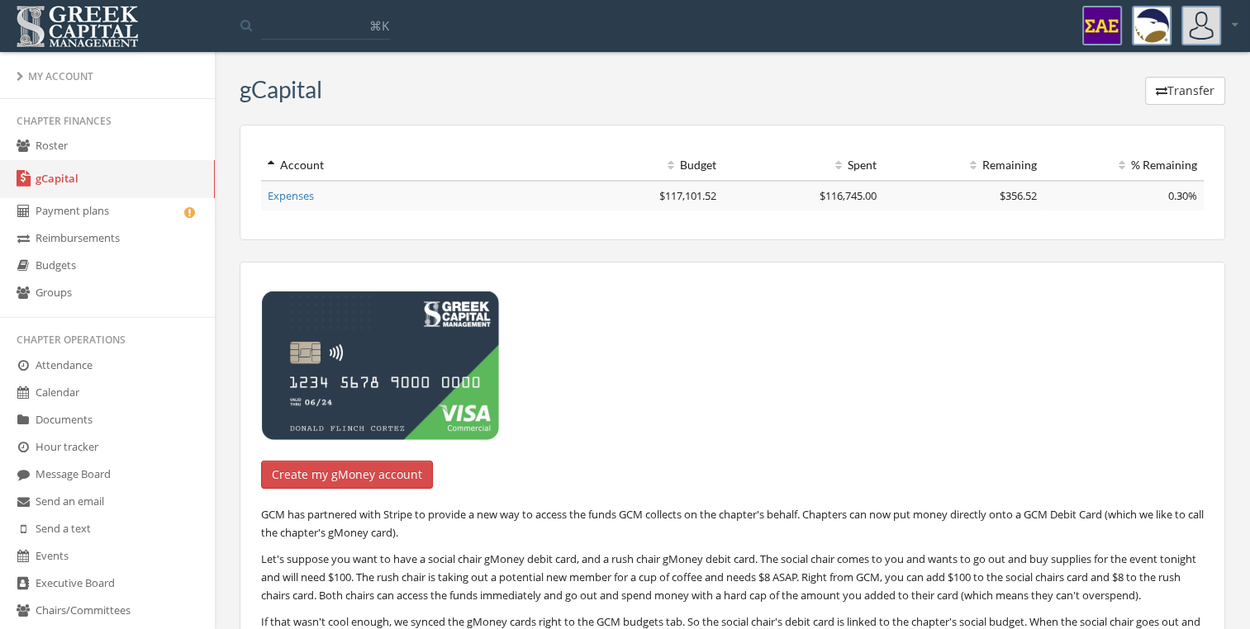
click at [820, 287] on div "Create my gMoney account GCM has partnered with Stripe to provide a new way to …" at bounding box center [732, 517] width 985 height 511
click at [73, 287] on link "Groups" at bounding box center [107, 293] width 215 height 27
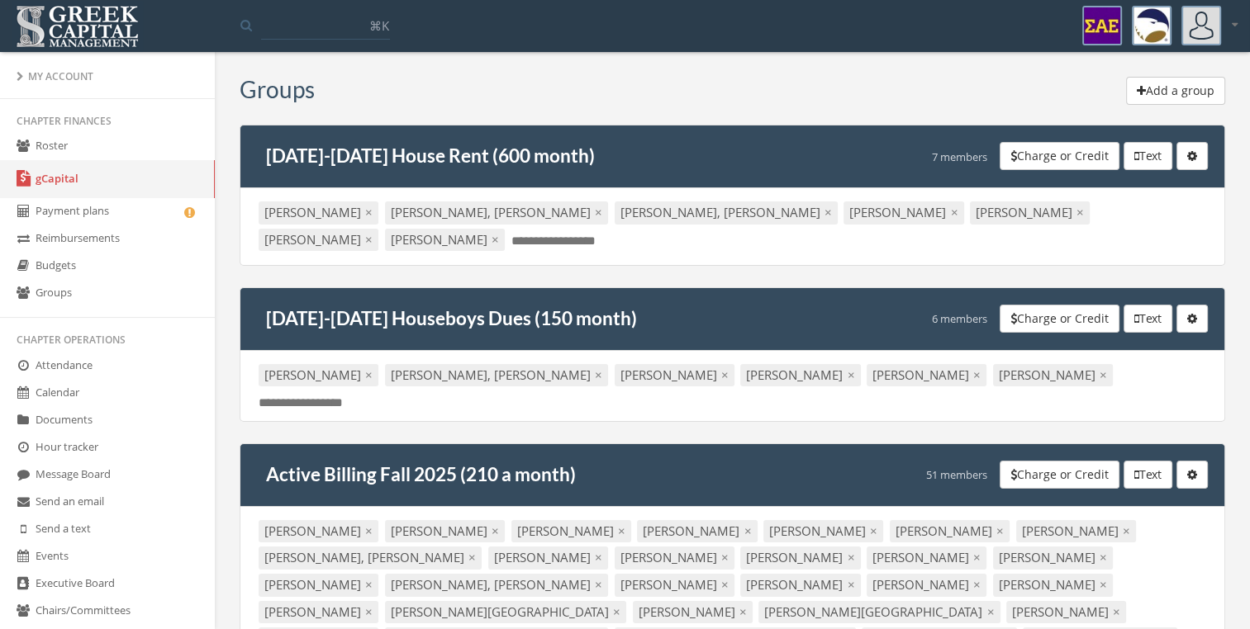
click at [1199, 97] on button "Add a group" at bounding box center [1175, 91] width 99 height 28
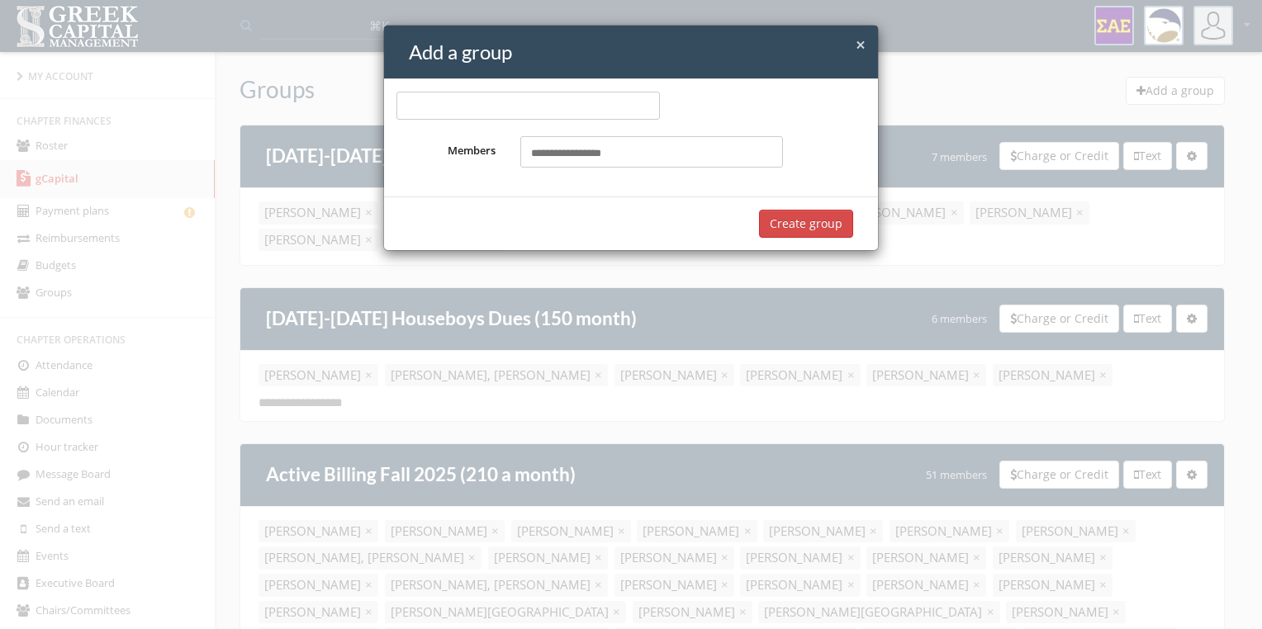
click at [669, 164] on div "Select members..." at bounding box center [651, 151] width 263 height 31
click at [559, 103] on input "text" at bounding box center [527, 106] width 263 height 28
type input "*******"
click at [586, 146] on input "text" at bounding box center [576, 154] width 91 height 16
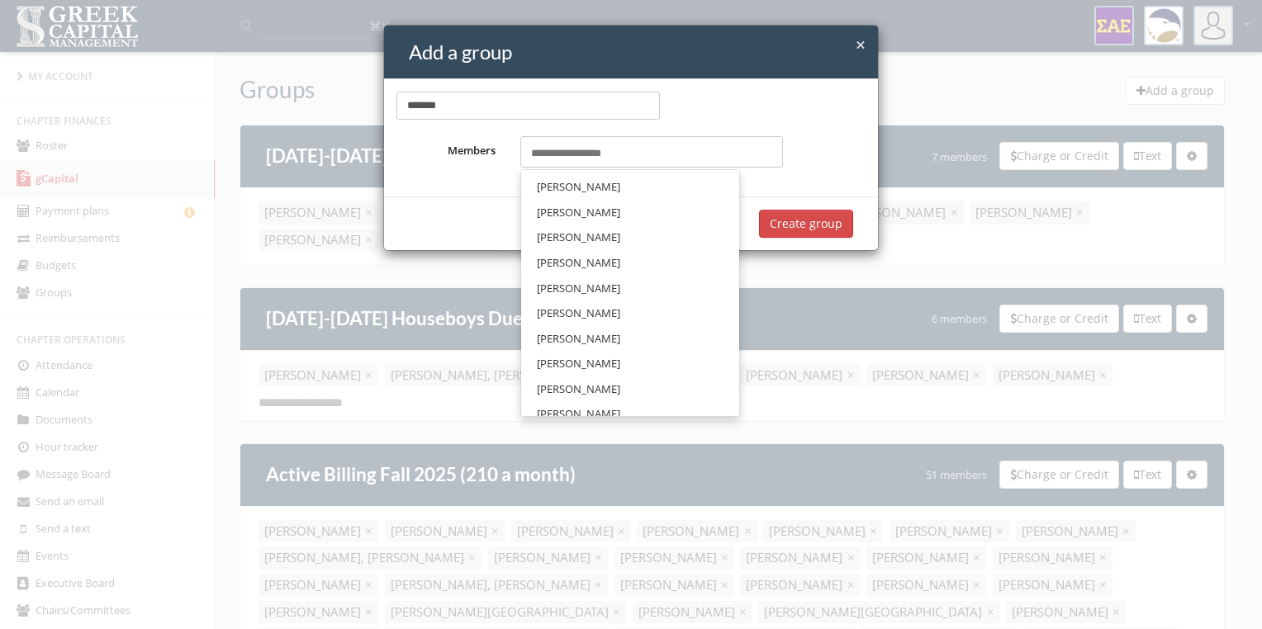
scroll to position [39, 0]
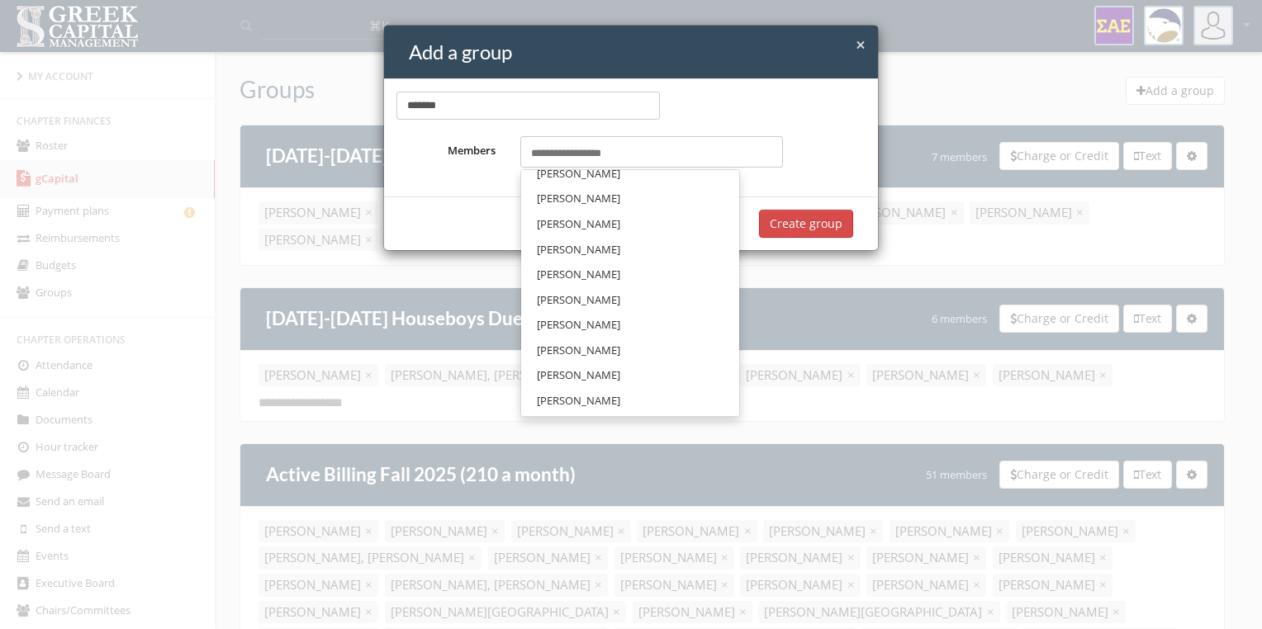
click at [598, 374] on span "[PERSON_NAME]" at bounding box center [578, 375] width 83 height 15
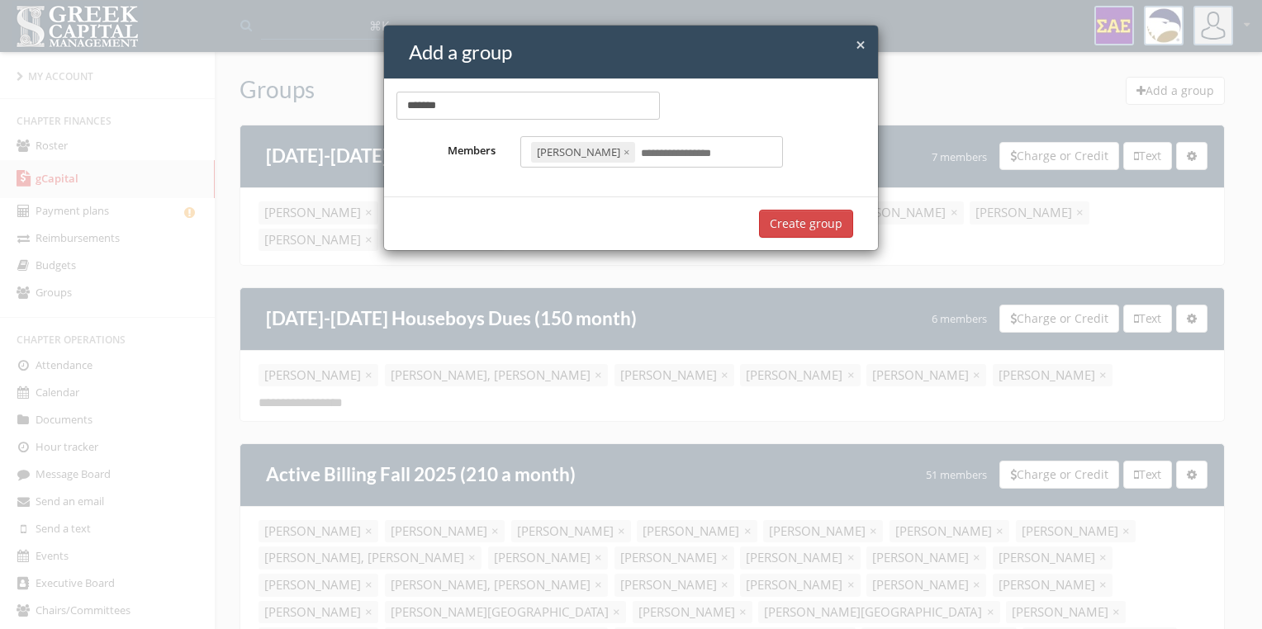
click at [672, 153] on input "text" at bounding box center [686, 154] width 91 height 16
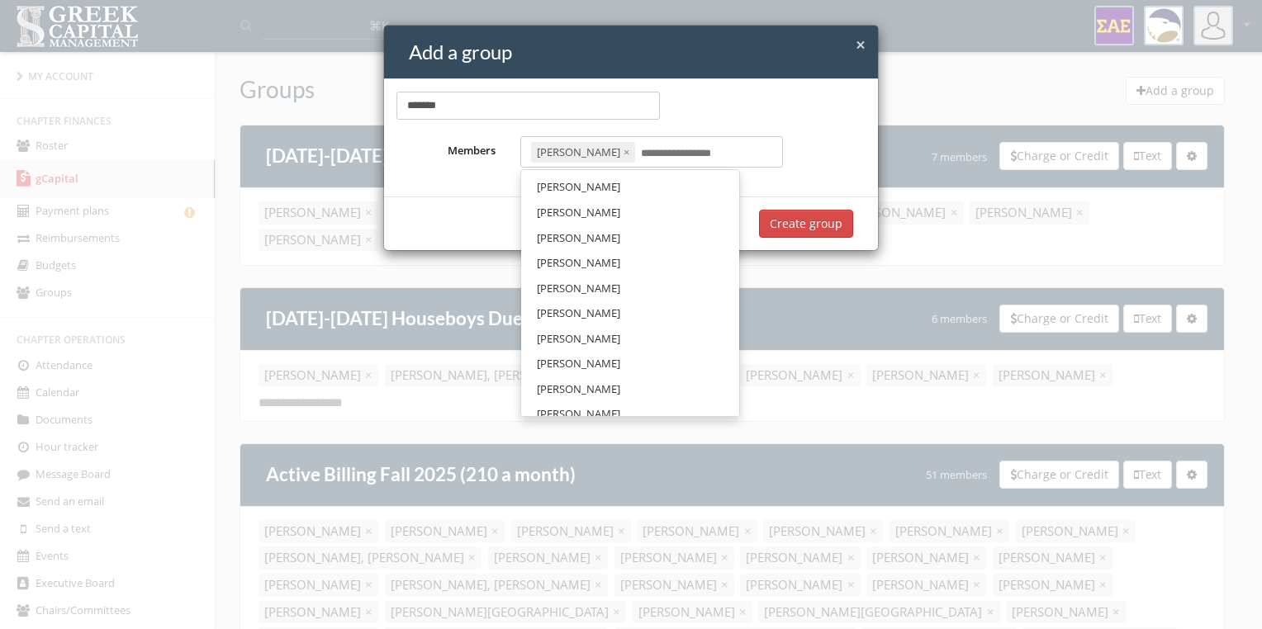
click at [636, 235] on link "[PERSON_NAME]" at bounding box center [630, 238] width 206 height 26
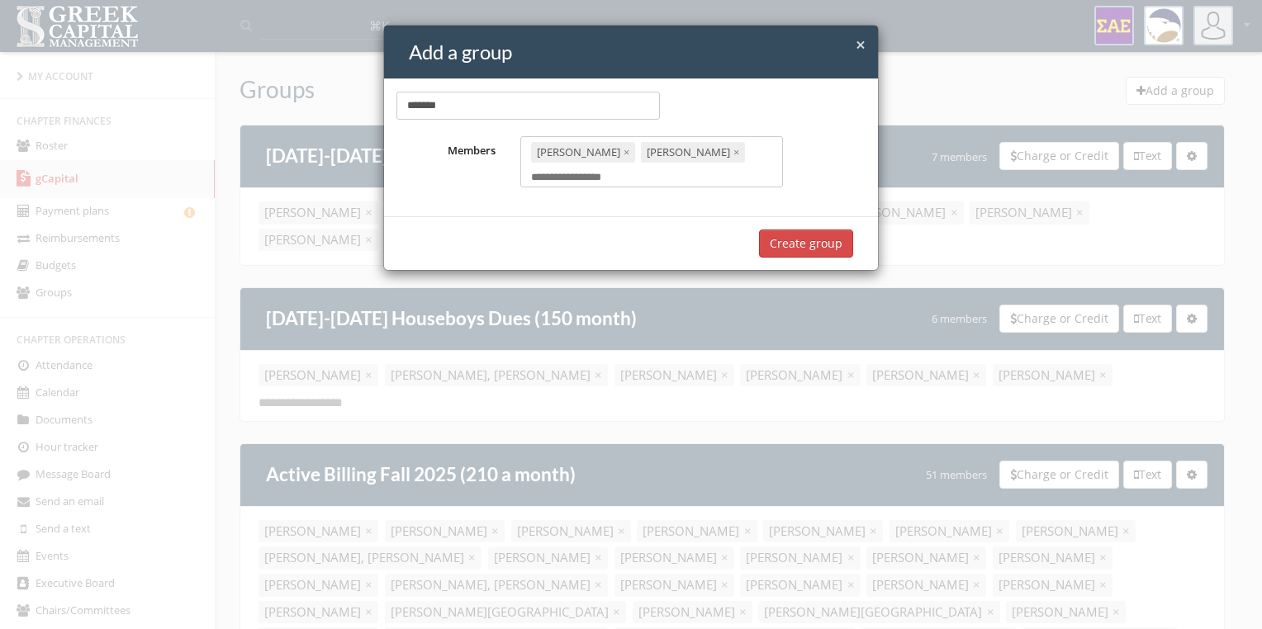
click at [694, 186] on div "******* Members [PERSON_NAME] × [PERSON_NAME] × Select members..." at bounding box center [631, 147] width 494 height 137
click at [710, 171] on div "[PERSON_NAME] × [PERSON_NAME] × Select members..." at bounding box center [651, 161] width 263 height 51
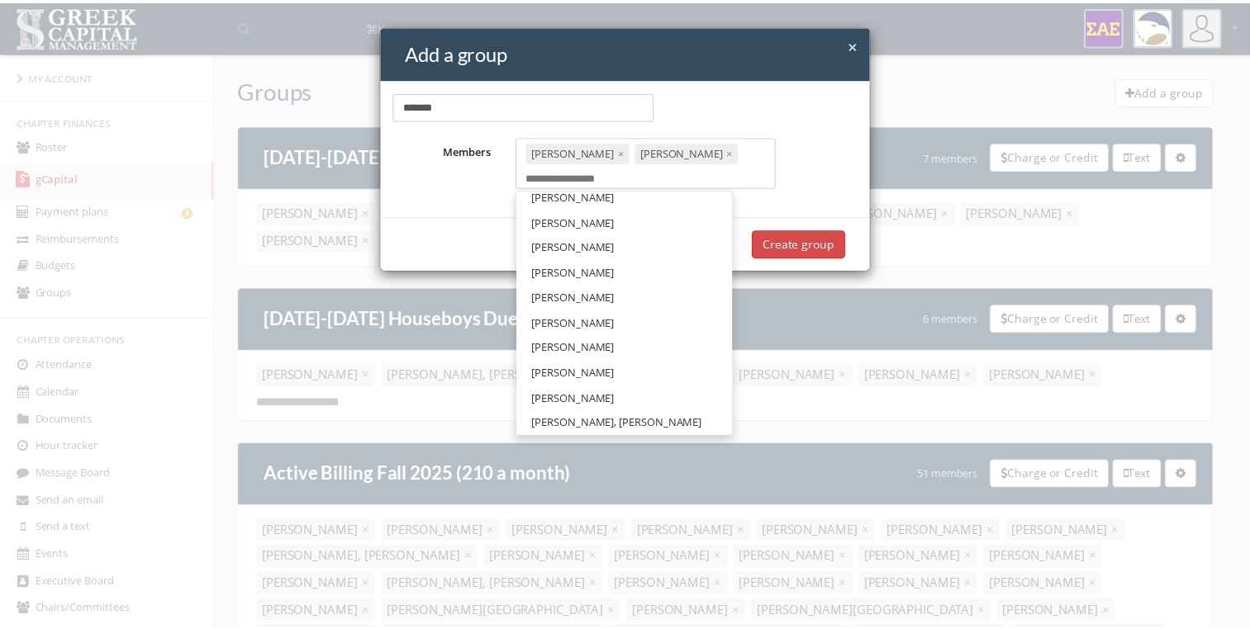
scroll to position [300, 0]
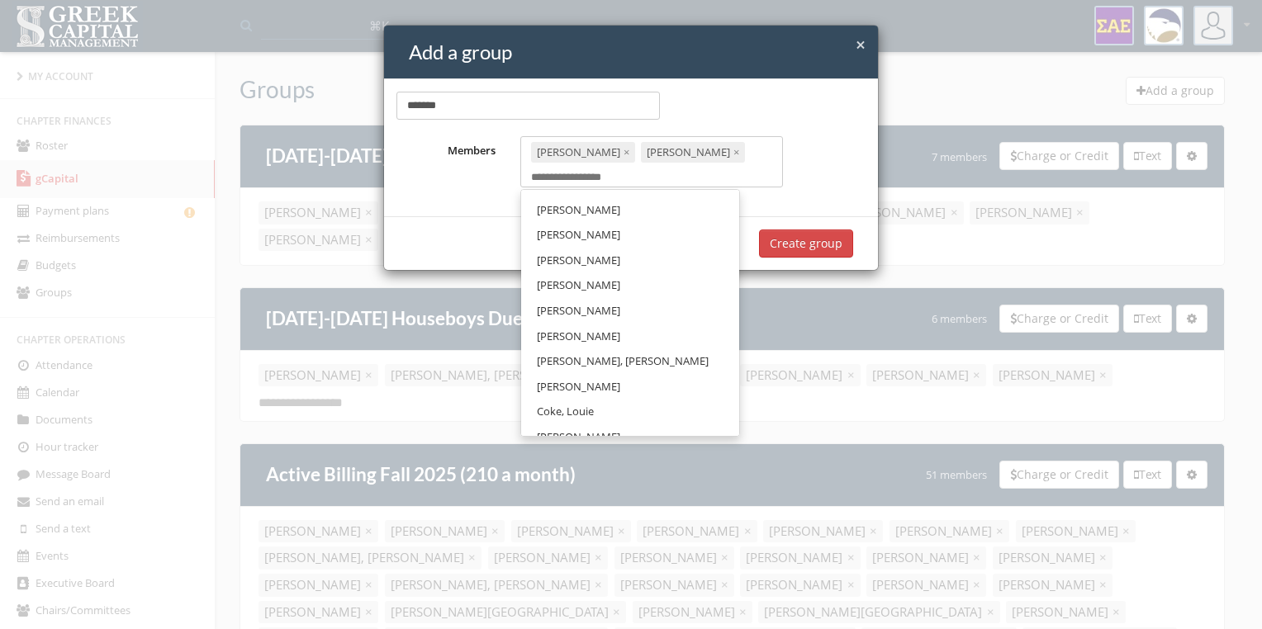
click at [633, 361] on link "[PERSON_NAME], [PERSON_NAME]" at bounding box center [630, 362] width 206 height 26
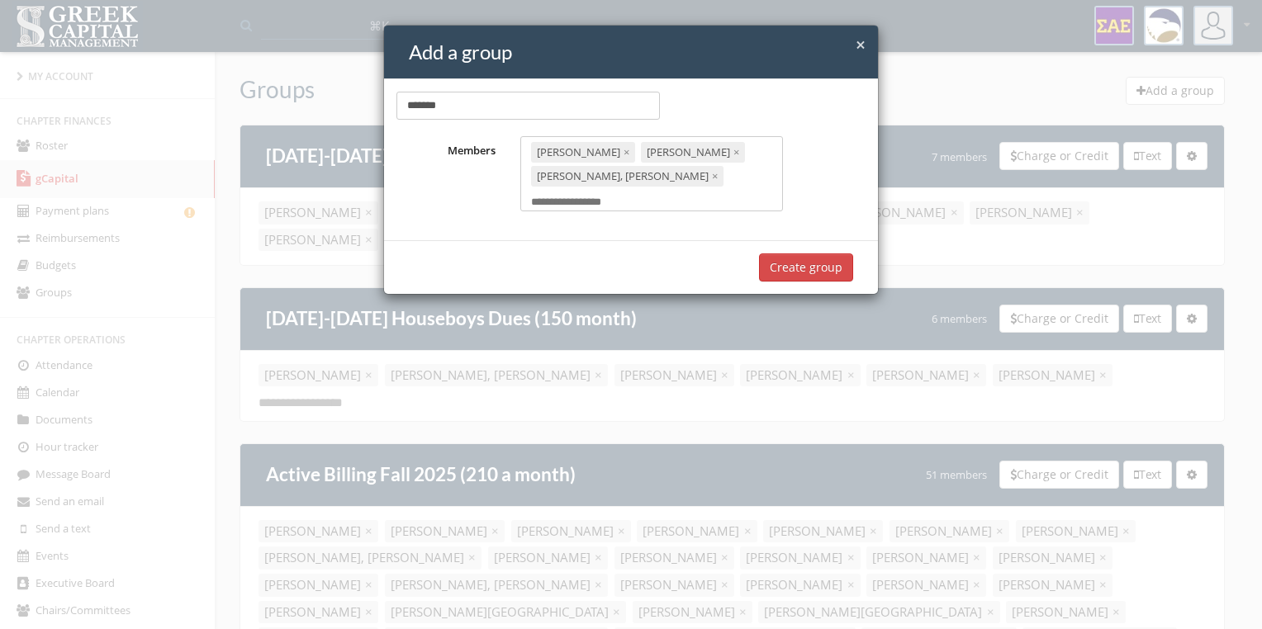
click at [816, 254] on button "Create group" at bounding box center [806, 268] width 94 height 28
click at [819, 254] on button "Create group" at bounding box center [806, 268] width 94 height 28
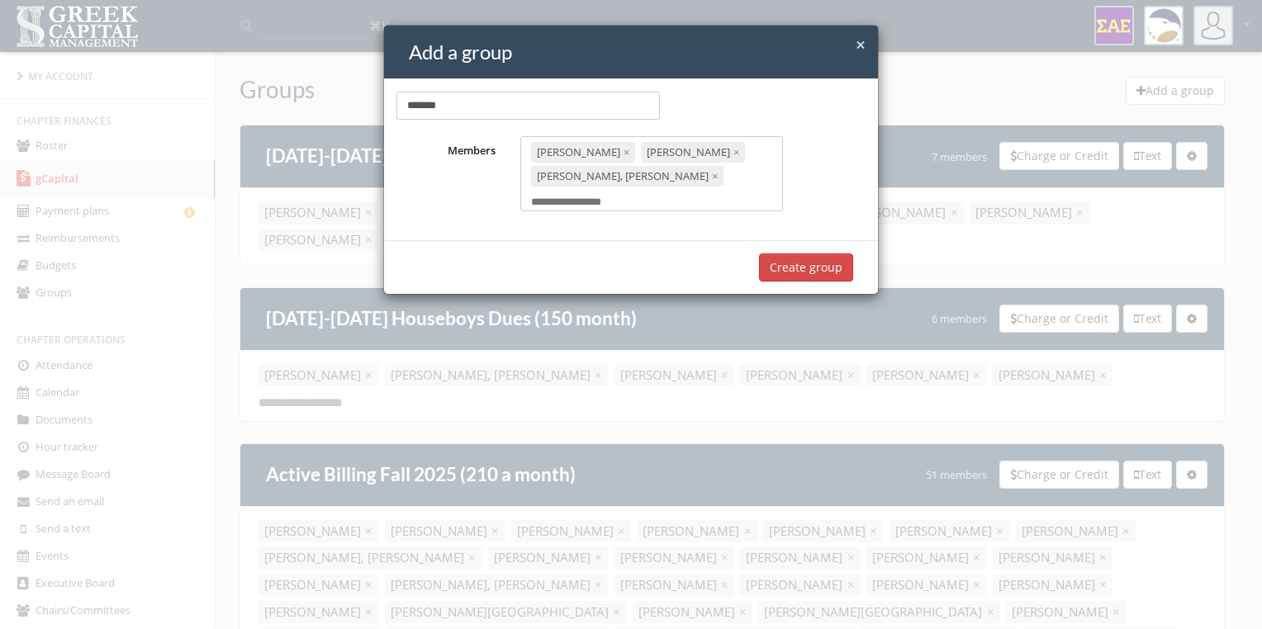
click at [819, 254] on button "Create group" at bounding box center [806, 268] width 94 height 28
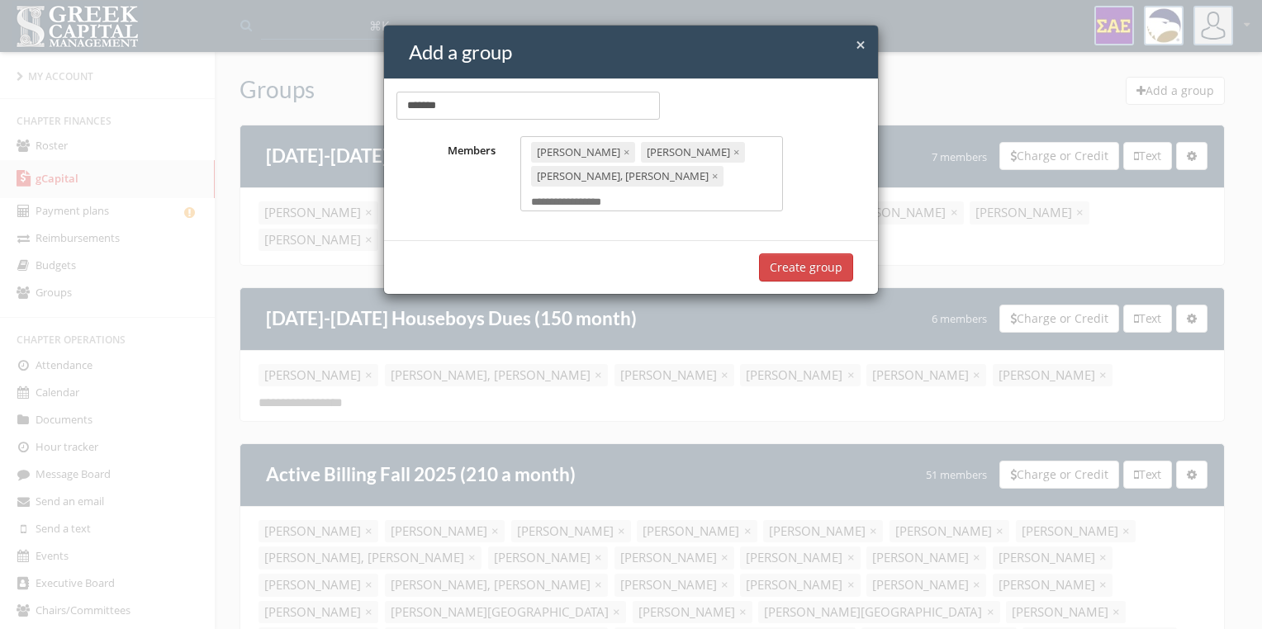
click at [819, 254] on button "Create group" at bounding box center [806, 268] width 94 height 28
click at [859, 48] on span "×" at bounding box center [861, 44] width 10 height 23
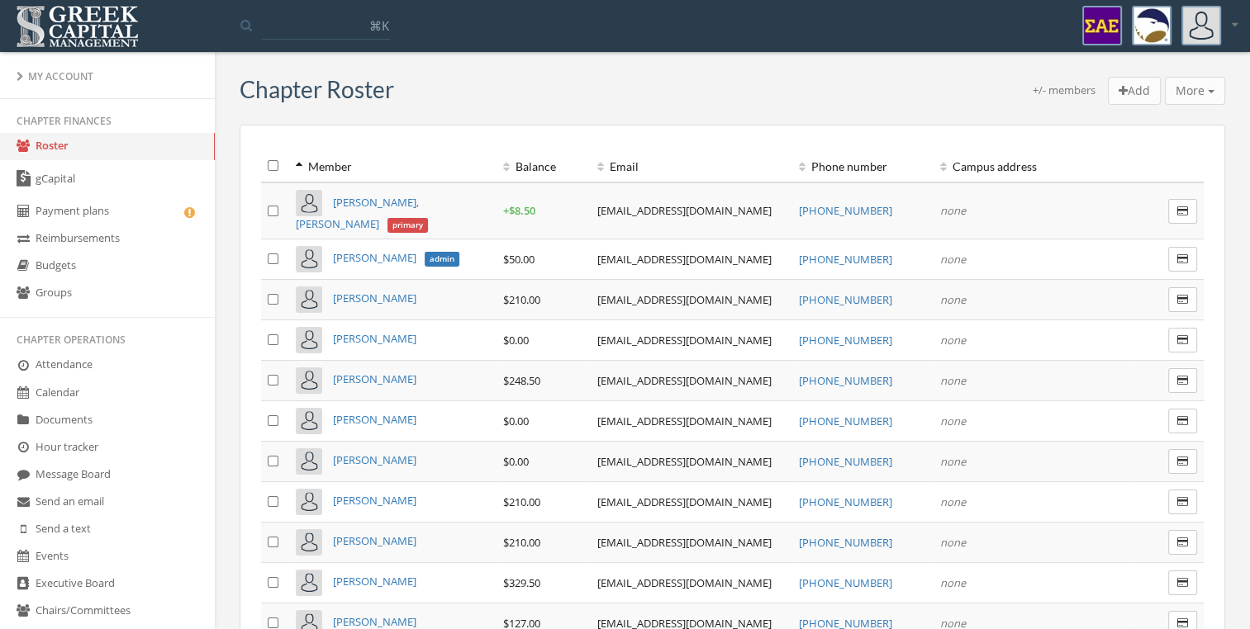
click at [118, 284] on link "Groups" at bounding box center [107, 293] width 215 height 27
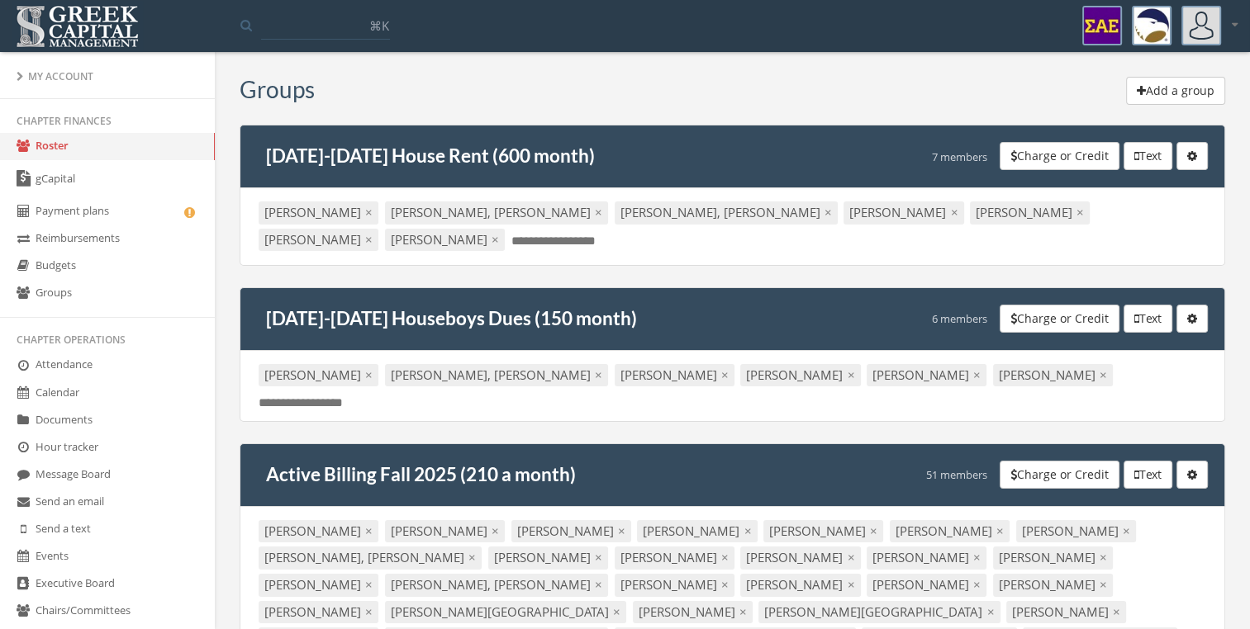
click at [1130, 93] on button "Add a group" at bounding box center [1175, 91] width 99 height 28
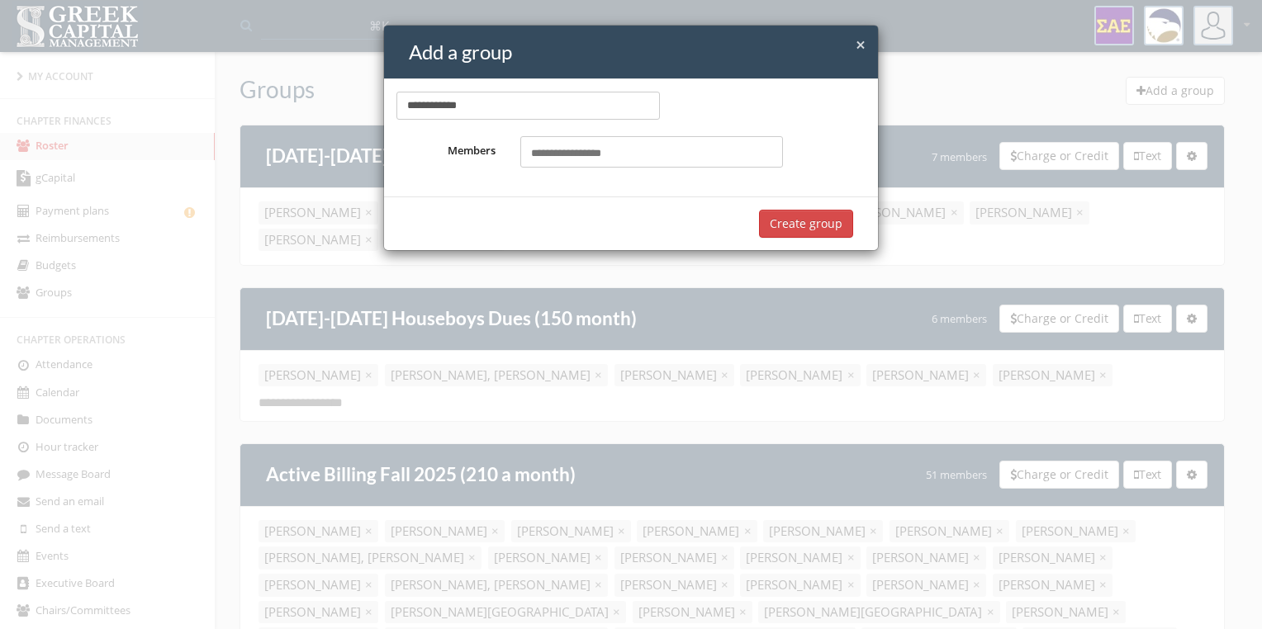
type input "**********"
click at [647, 148] on div "Select members..." at bounding box center [651, 151] width 263 height 31
type input "*****"
click at [621, 177] on link "Clarke, Bates" at bounding box center [623, 187] width 193 height 26
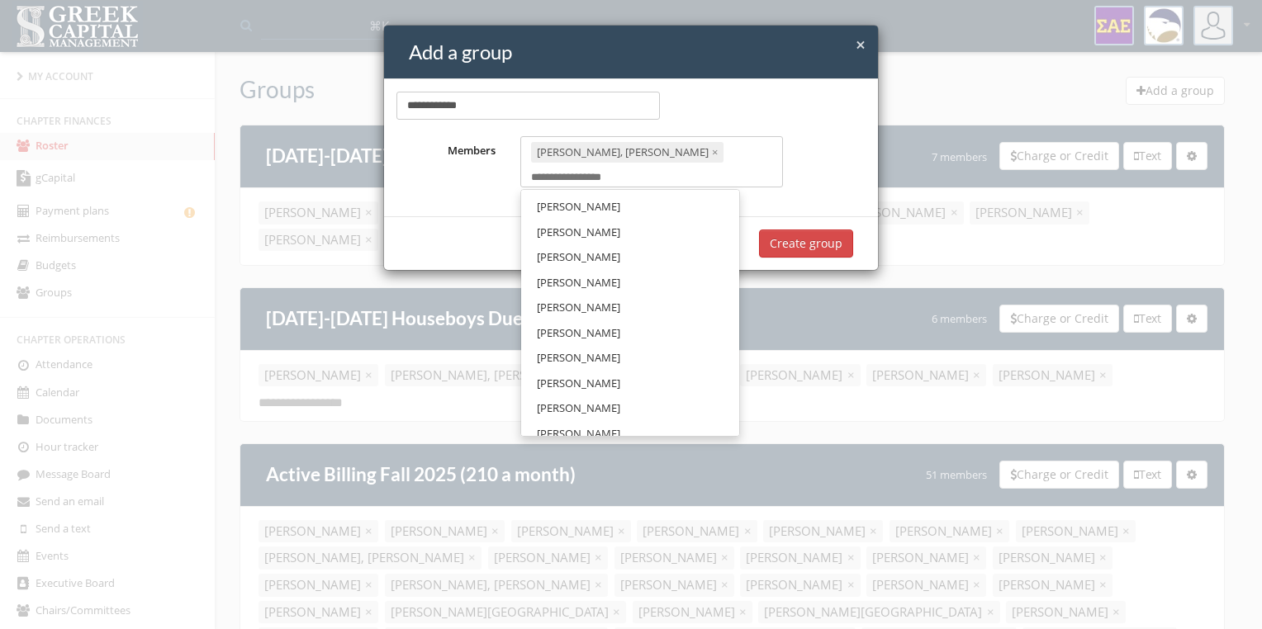
click at [704, 165] on div "Clarke, Bates × Select members..." at bounding box center [651, 161] width 263 height 51
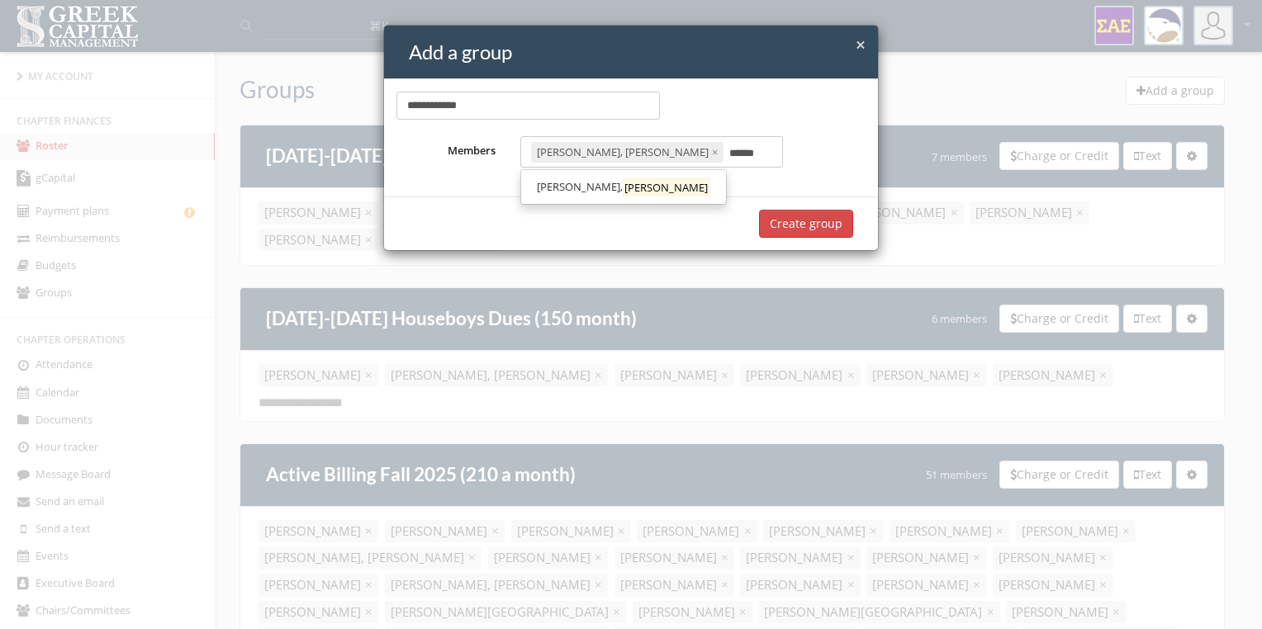
type input "******"
click at [605, 176] on link "Echols, Bryant" at bounding box center [623, 187] width 193 height 26
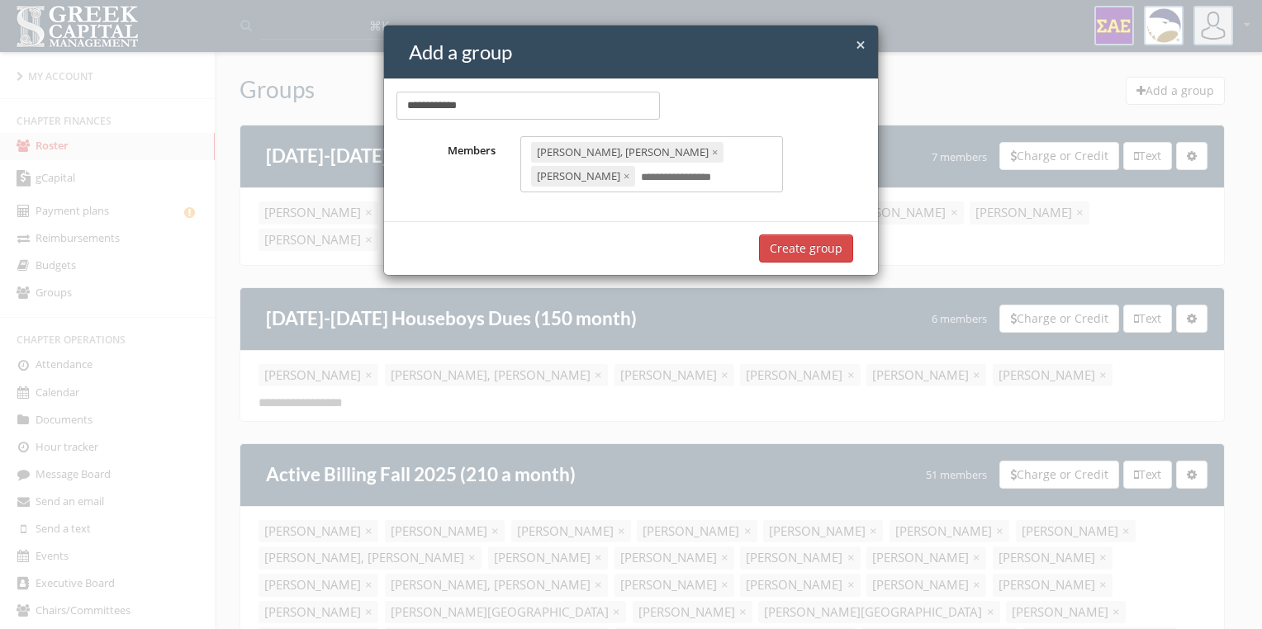
click at [696, 170] on div "Clarke, Bates × Echols, Bryant × Select members..." at bounding box center [651, 163] width 263 height 55
type input "*****"
click at [623, 202] on mark "Wyatt" at bounding box center [667, 211] width 88 height 19
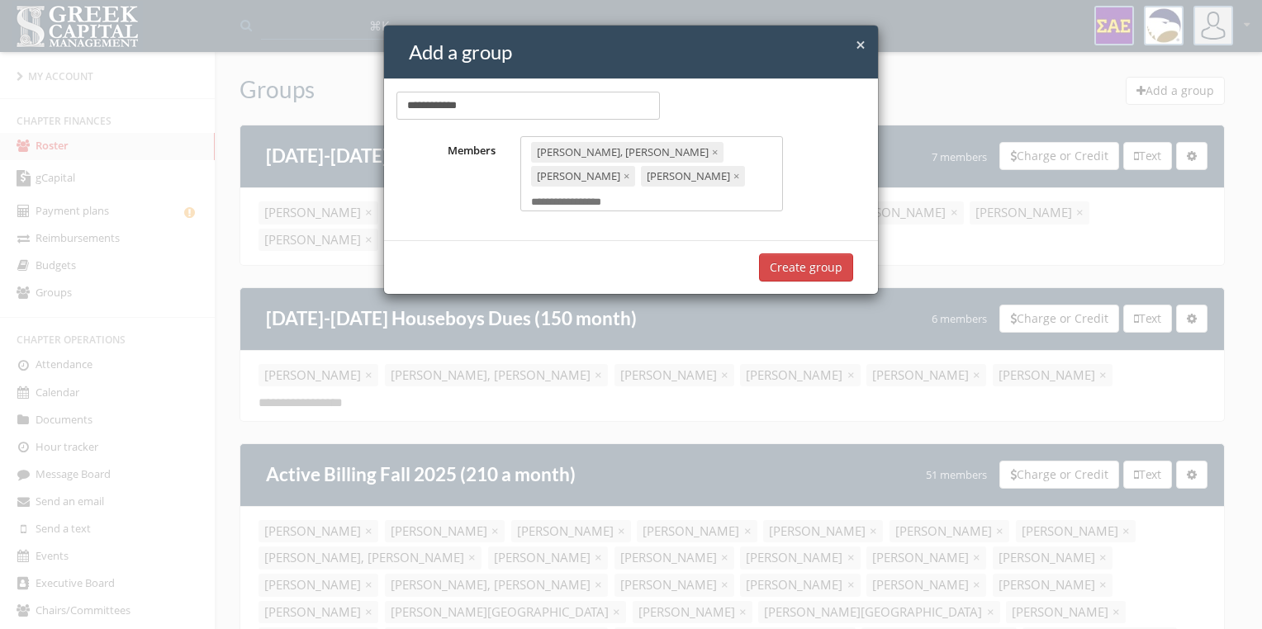
click at [622, 195] on input "text" at bounding box center [576, 203] width 91 height 16
type input "******"
click at [623, 221] on mark "McLean" at bounding box center [667, 230] width 88 height 19
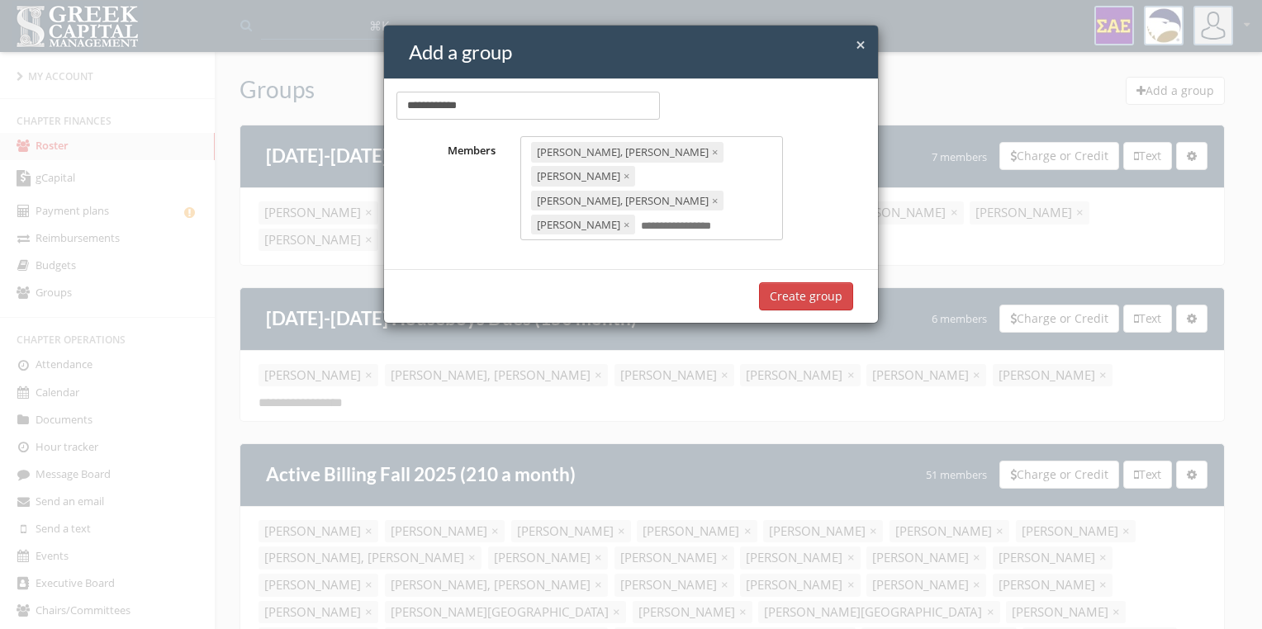
click at [804, 282] on button "Create group" at bounding box center [806, 296] width 94 height 28
click at [806, 282] on button "Create group" at bounding box center [806, 296] width 94 height 28
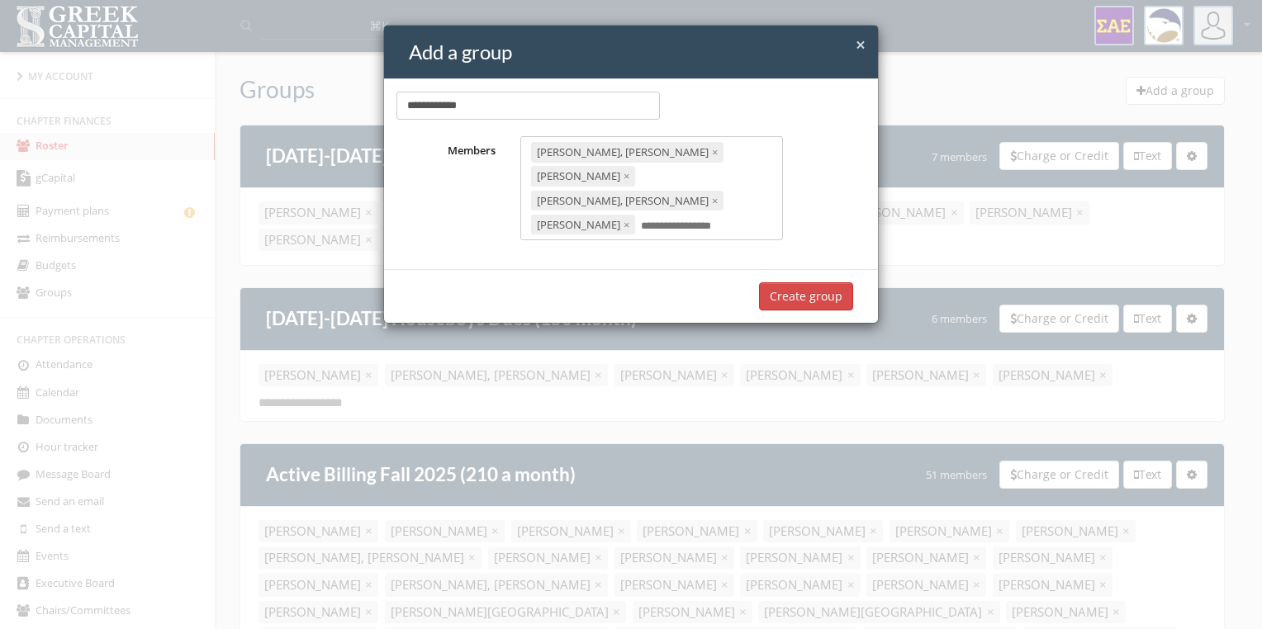
click at [806, 282] on button "Create group" at bounding box center [806, 296] width 94 height 28
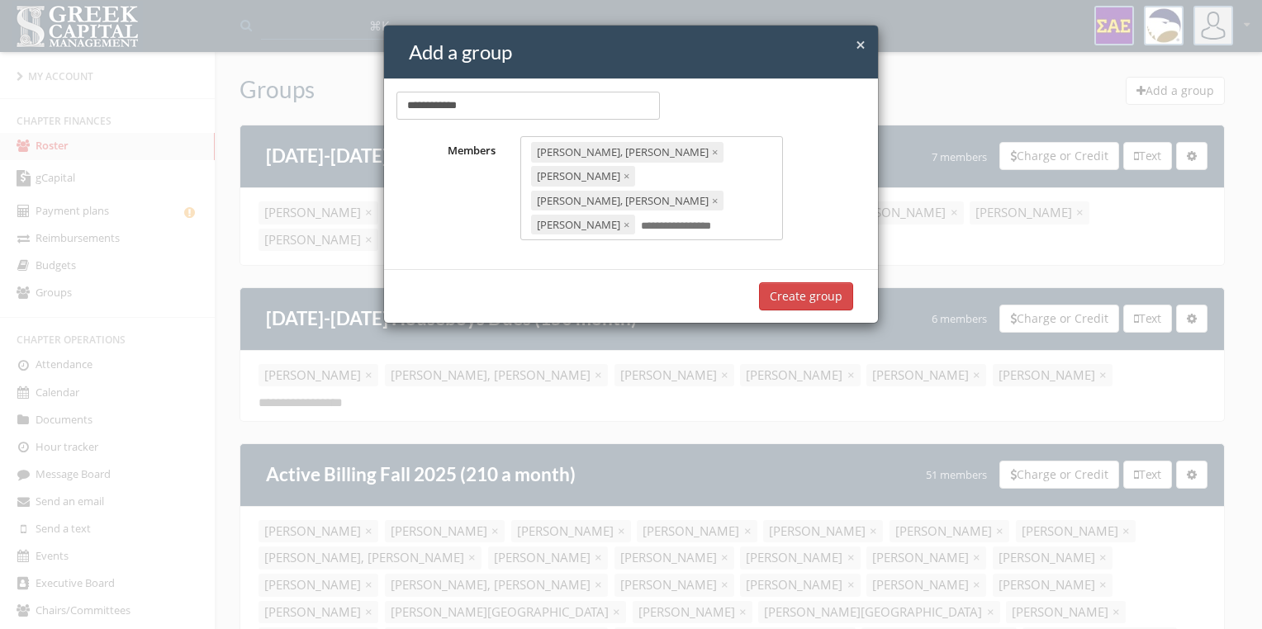
click at [806, 282] on button "Create group" at bounding box center [806, 296] width 94 height 28
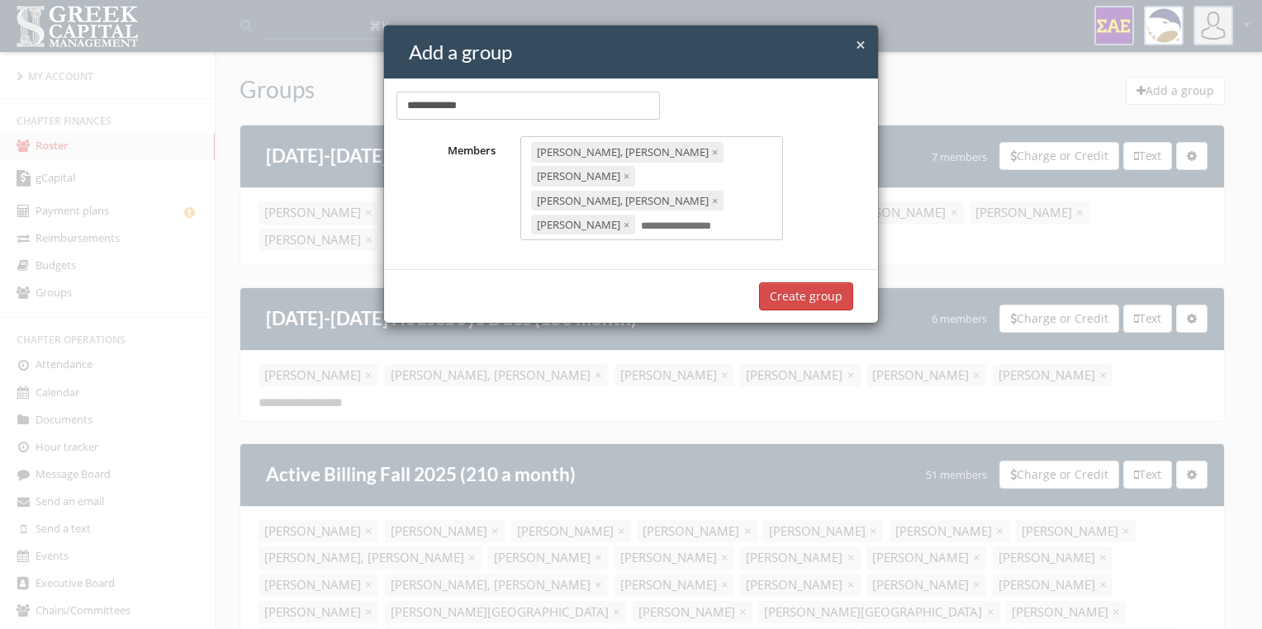
click at [806, 282] on button "Create group" at bounding box center [806, 296] width 94 height 28
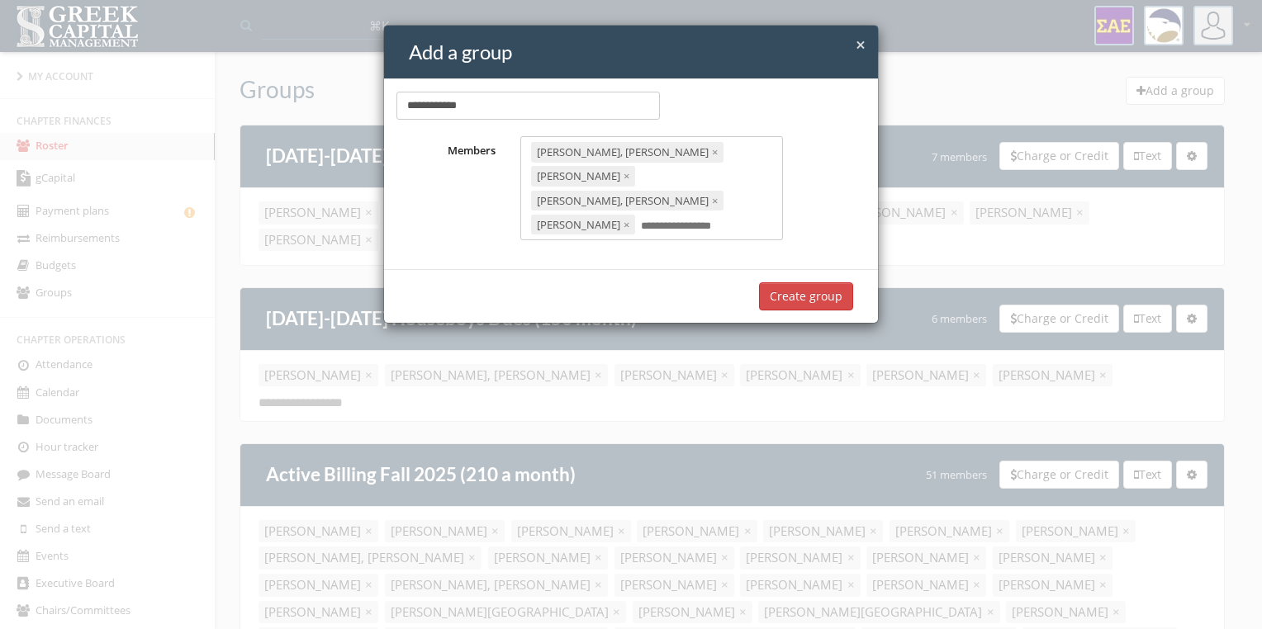
click at [806, 282] on button "Create group" at bounding box center [806, 296] width 94 height 28
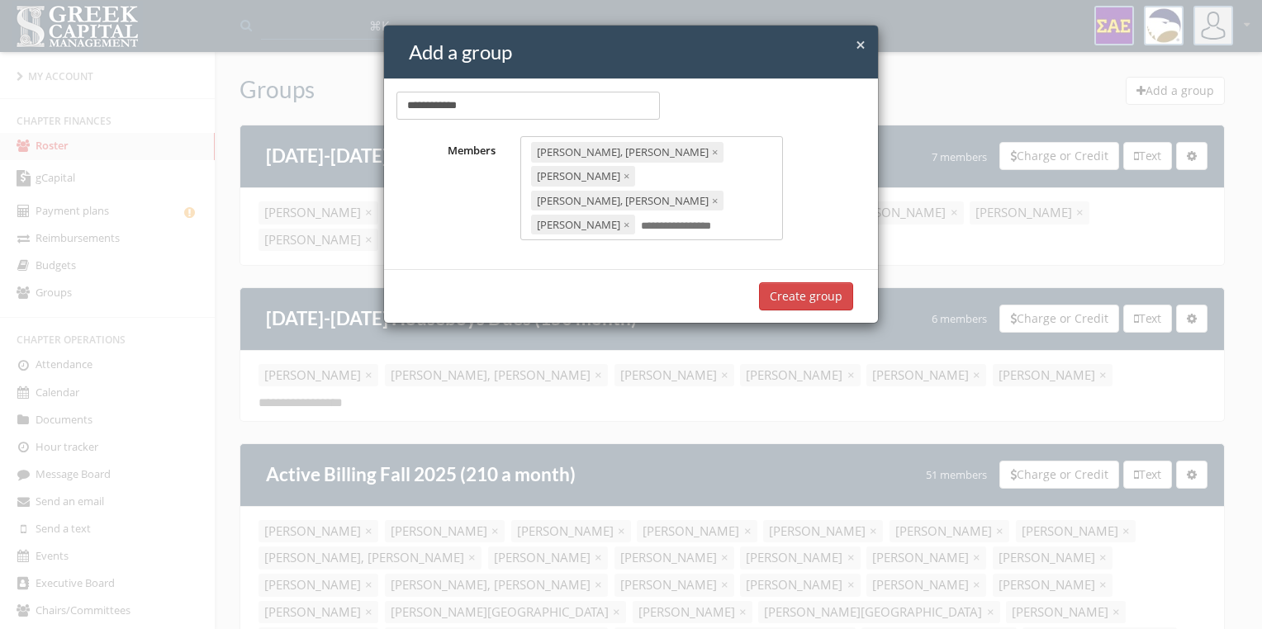
click at [866, 45] on div "× Close Add a group" at bounding box center [631, 53] width 494 height 54
click at [860, 45] on span "×" at bounding box center [861, 44] width 10 height 23
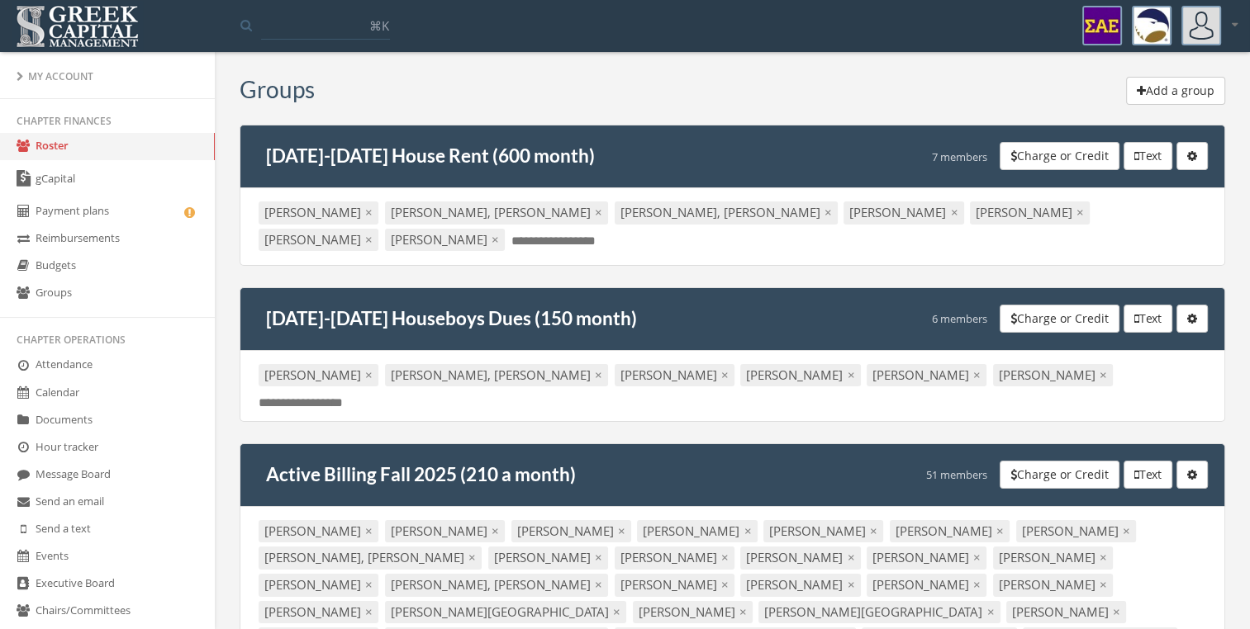
scroll to position [780, 0]
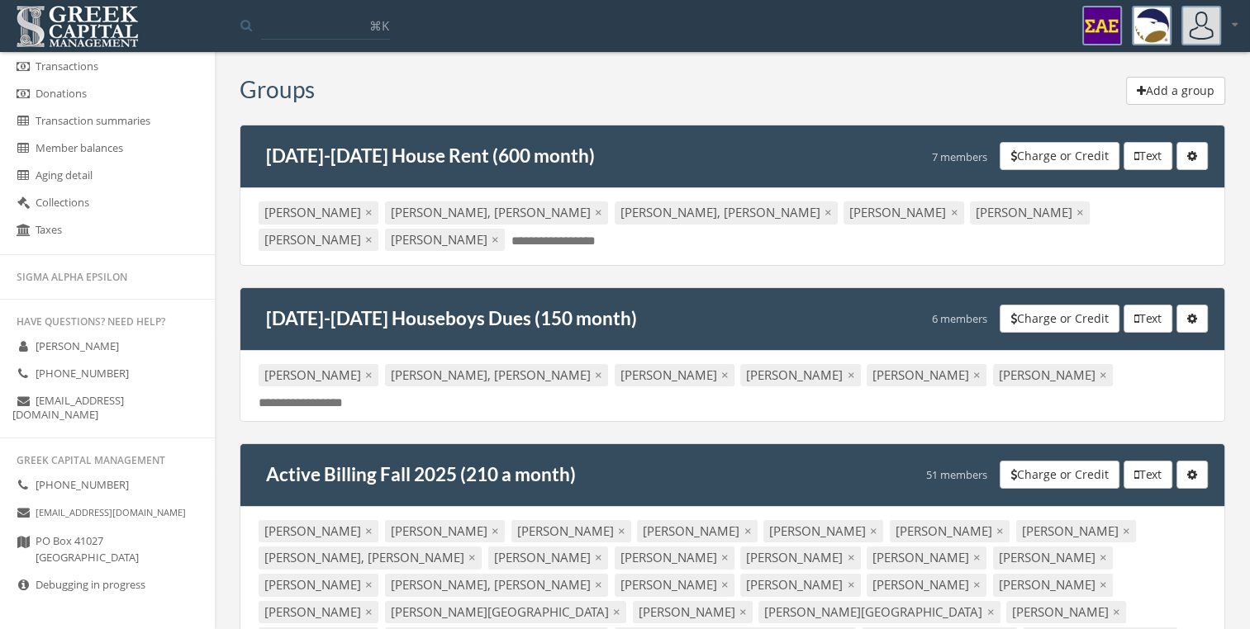
click at [27, 585] on icon at bounding box center [23, 585] width 17 height 14
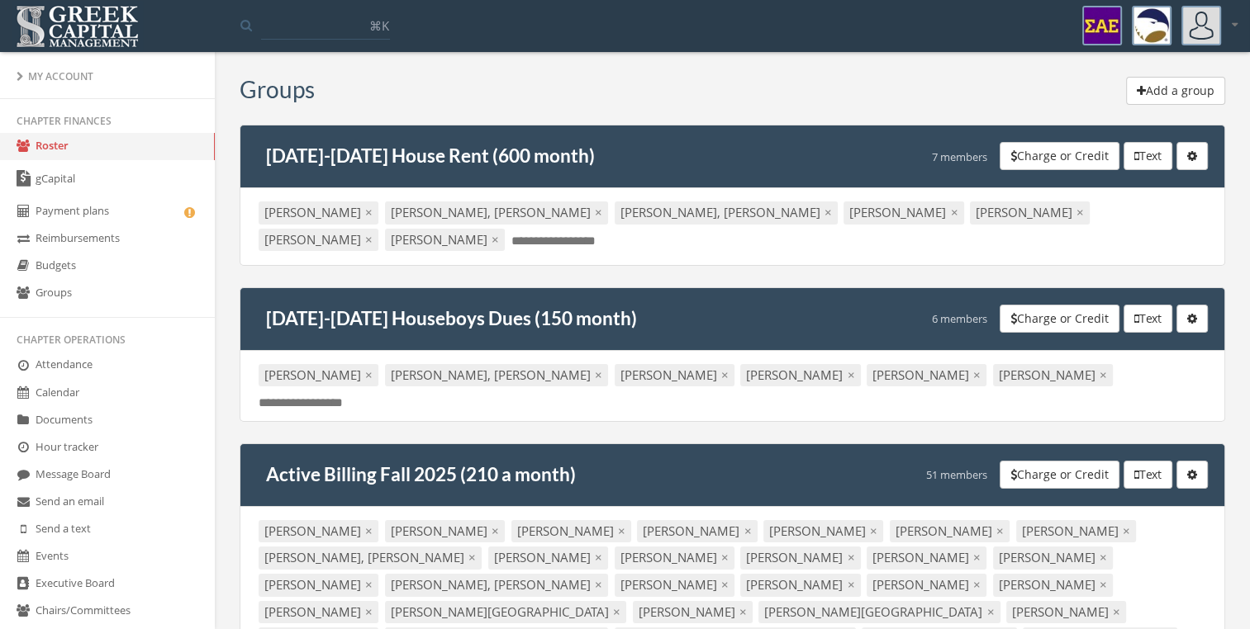
click at [1166, 88] on button "Add a group" at bounding box center [1175, 91] width 99 height 28
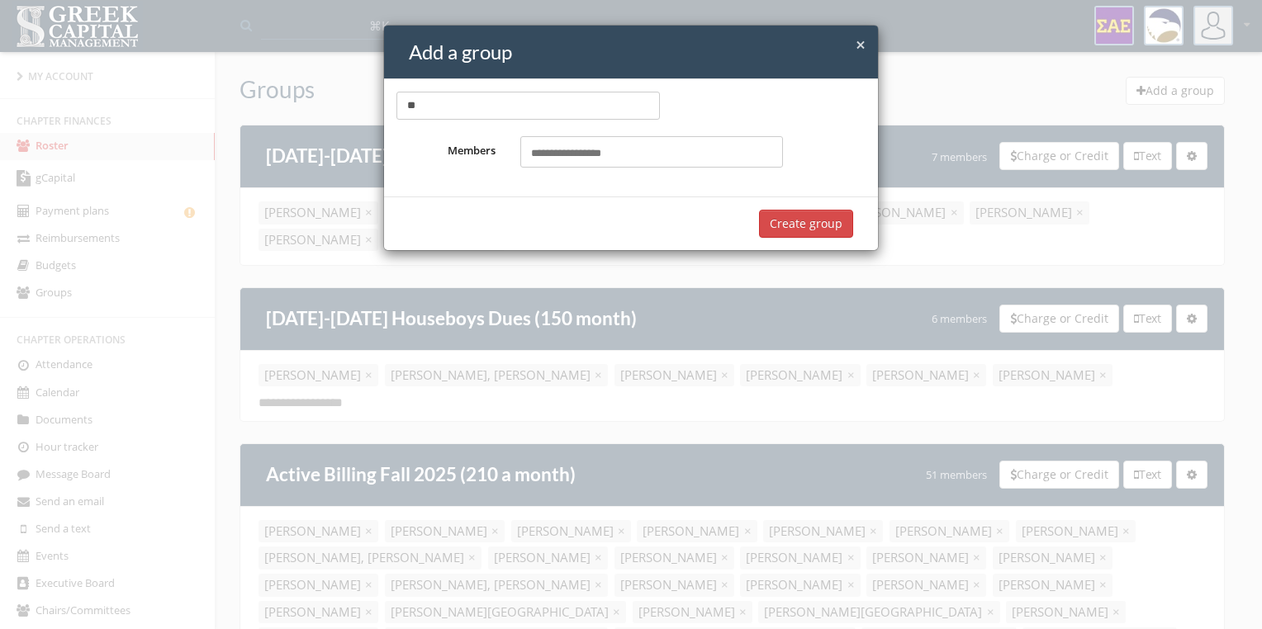
type input "*"
type input "*****"
click at [607, 155] on input "text" at bounding box center [576, 154] width 91 height 16
type input "*****"
click at [623, 180] on mark "Wyatt" at bounding box center [667, 187] width 88 height 19
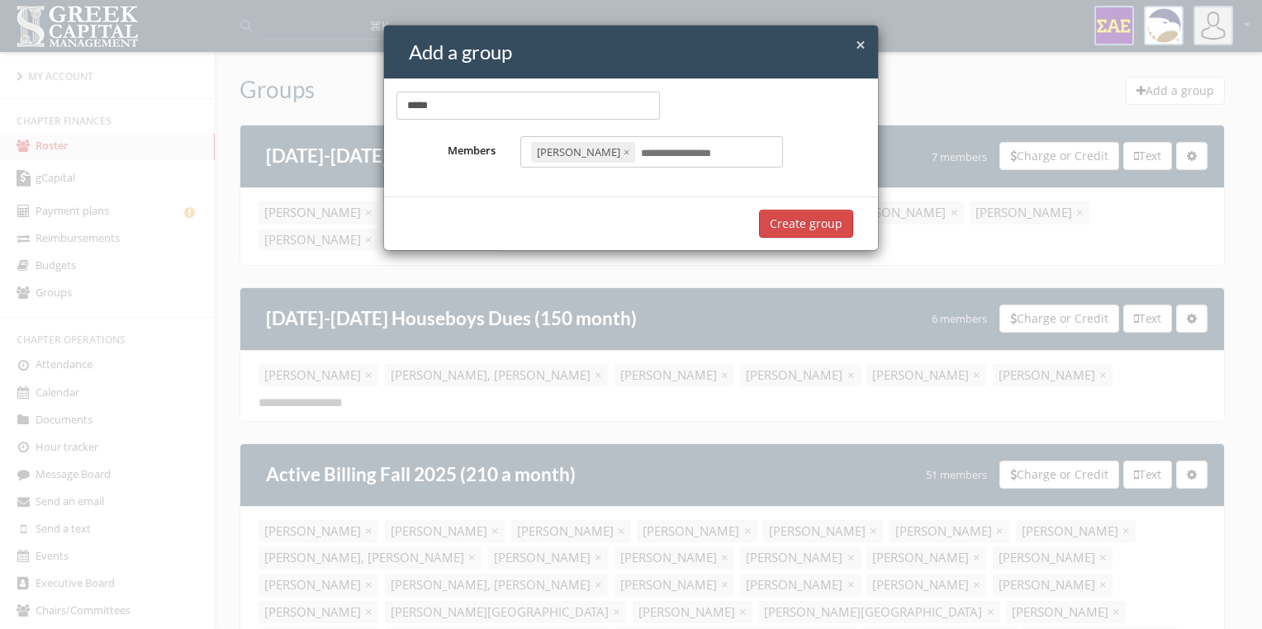
click at [696, 154] on input "text" at bounding box center [686, 154] width 91 height 16
type input "******"
click at [614, 179] on link "Echols, Bryant" at bounding box center [623, 187] width 193 height 26
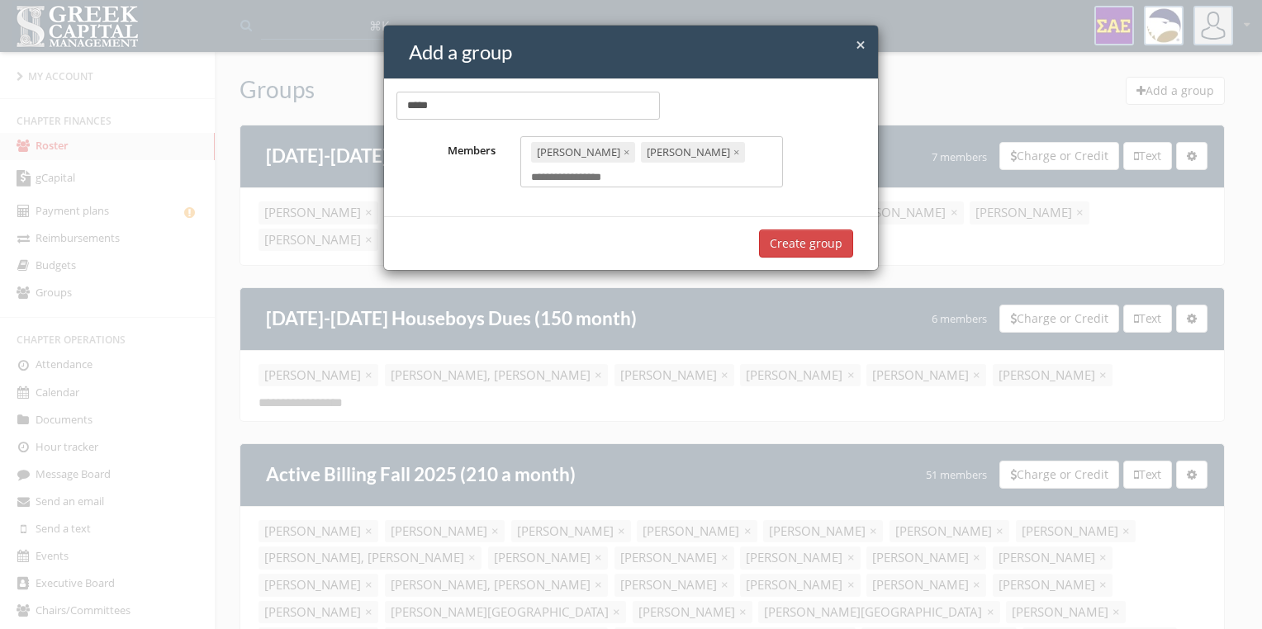
click at [681, 170] on div "Echols, Bryant × Williams, Wyatt × Select members..." at bounding box center [651, 161] width 263 height 51
type input "*****"
click at [576, 199] on span "Reagan," at bounding box center [580, 206] width 86 height 15
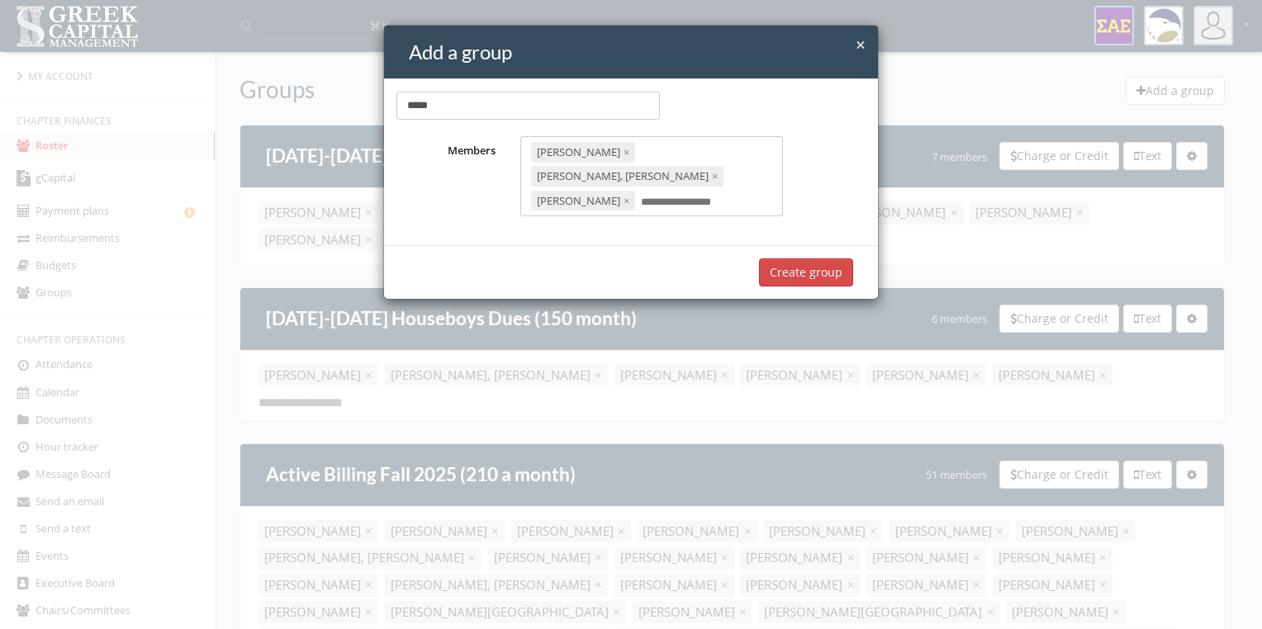
click at [800, 258] on button "Create group" at bounding box center [806, 272] width 94 height 28
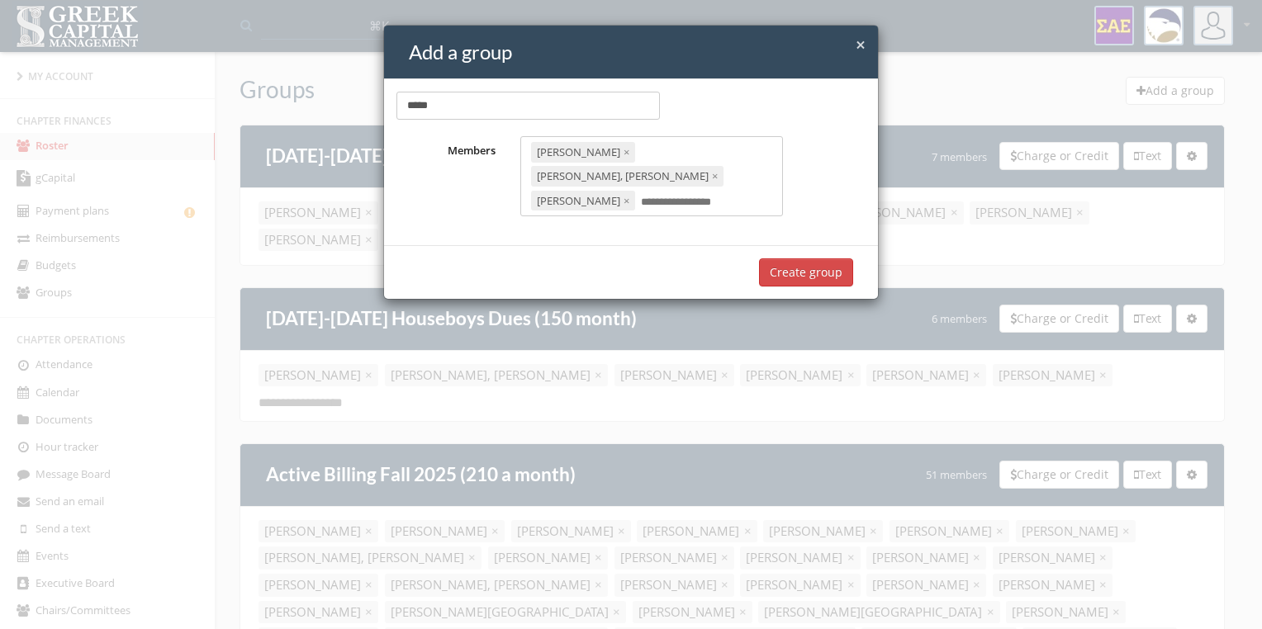
click at [800, 258] on button "Create group" at bounding box center [806, 272] width 94 height 28
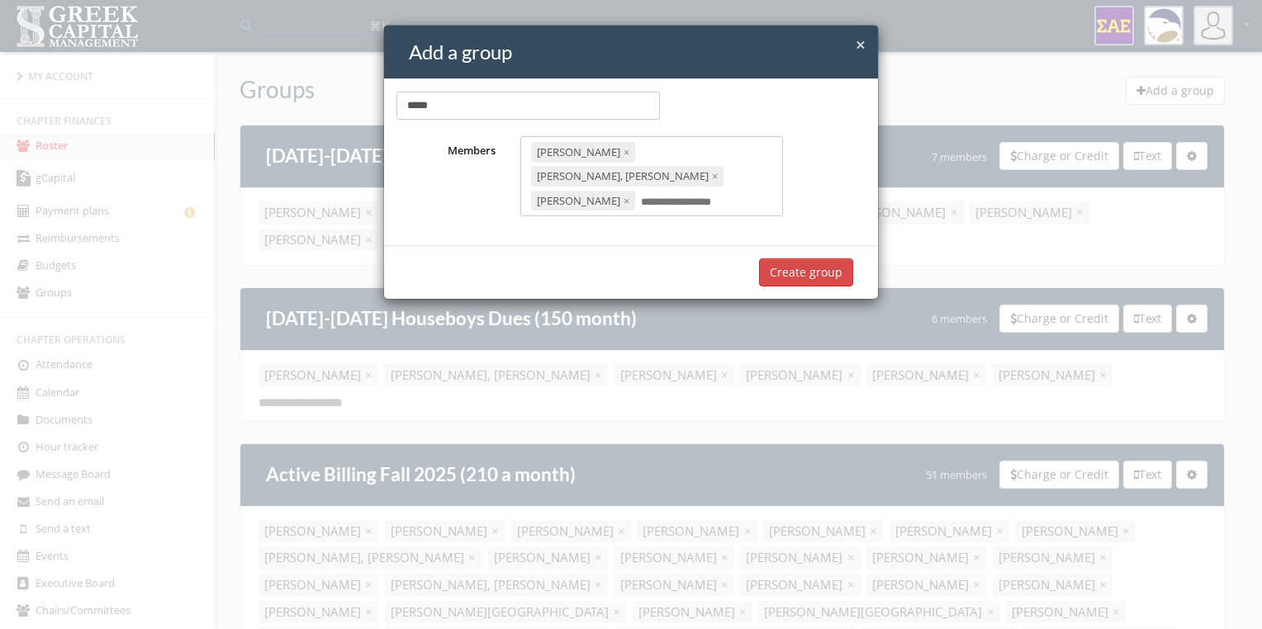
click at [800, 258] on button "Create group" at bounding box center [806, 272] width 94 height 28
click at [856, 45] on span "×" at bounding box center [861, 44] width 10 height 23
